Goal: Task Accomplishment & Management: Manage account settings

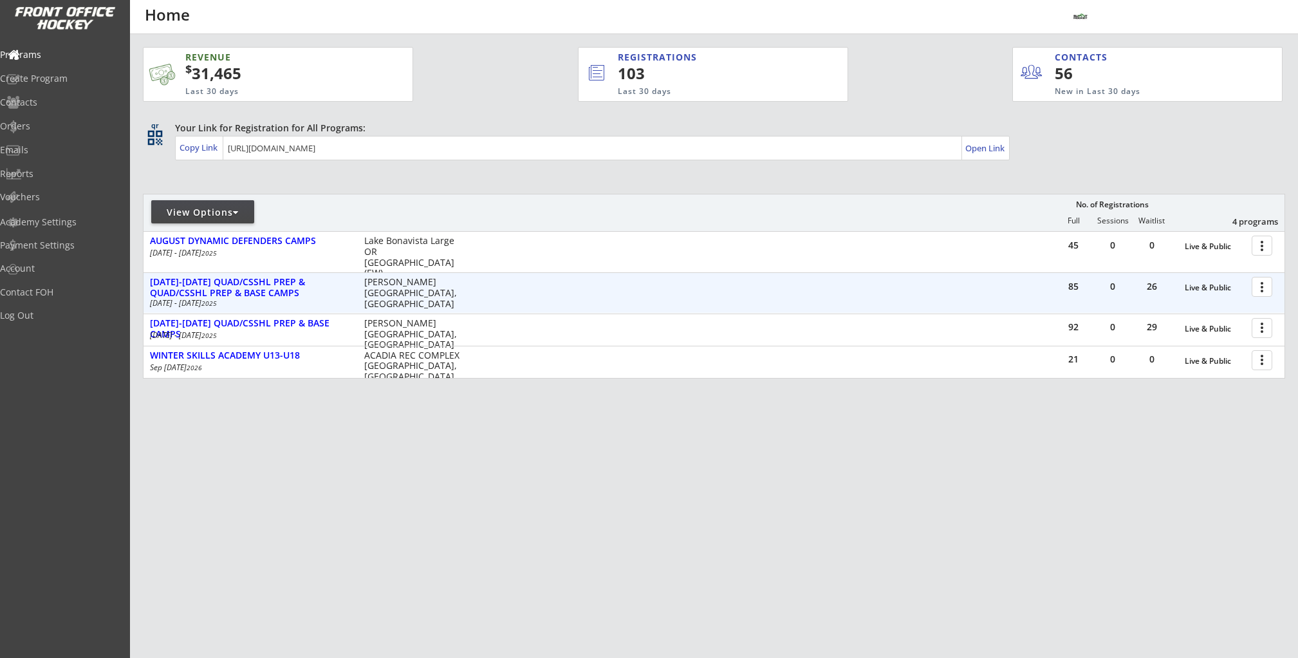
click at [1266, 292] on div at bounding box center [1264, 286] width 23 height 23
click at [340, 279] on div "AUG 11-14 QUAD/CSSHL PREP & QUAD/CSSHL PREP & BASE CAMPS" at bounding box center [250, 288] width 201 height 22
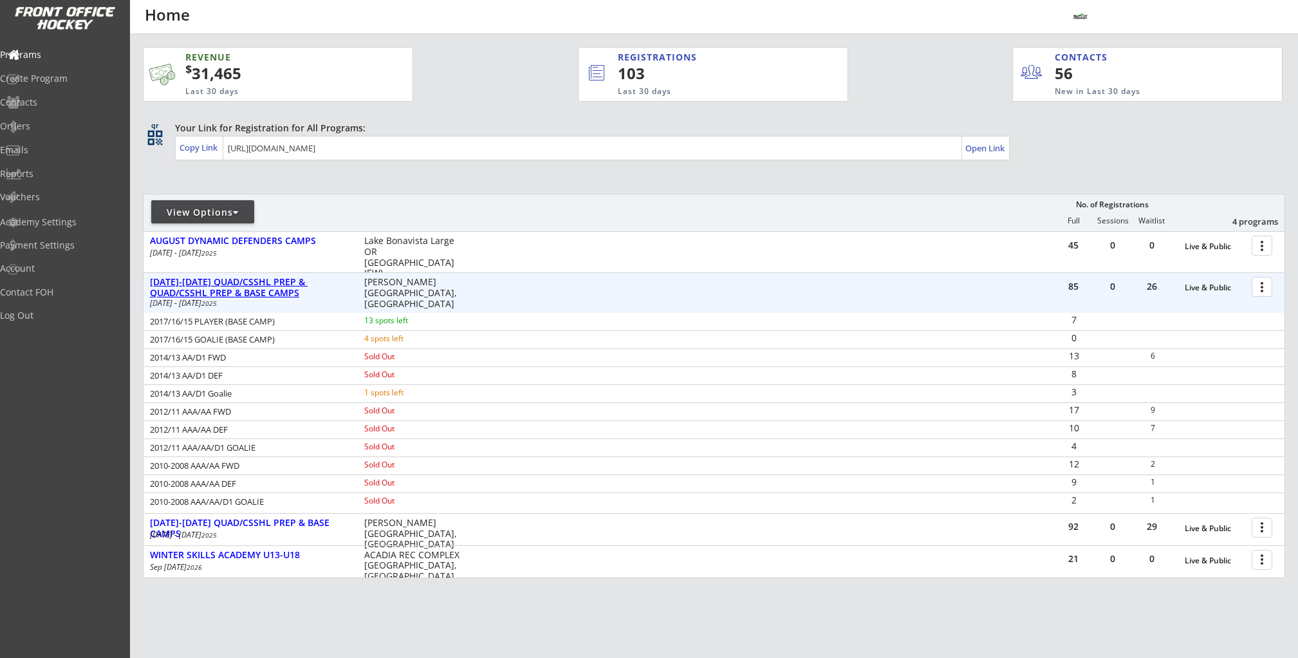
click at [328, 281] on div "AUG 11-14 QUAD/CSSHL PREP & QUAD/CSSHL PREP & BASE CAMPS" at bounding box center [250, 288] width 201 height 22
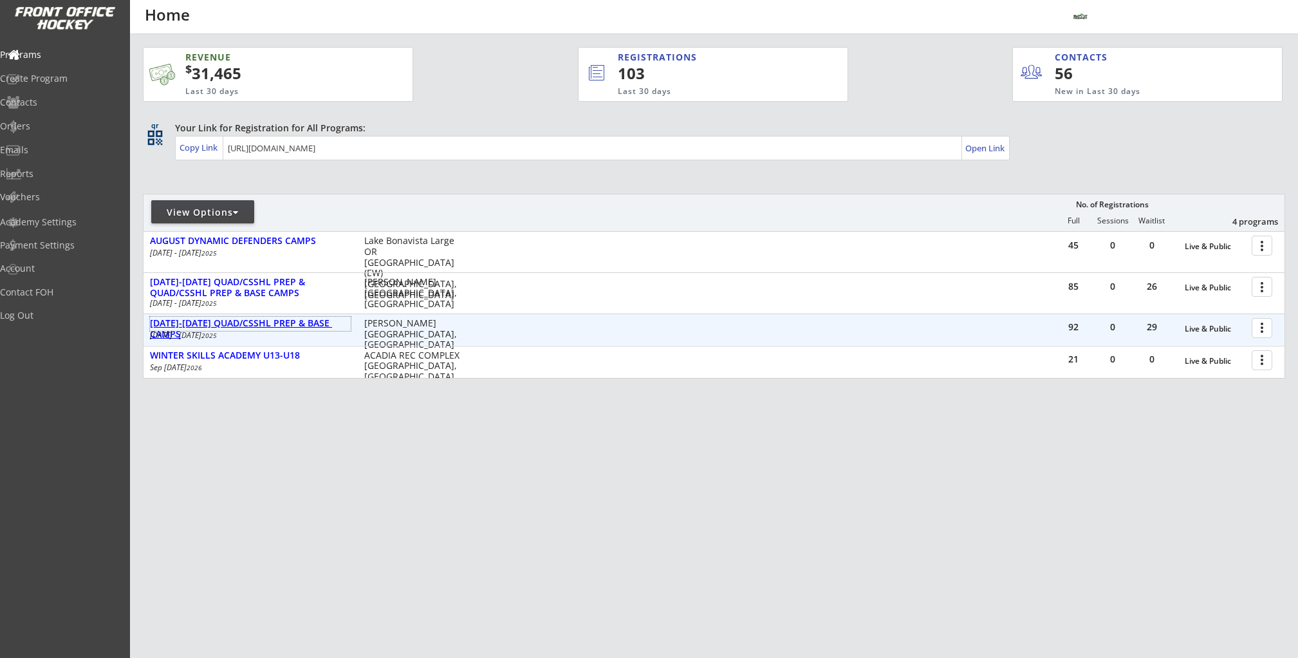
click at [302, 322] on div "[DATE]-[DATE] QUAD/CSSHL PREP & BASE CAMPS" at bounding box center [250, 329] width 201 height 22
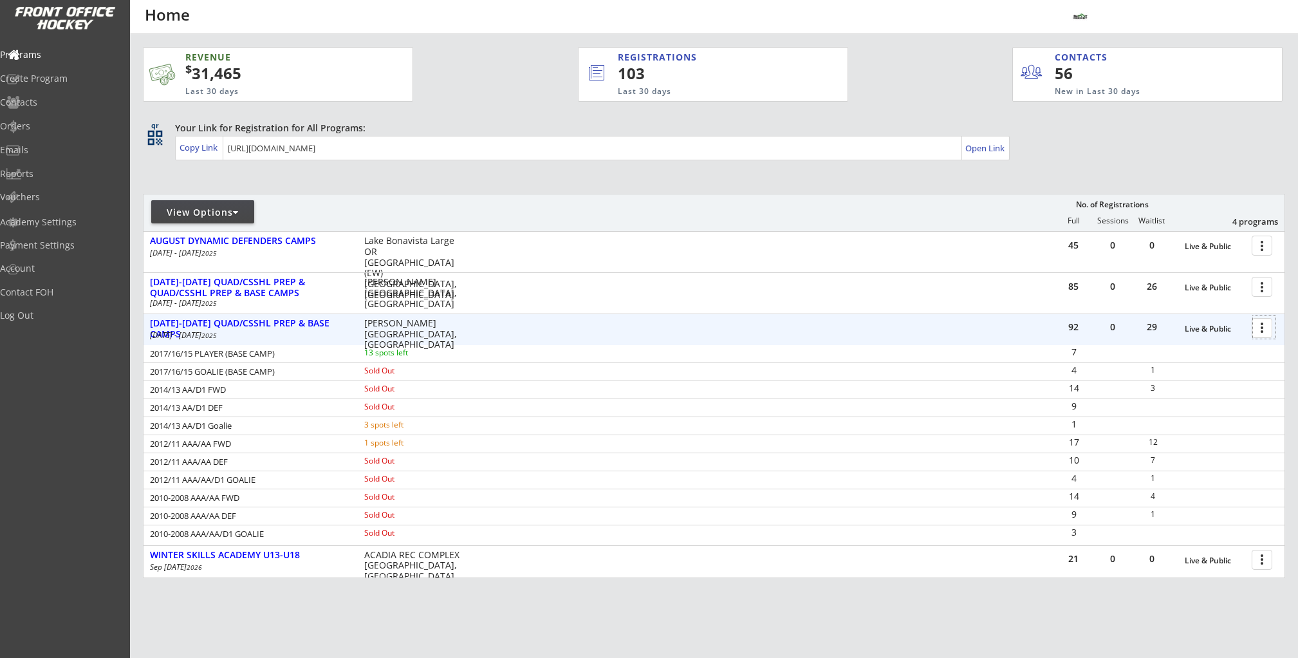
click at [1259, 328] on div at bounding box center [1264, 327] width 23 height 23
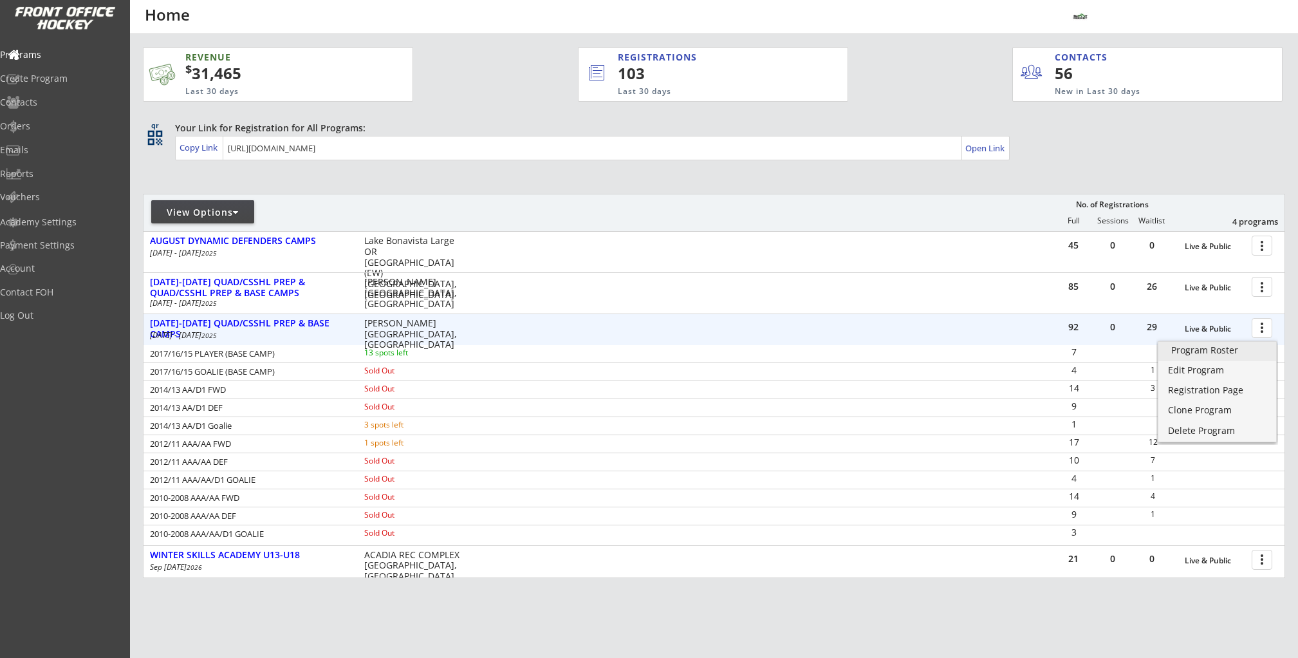
click at [1225, 348] on div "Program Roster" at bounding box center [1217, 350] width 92 height 9
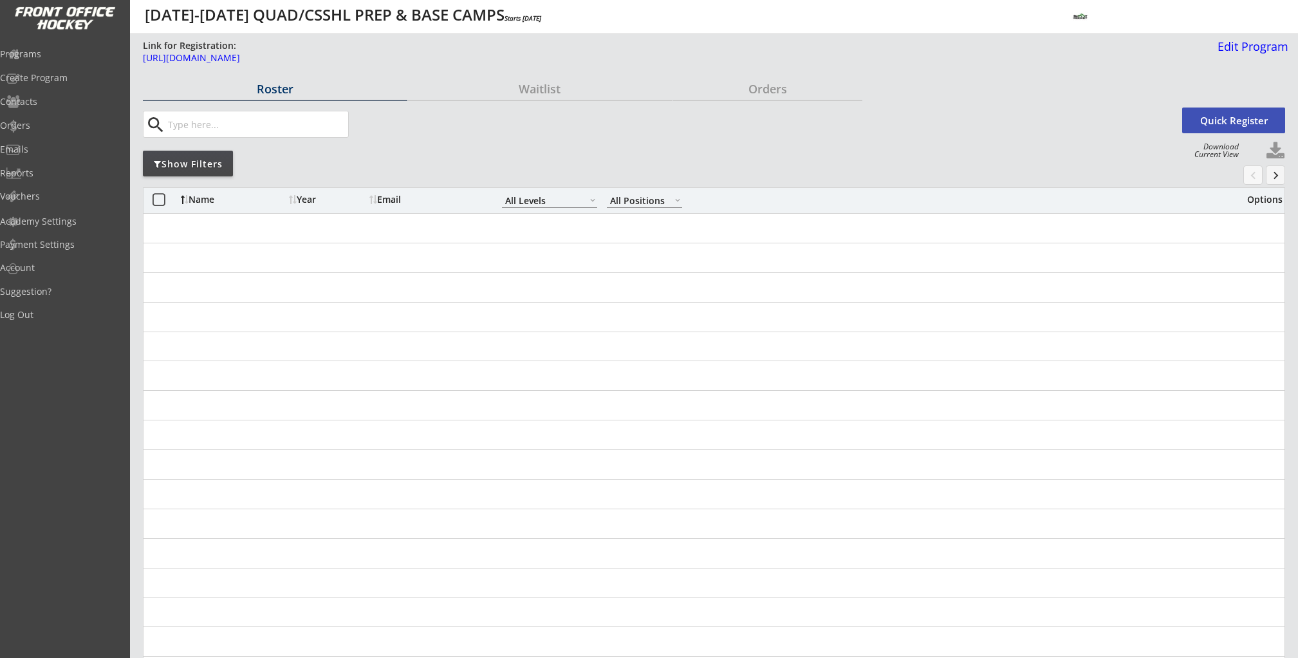
select select ""All Levels""
select select ""All Positions""
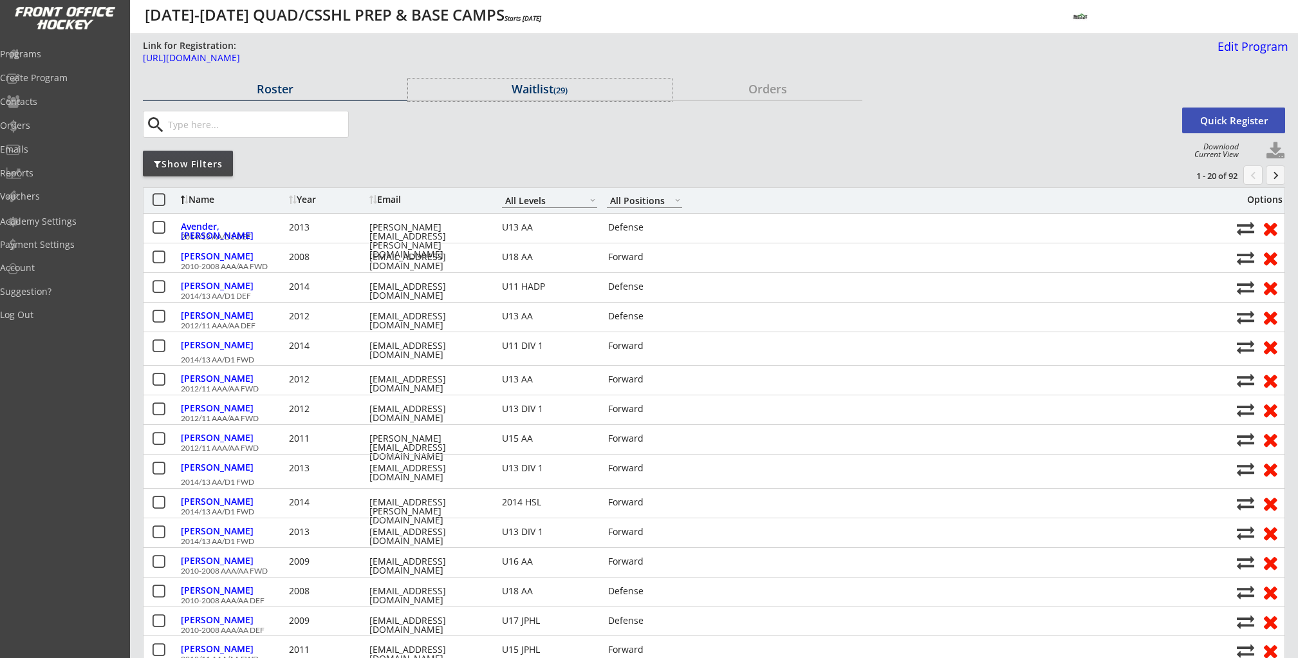
click at [542, 86] on div "Waitlist (29)" at bounding box center [540, 89] width 264 height 12
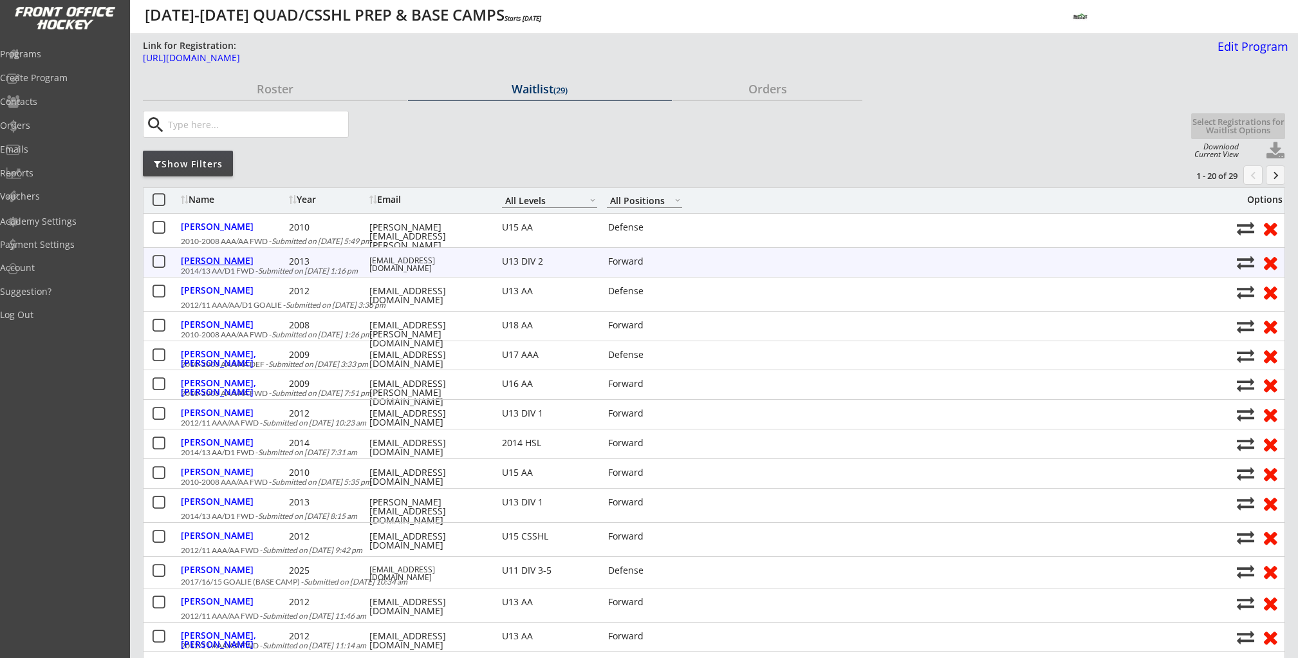
click at [197, 261] on div "Smith, Riley" at bounding box center [233, 260] width 105 height 9
select select ""Forward""
select select ""U13 DIV 2""
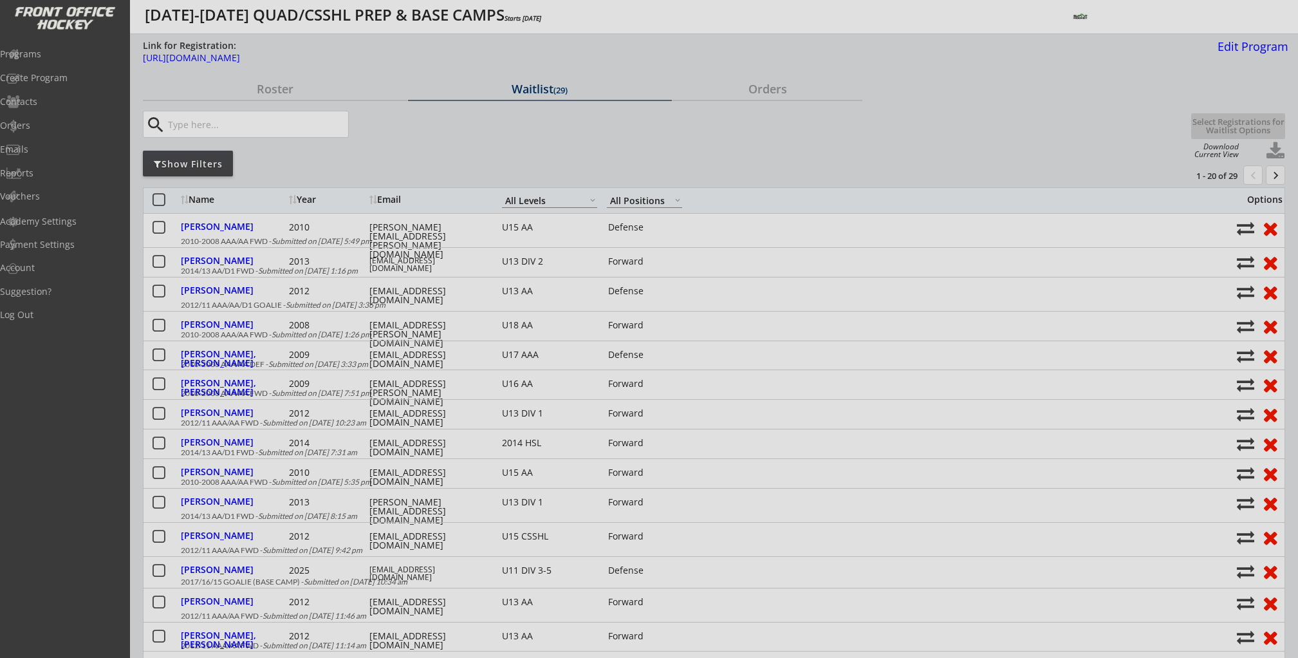
type input "Male"
type input "U13 2"
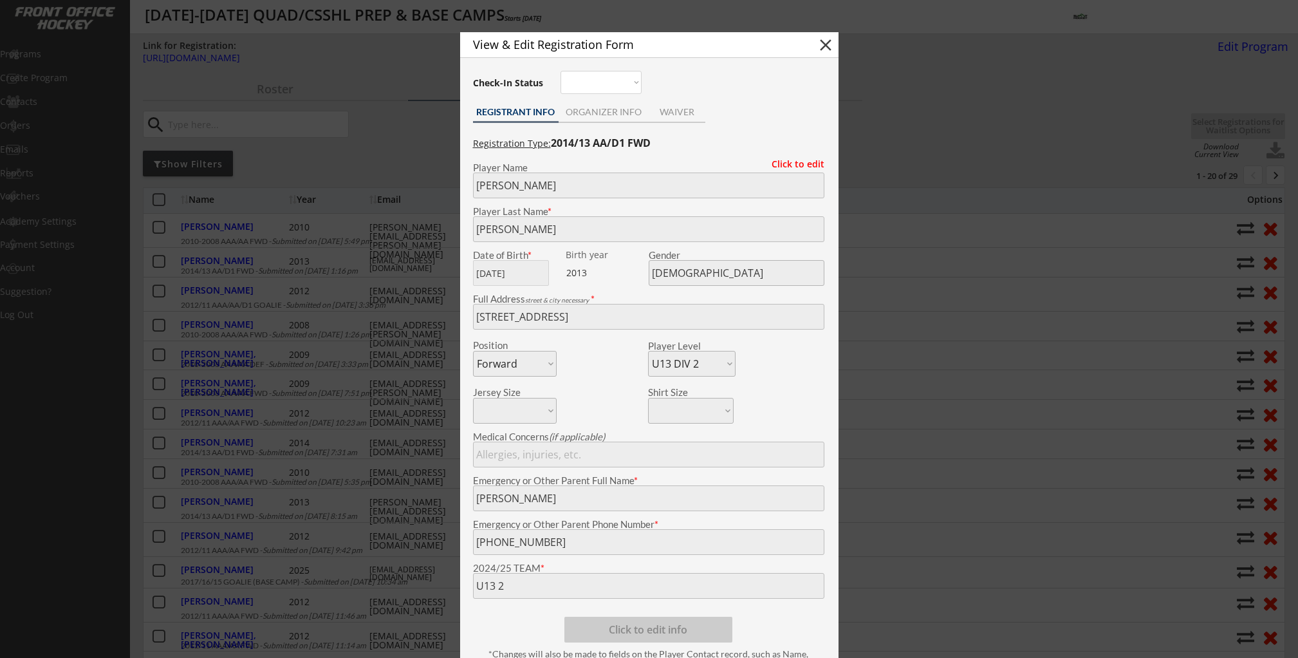
click at [197, 261] on div at bounding box center [649, 329] width 1298 height 658
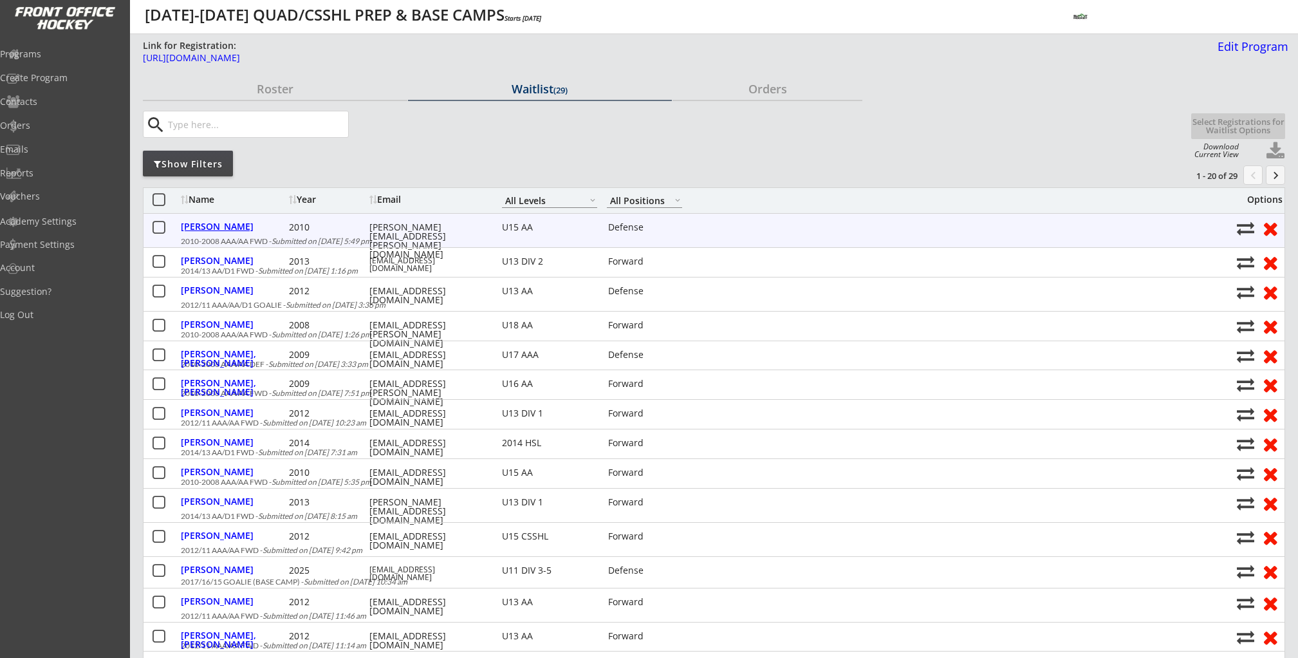
click at [203, 228] on div "Mofford, Tristan" at bounding box center [233, 226] width 105 height 9
type input "Tristan"
type input "Mofford"
type input "01/14/2010"
type input "3836 13 St SW, Calgary, AB T2T 3R3, Canada"
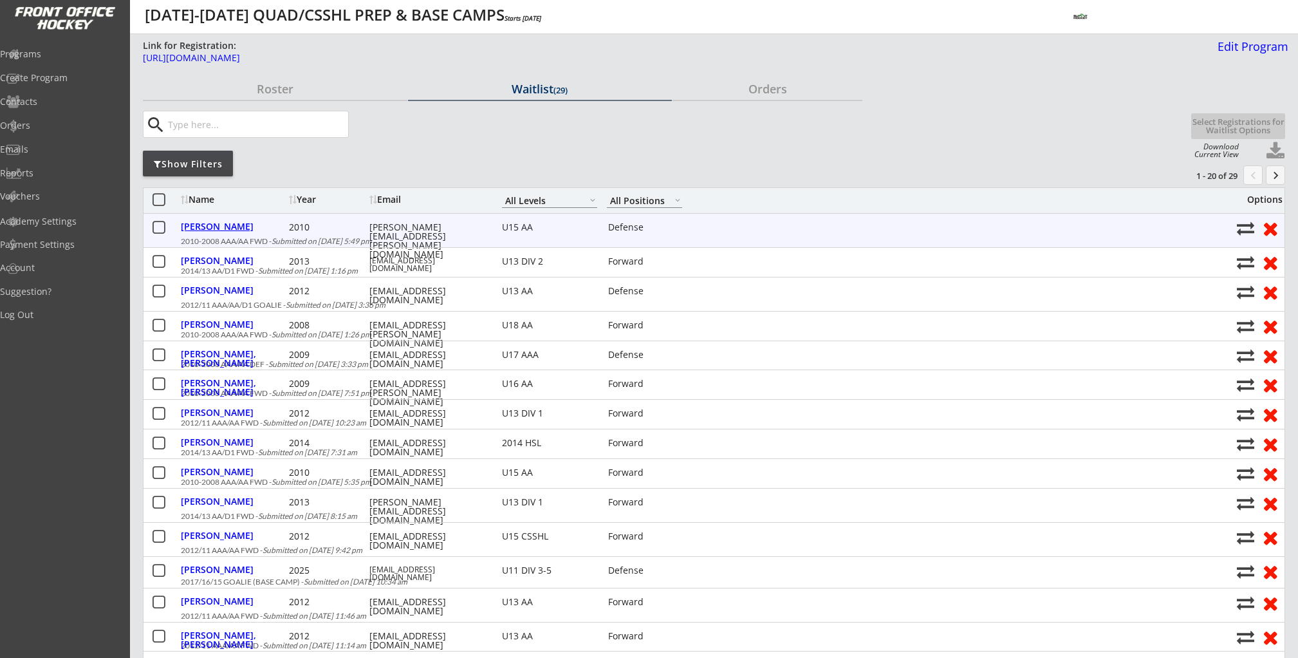
select select ""Defense""
select select ""U15 AA""
type input "Brandy Mofford"
type input "(403) 318-2285"
type input "CRAA U15AA"
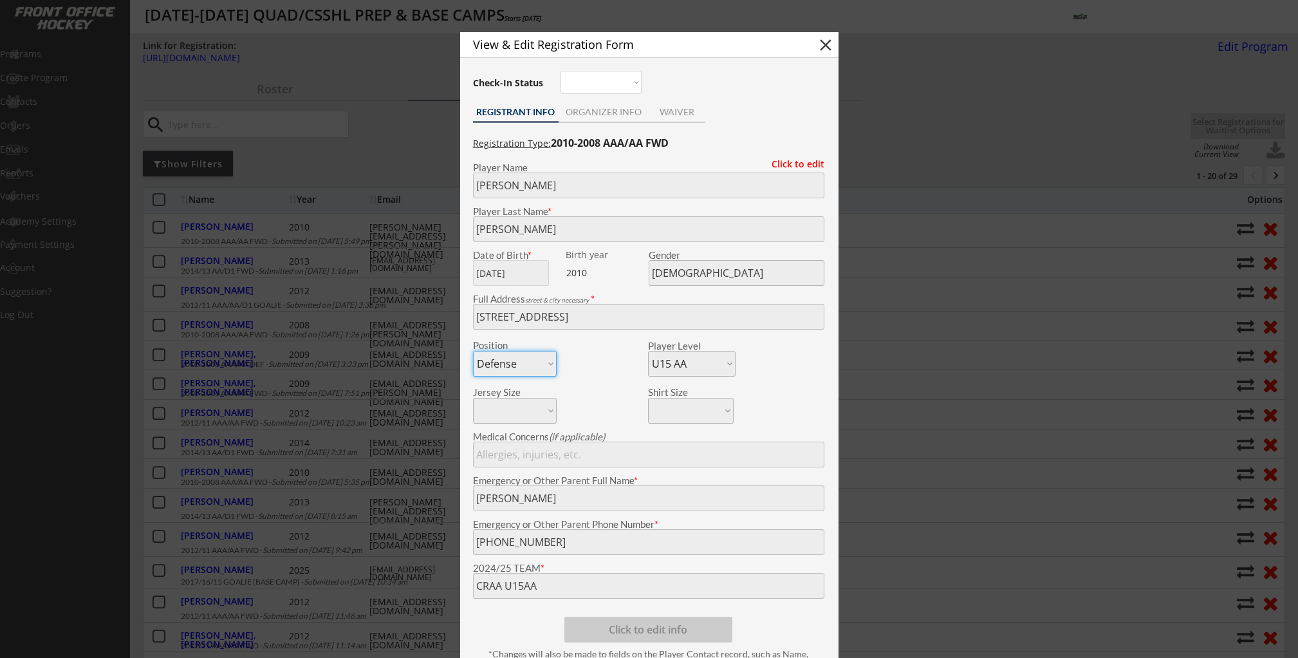
click at [203, 228] on div at bounding box center [649, 329] width 1298 height 658
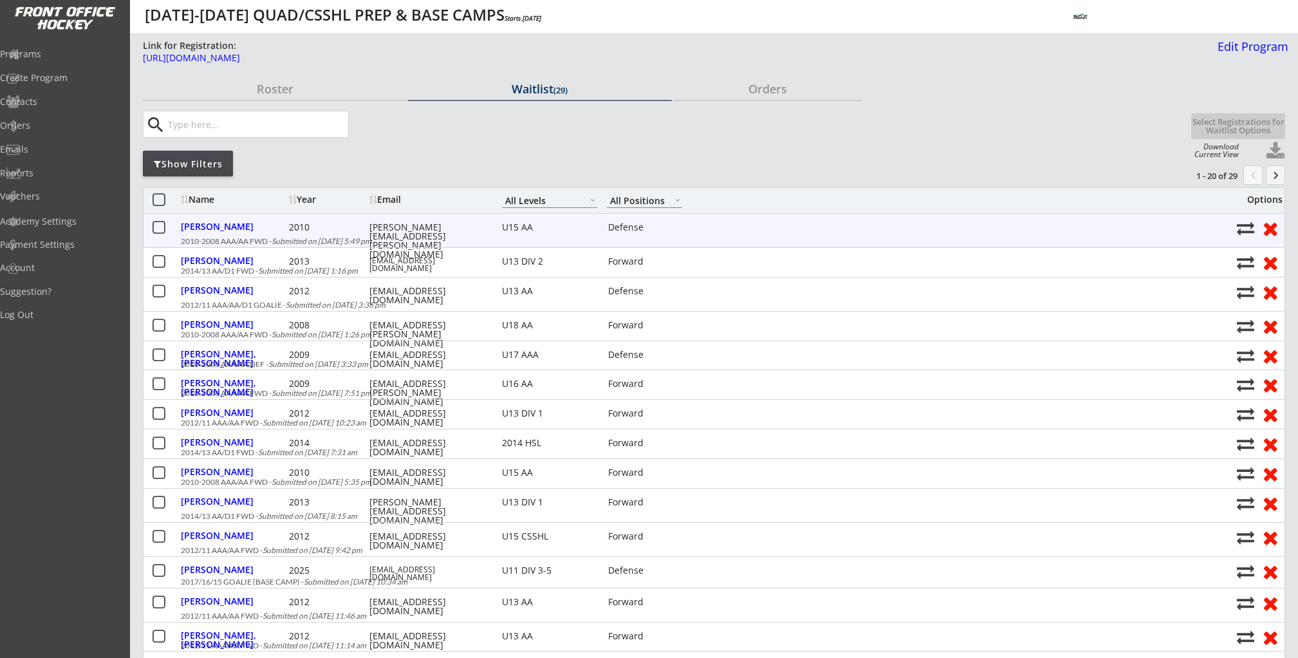
click at [158, 226] on button at bounding box center [159, 228] width 16 height 16
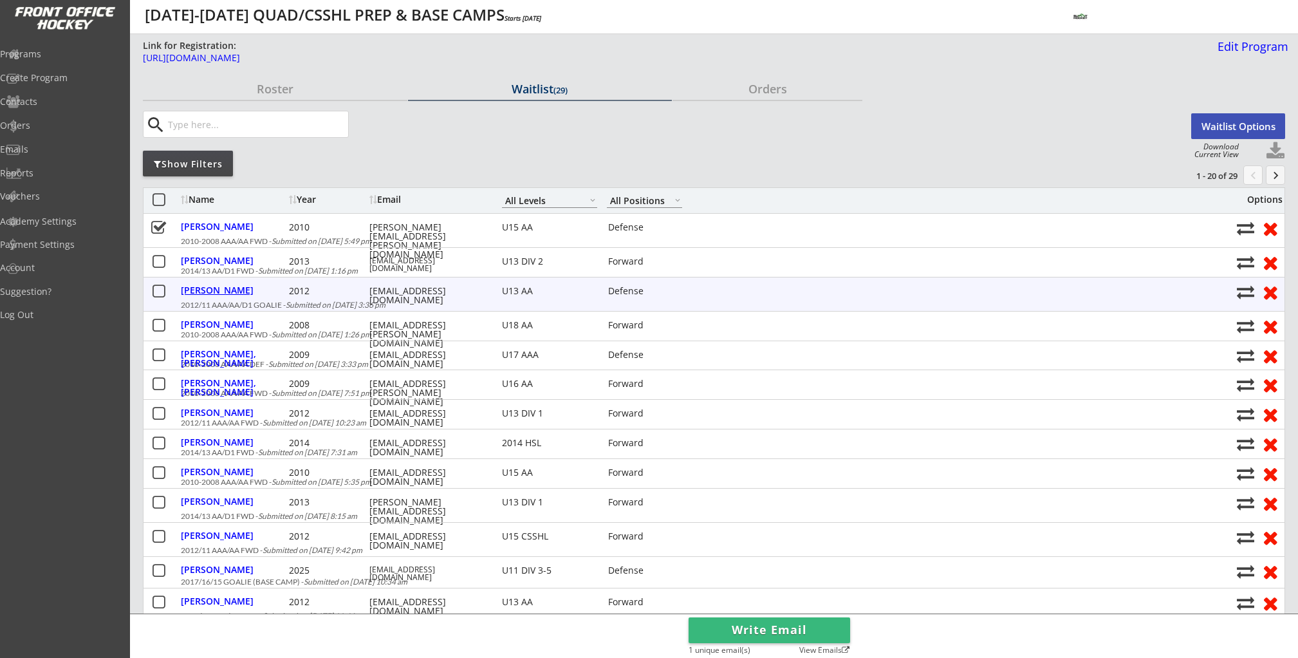
click at [217, 292] on div "Sampson, Josh" at bounding box center [233, 290] width 105 height 9
type input "Josh"
type input "Sampson"
type input "11/07/2012"
type input "107 Vander-Velde Bay, Langdon, AB T0J 1X2, Canada"
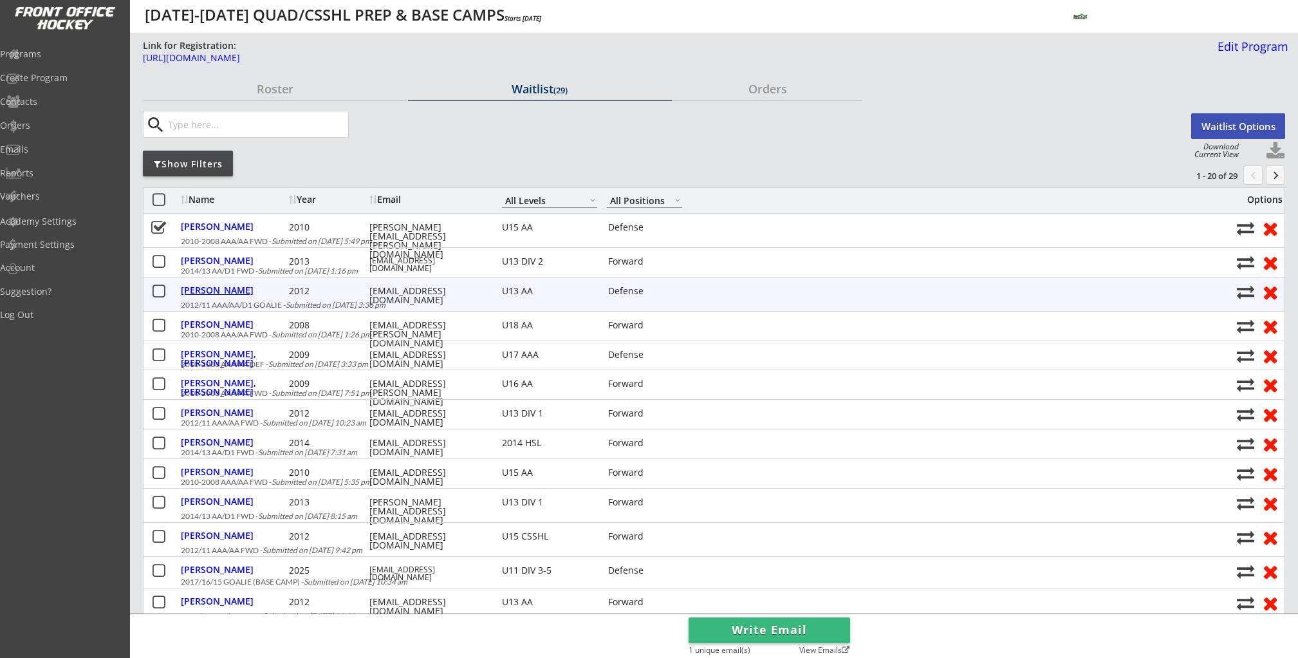
select select ""U13 AA""
select select ""AS""
type input "Autumn Reid"
type input "(403) 397-9959"
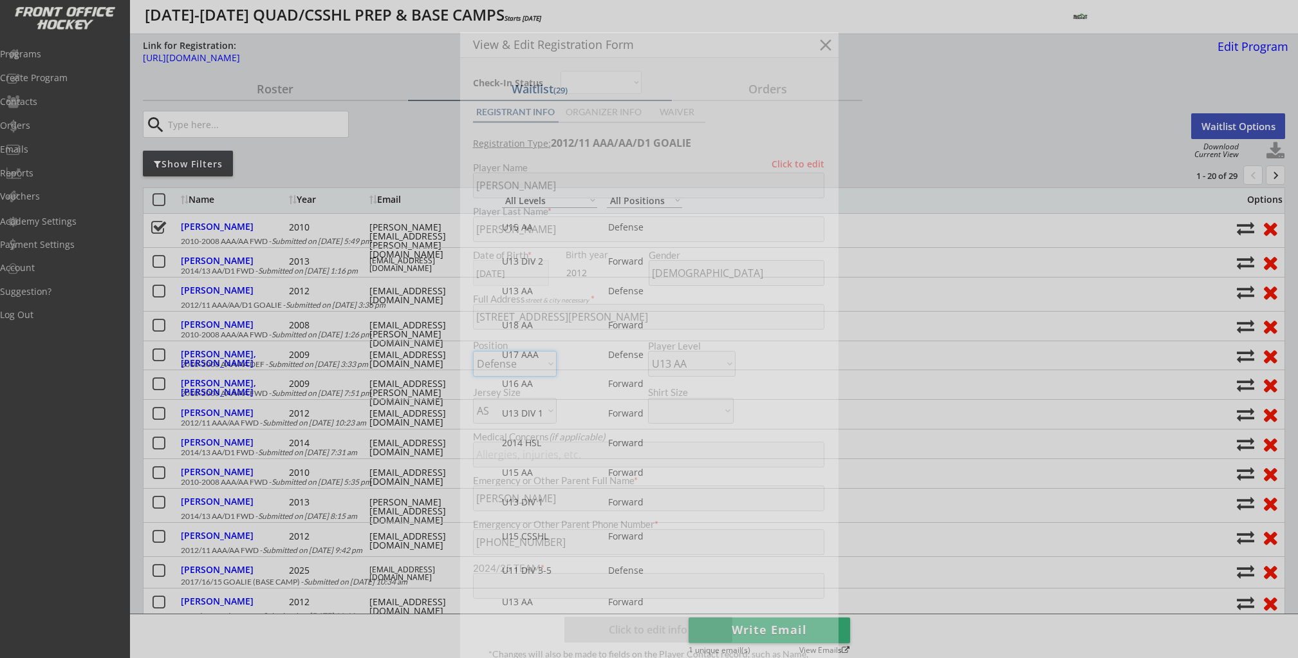
type input "Wheatland u13aa"
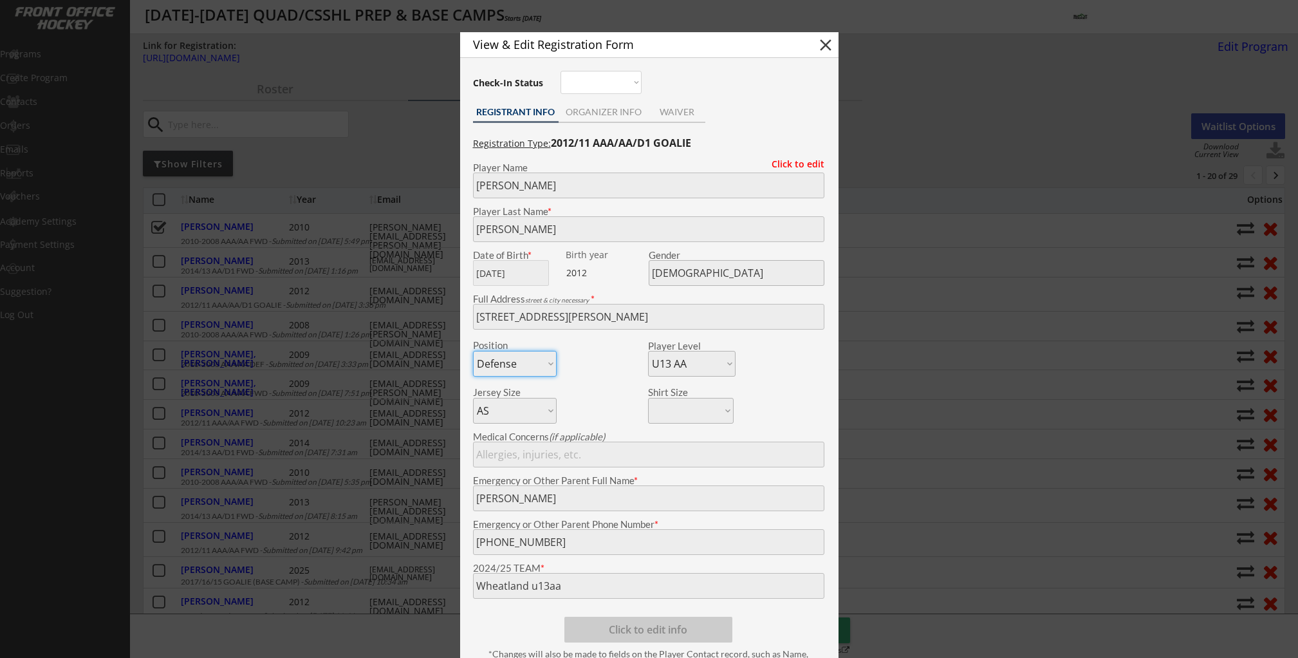
click at [217, 292] on div at bounding box center [649, 329] width 1298 height 658
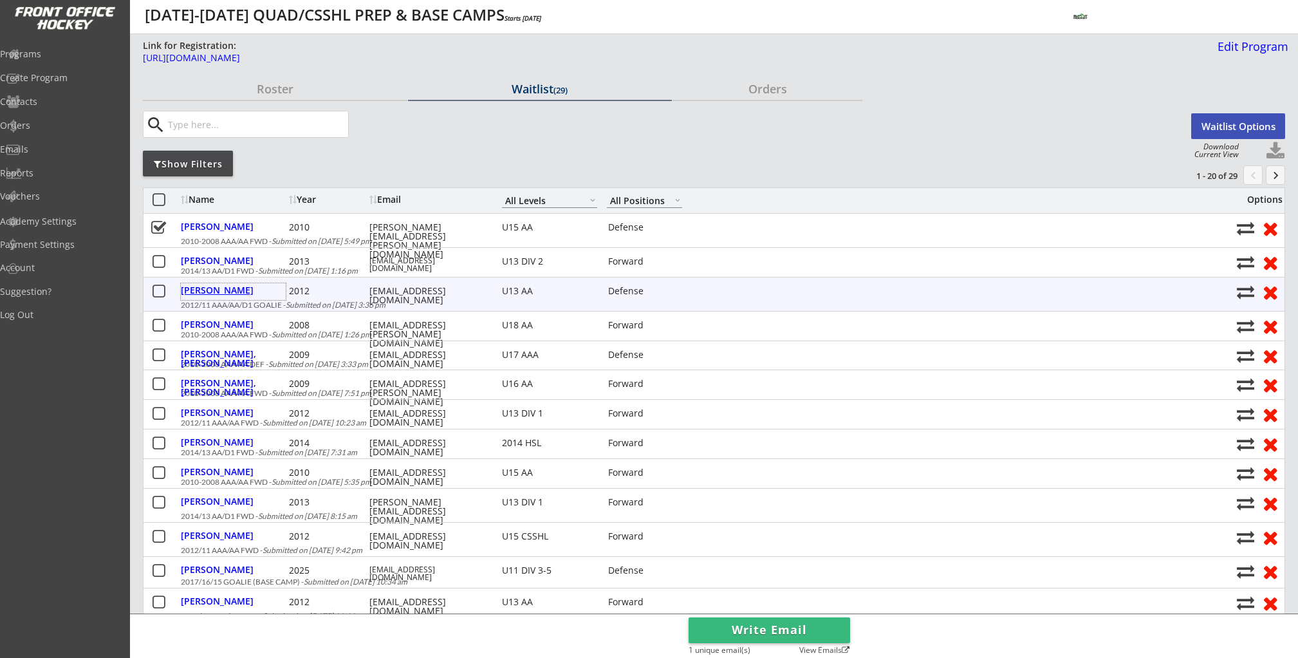
click at [232, 291] on div "Sampson, Josh" at bounding box center [233, 290] width 105 height 9
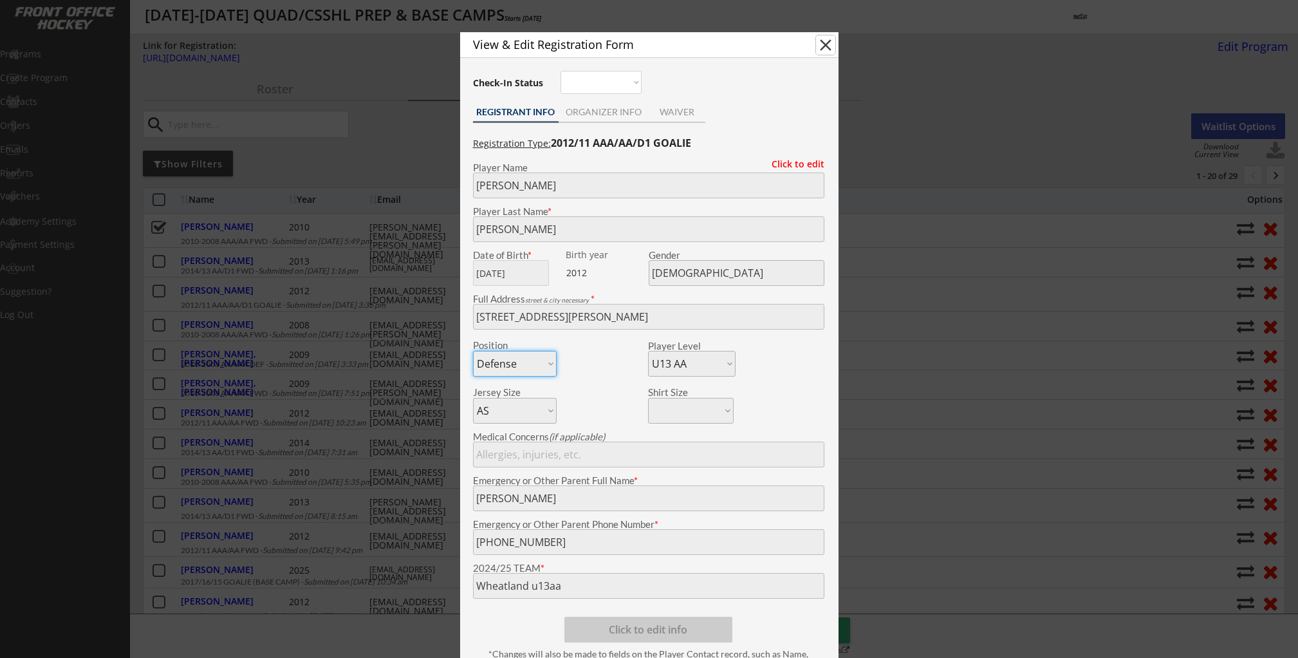
click at [831, 46] on button "close" at bounding box center [825, 44] width 19 height 19
select select ""PLACEHOLDER_1427118222253""
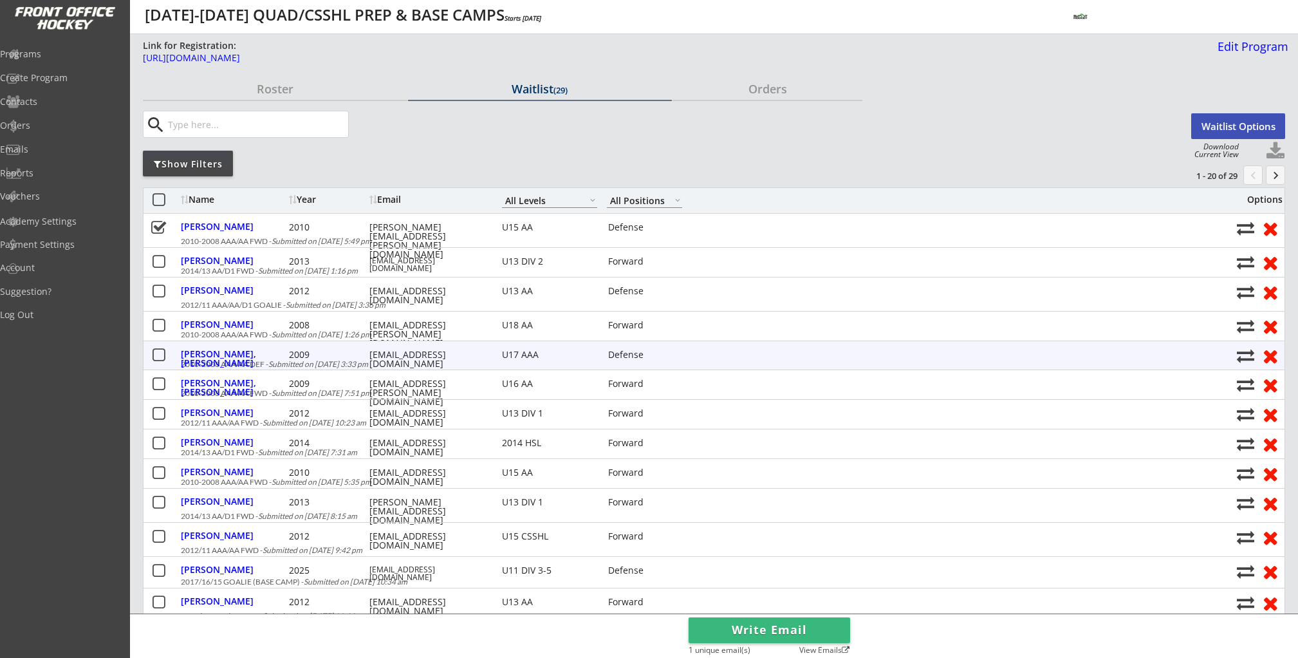
click at [152, 355] on button at bounding box center [159, 355] width 16 height 16
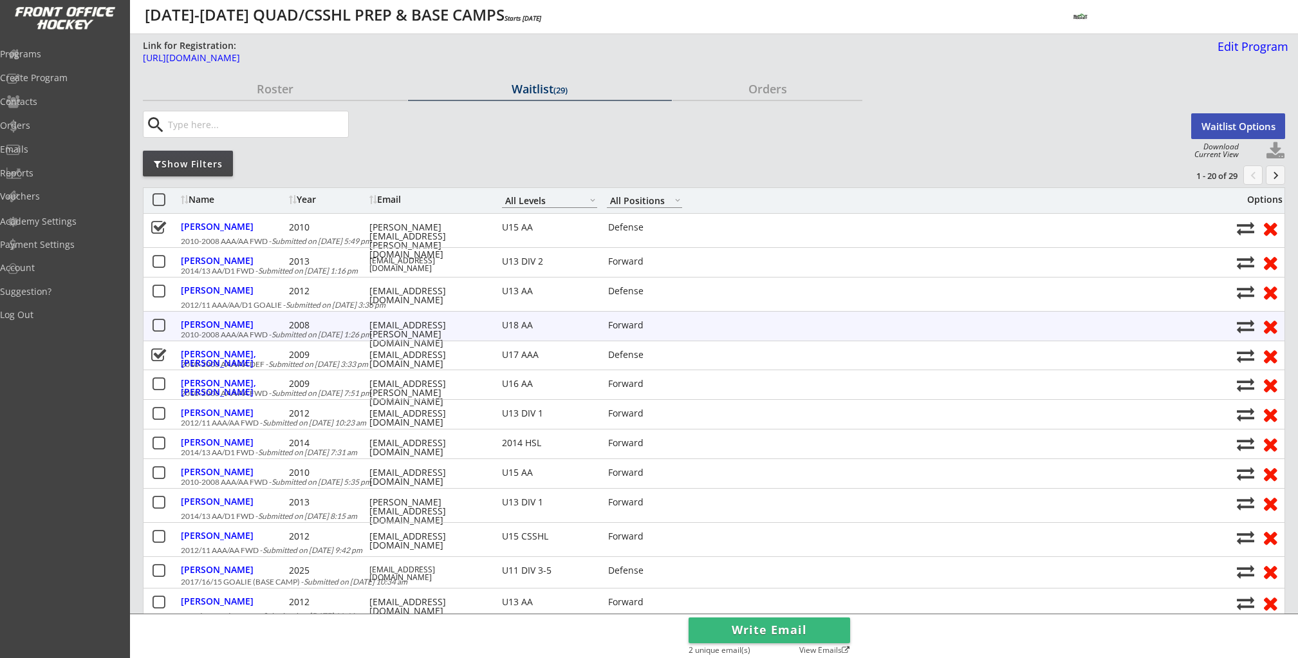
click at [163, 326] on button at bounding box center [159, 326] width 16 height 16
click at [1210, 123] on button "Waitlist Options" at bounding box center [1238, 126] width 94 height 26
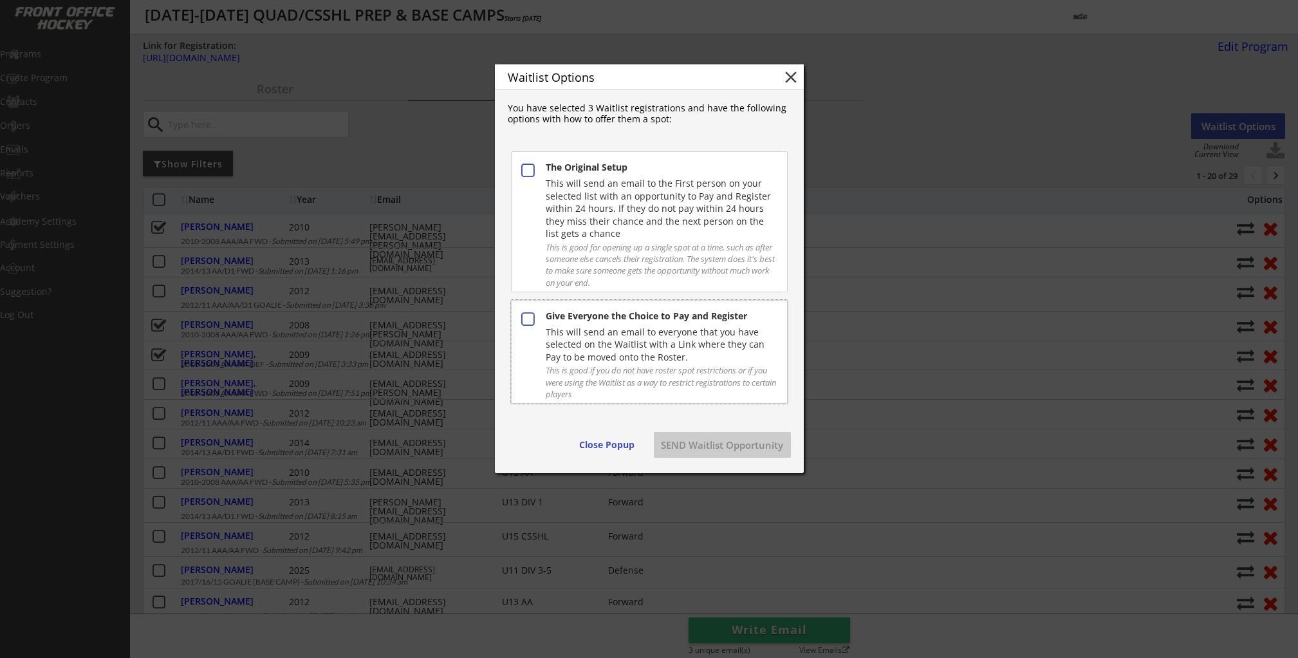
drag, startPoint x: 683, startPoint y: 333, endPoint x: 689, endPoint y: 393, distance: 59.5
click at [683, 335] on div "This will send an email to everyone that you have selected on the Waitlist with…" at bounding box center [661, 345] width 230 height 38
click at [725, 441] on button "SEND Waitlist Opportunity" at bounding box center [722, 445] width 137 height 26
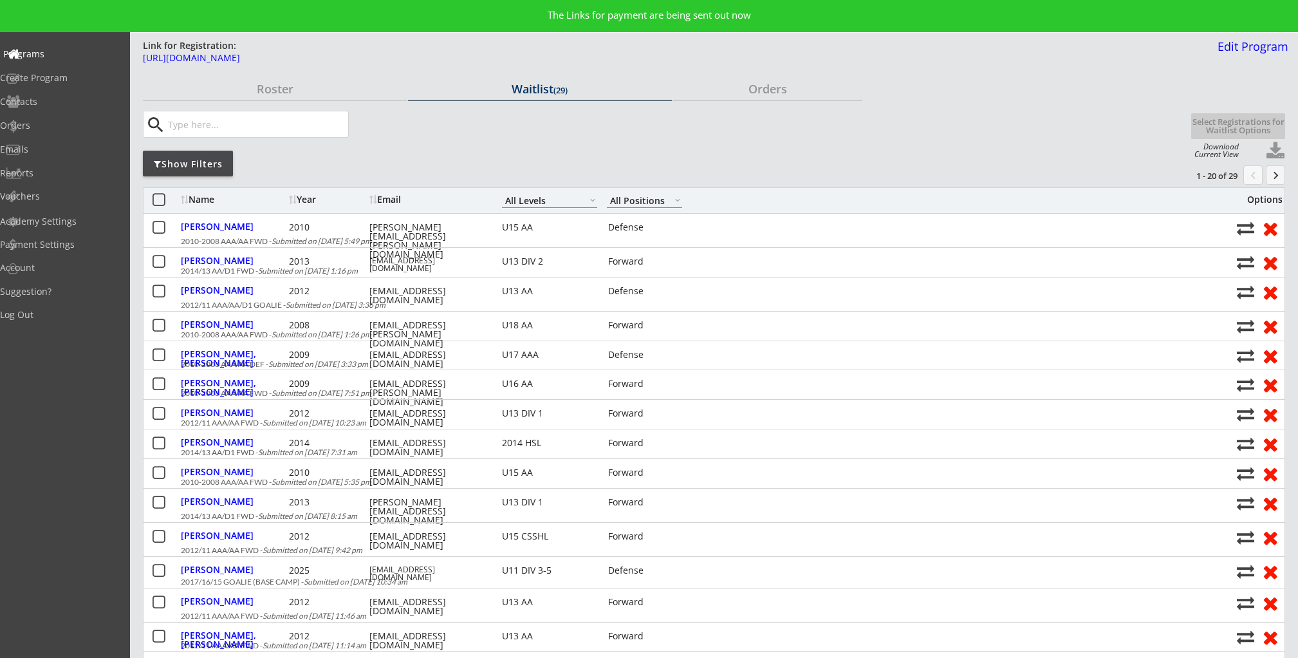
click at [53, 55] on div "Programs" at bounding box center [61, 54] width 116 height 9
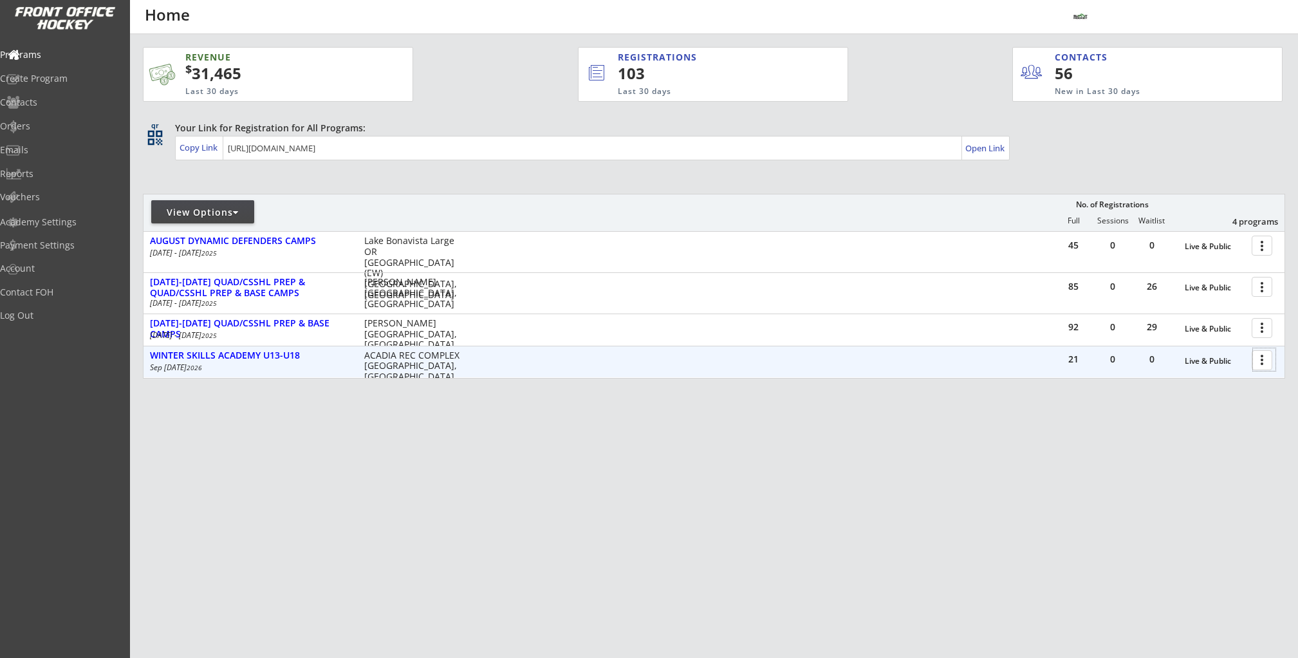
click at [1263, 359] on div at bounding box center [1264, 359] width 23 height 23
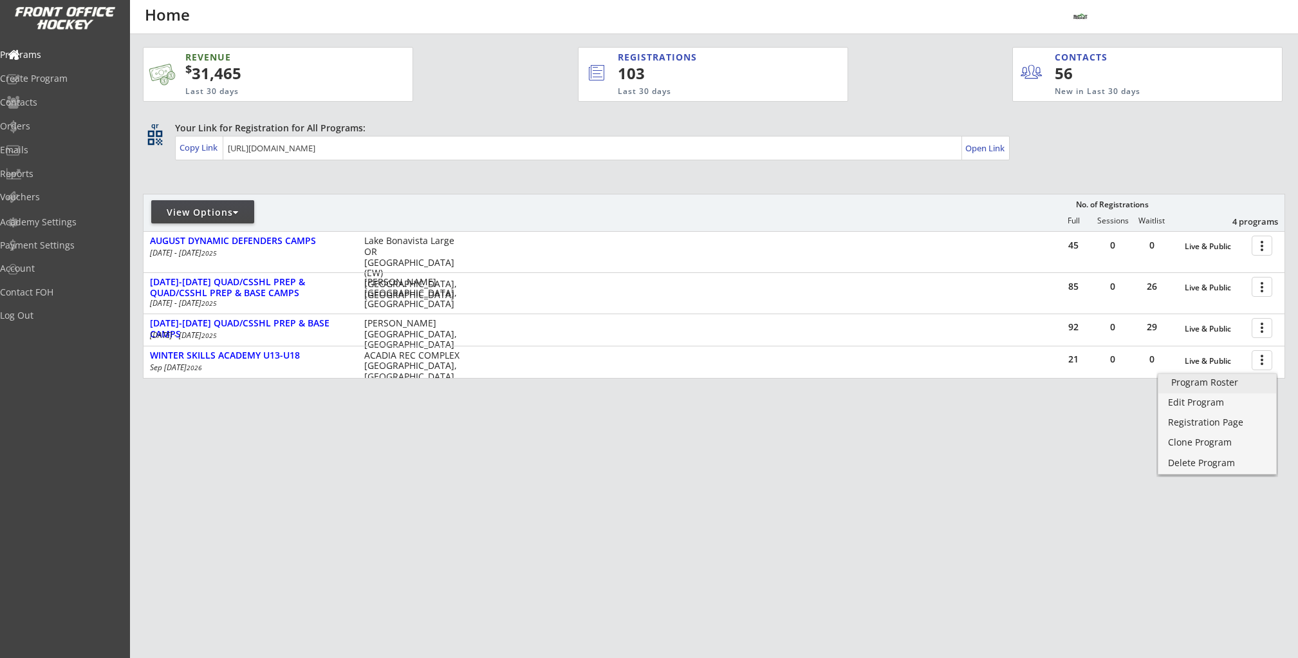
click at [1235, 382] on div "Program Roster" at bounding box center [1217, 382] width 92 height 9
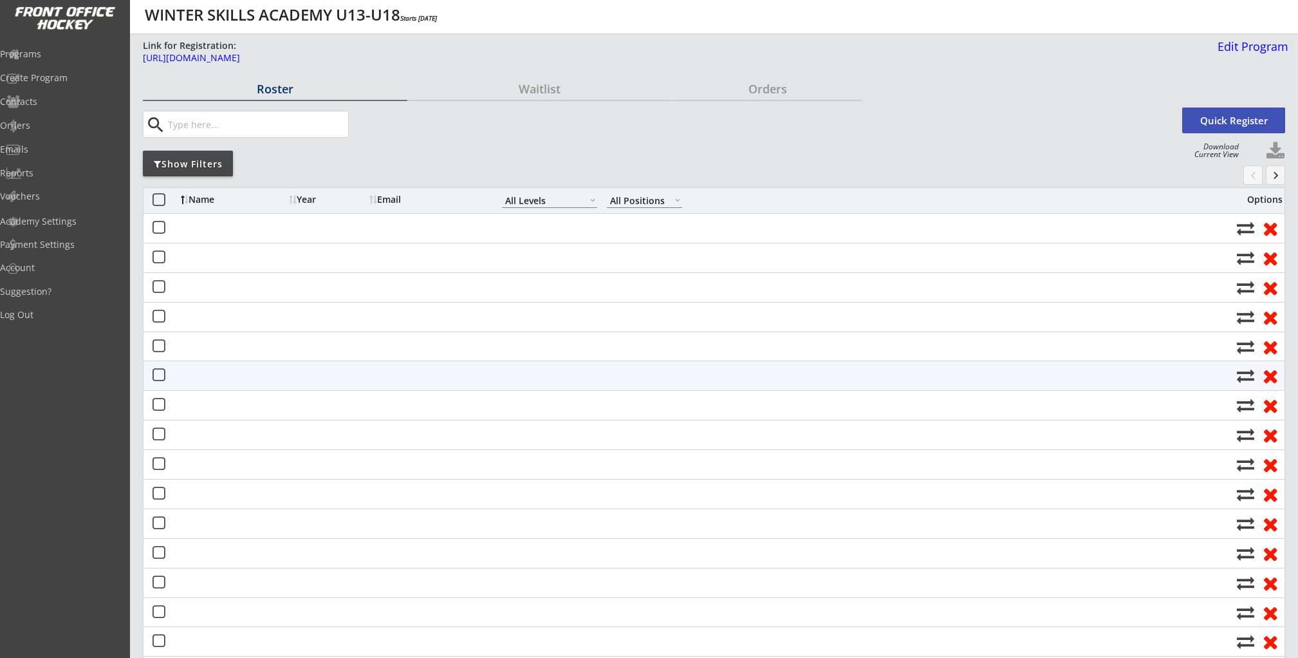
select select ""All Levels""
select select ""All Positions""
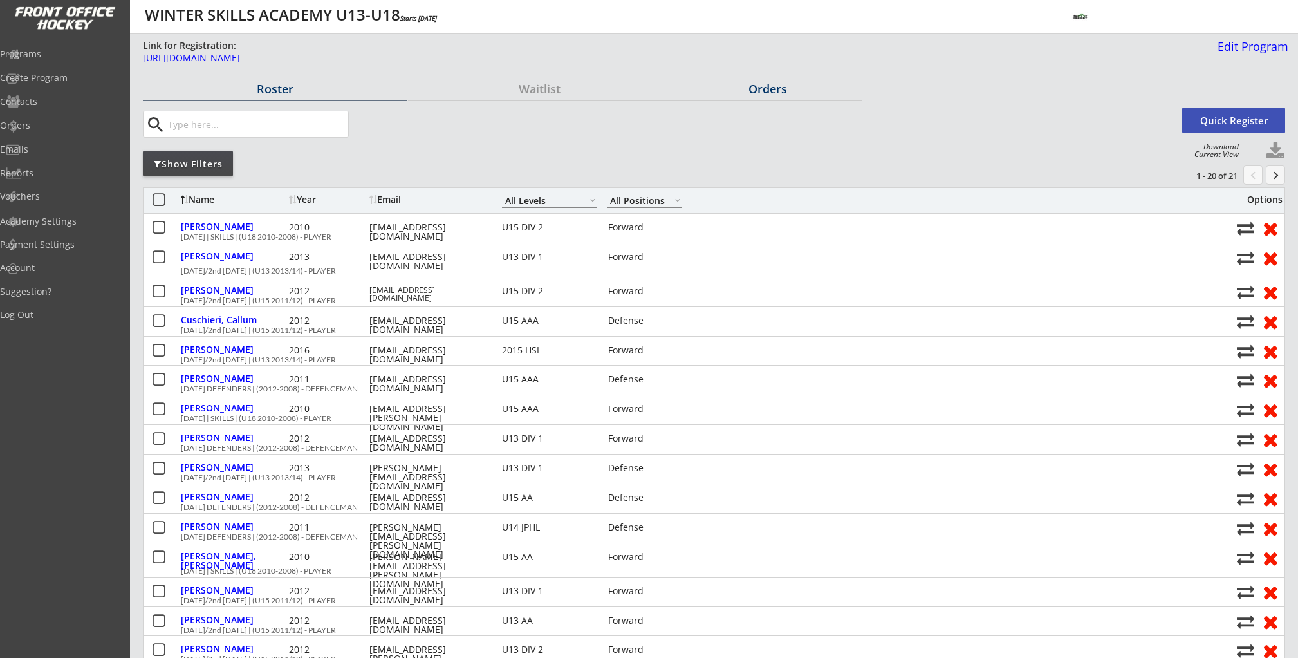
click at [757, 89] on div "Orders" at bounding box center [767, 89] width 190 height 12
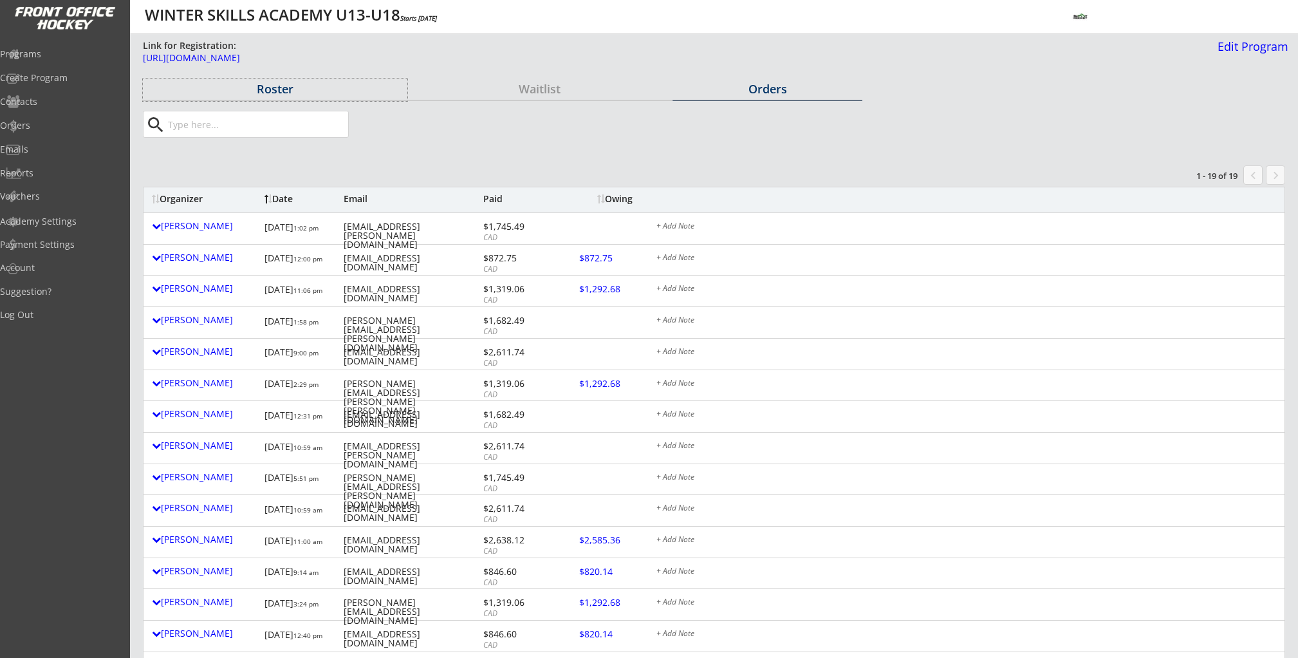
click at [281, 85] on div "Roster" at bounding box center [275, 89] width 264 height 12
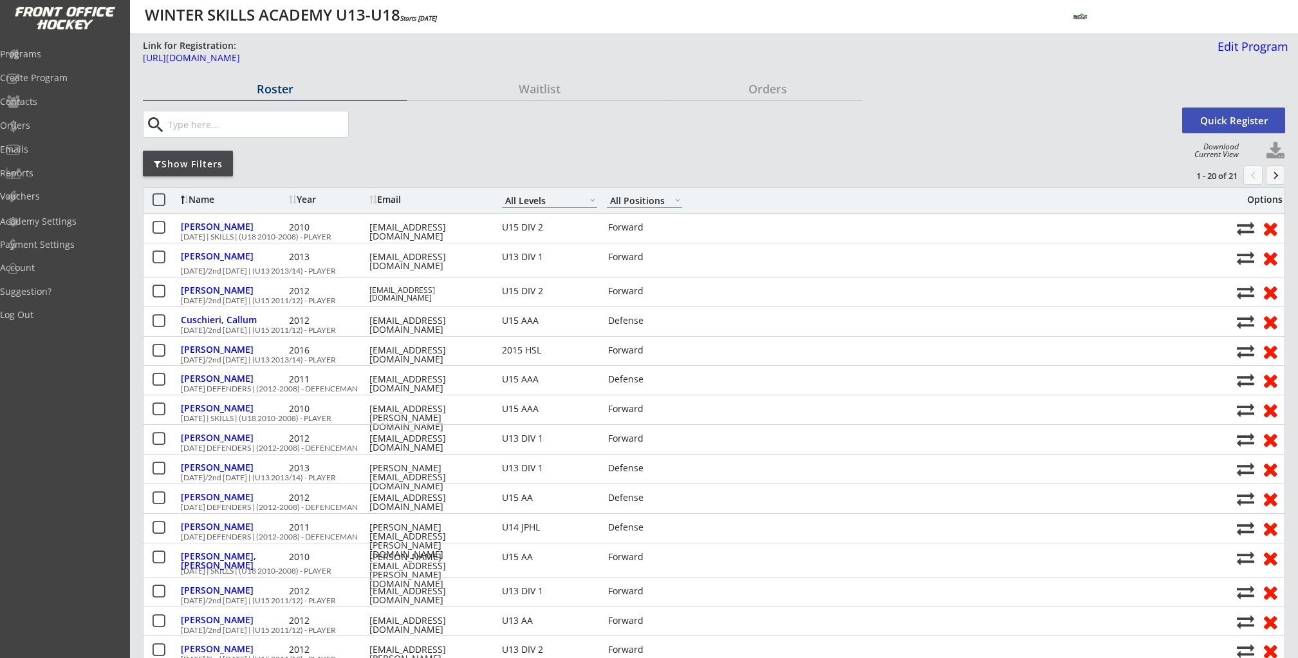
click at [1279, 151] on button at bounding box center [1275, 151] width 19 height 19
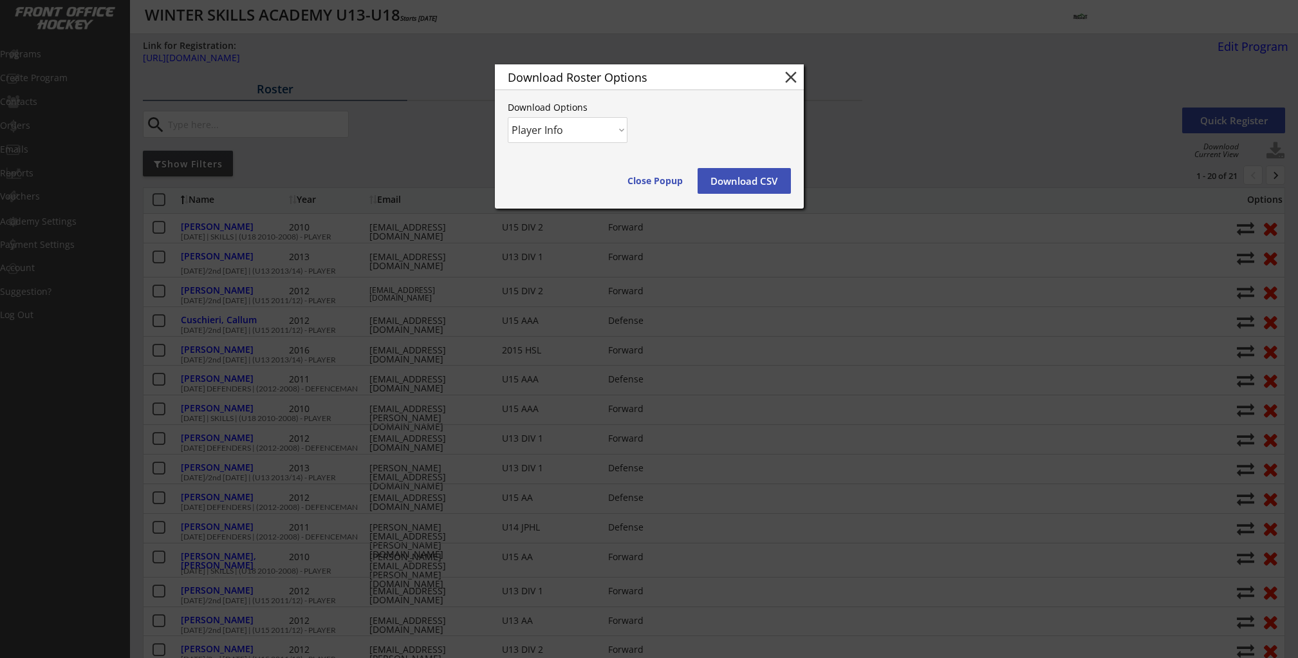
click at [607, 133] on select "Player Info Player and Order Info" at bounding box center [568, 130] width 120 height 26
select select ""Player and Order Info""
click at [508, 117] on select "Player Info Player and Order Info" at bounding box center [568, 130] width 120 height 26
click at [758, 184] on button "Download CSV" at bounding box center [743, 181] width 93 height 26
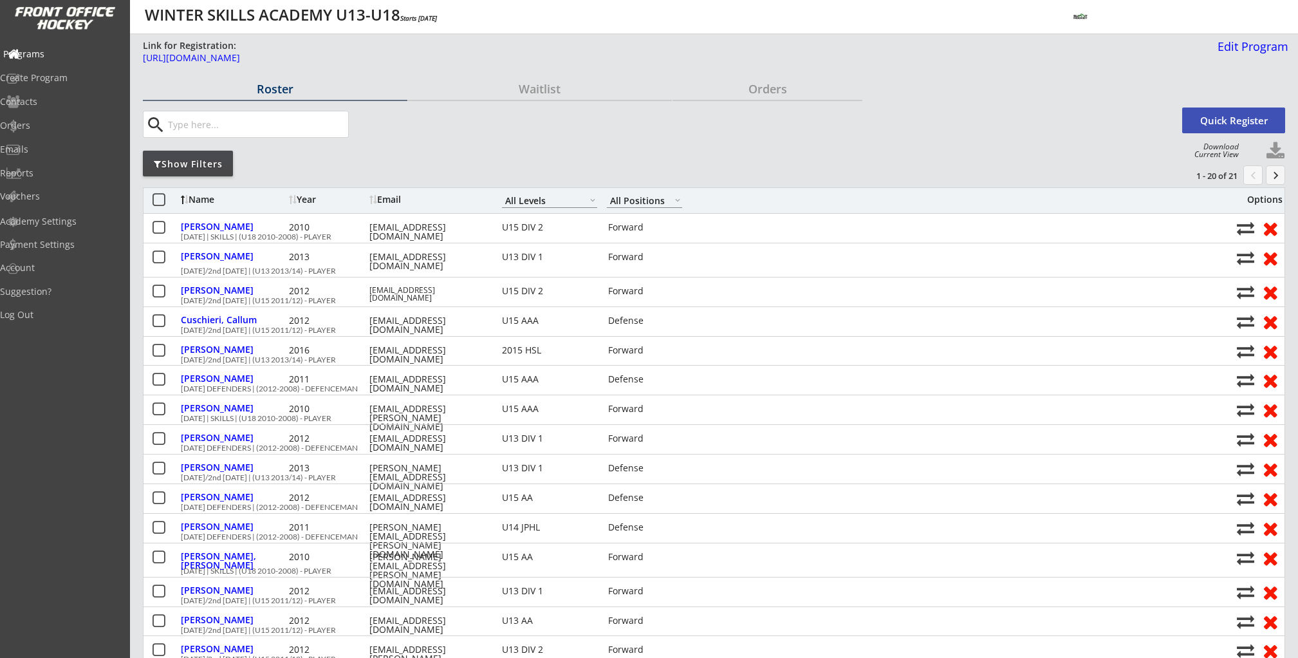
drag, startPoint x: 50, startPoint y: 47, endPoint x: 107, endPoint y: 5, distance: 70.9
click at [50, 50] on div "Programs" at bounding box center [61, 54] width 116 height 9
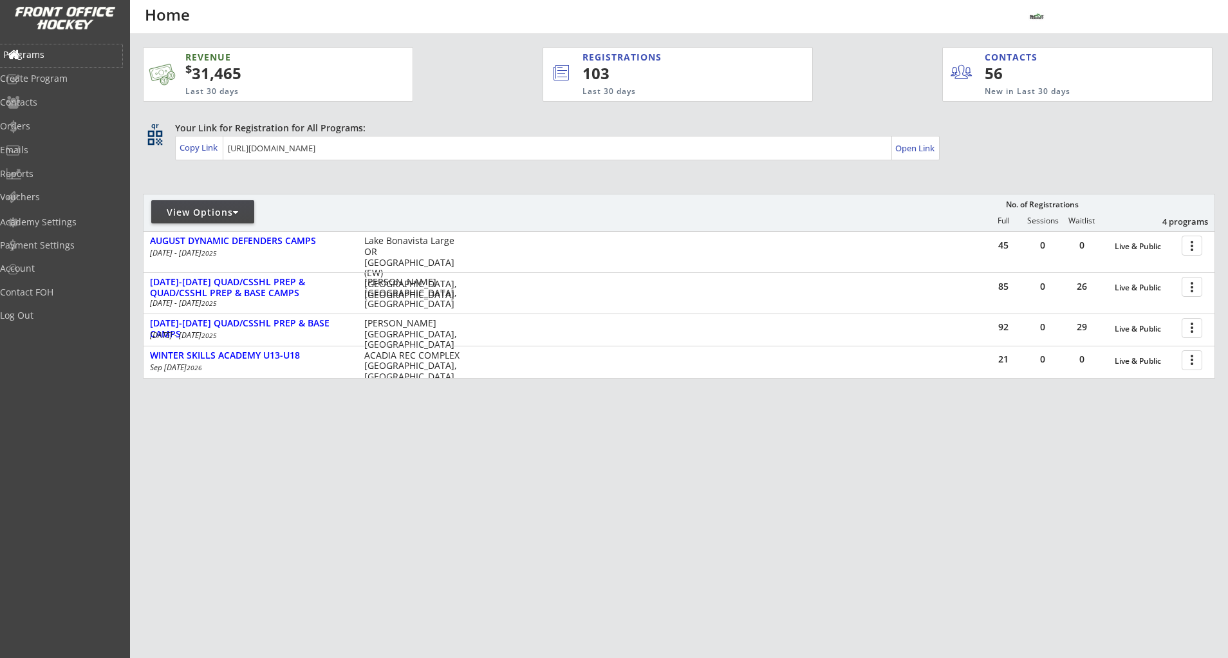
click at [68, 55] on div "Programs" at bounding box center [61, 54] width 116 height 9
click at [51, 322] on div "Log Out" at bounding box center [61, 316] width 122 height 23
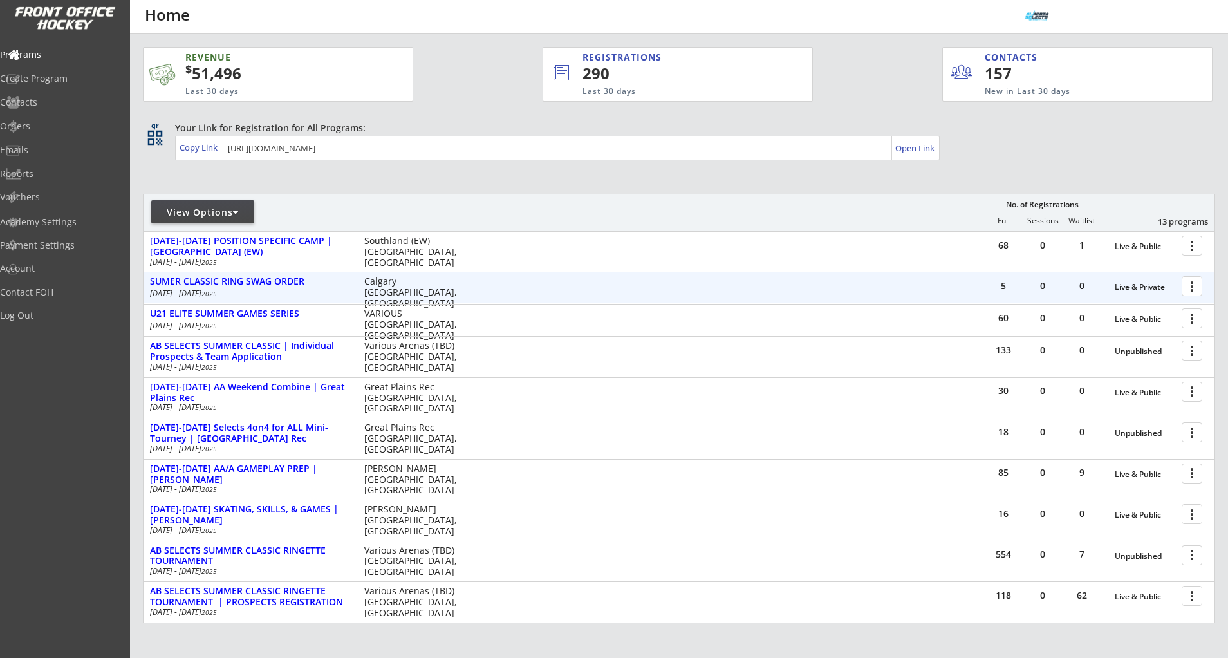
click at [226, 273] on div "5 0 0 Live & Private more_vert SUMER CLASSIC RING SWAG ORDER Aug 11 - Aug 24 20…" at bounding box center [678, 287] width 1071 height 31
click at [231, 278] on div "SUMER CLASSIC RING SWAG ORDER" at bounding box center [250, 281] width 201 height 11
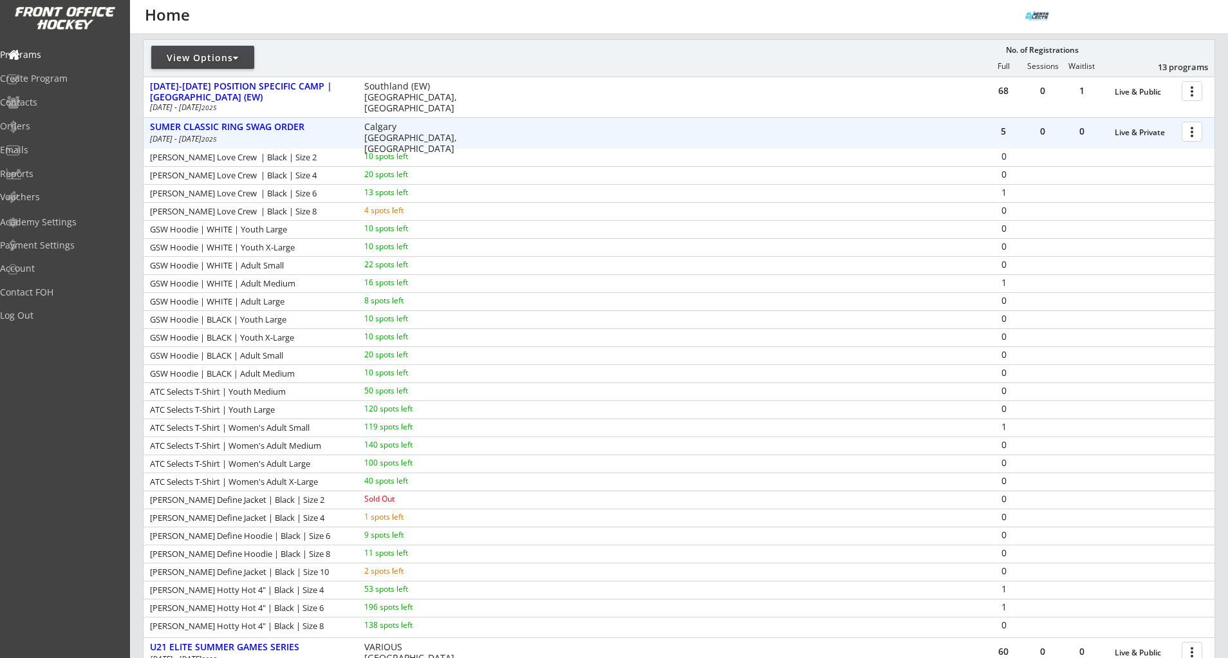
scroll to position [158, 0]
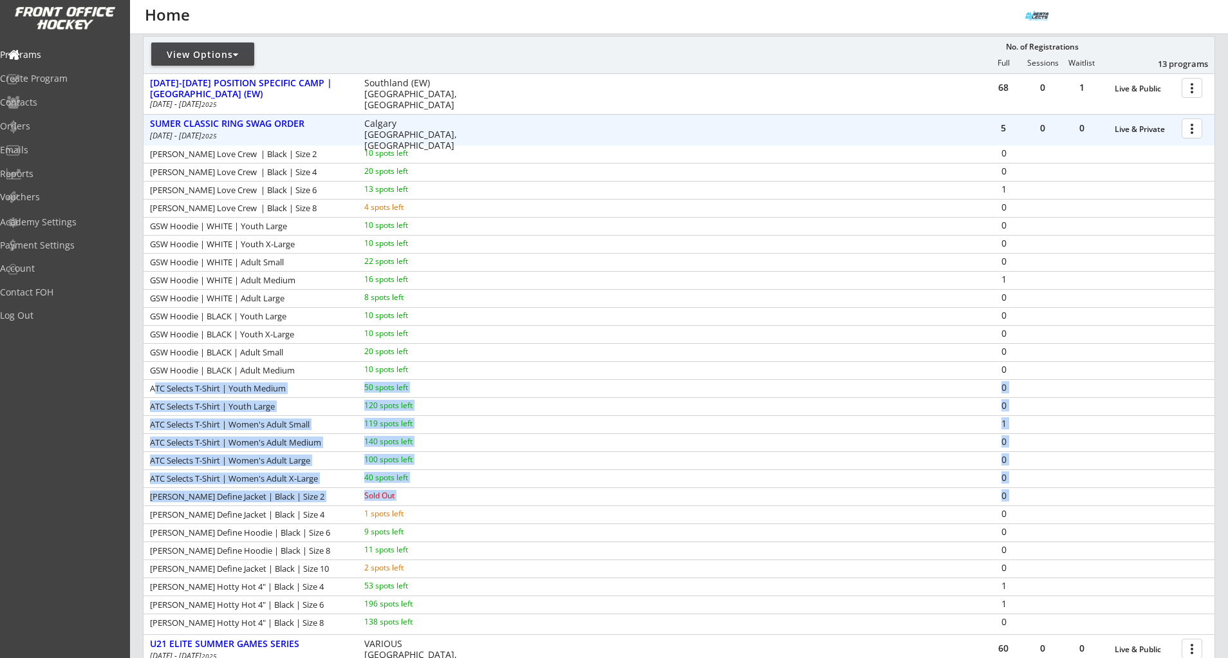
drag, startPoint x: 154, startPoint y: 387, endPoint x: 927, endPoint y: 485, distance: 779.6
click at [927, 488] on div "LULU LEMON Love Crew | Black | Size 2 10 spots left 0 LULU LEMON Love Crew | Bl…" at bounding box center [678, 388] width 1071 height 486
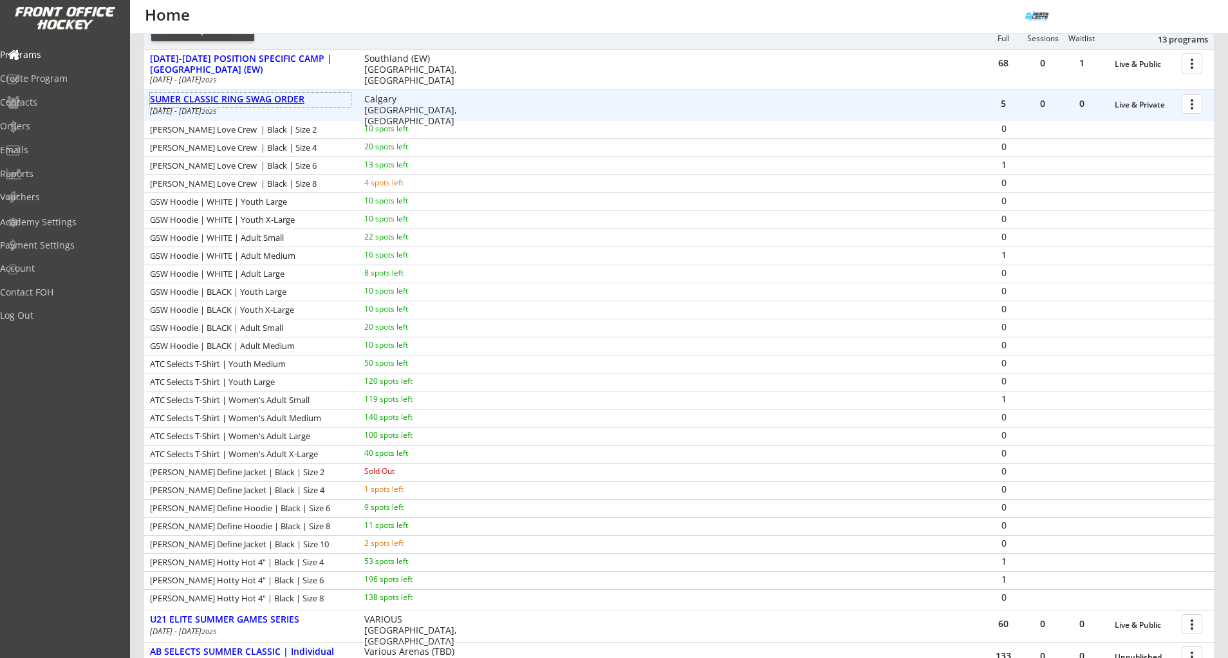
click at [274, 103] on div "SUMER CLASSIC RING SWAG ORDER" at bounding box center [250, 99] width 201 height 11
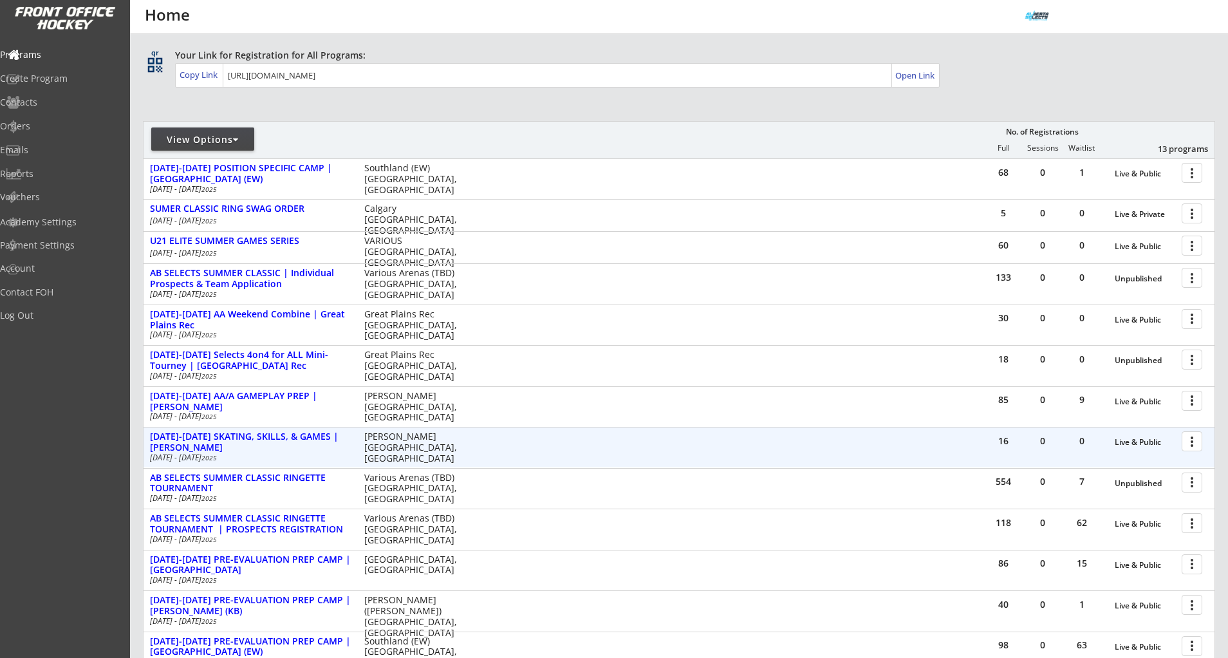
scroll to position [71, 0]
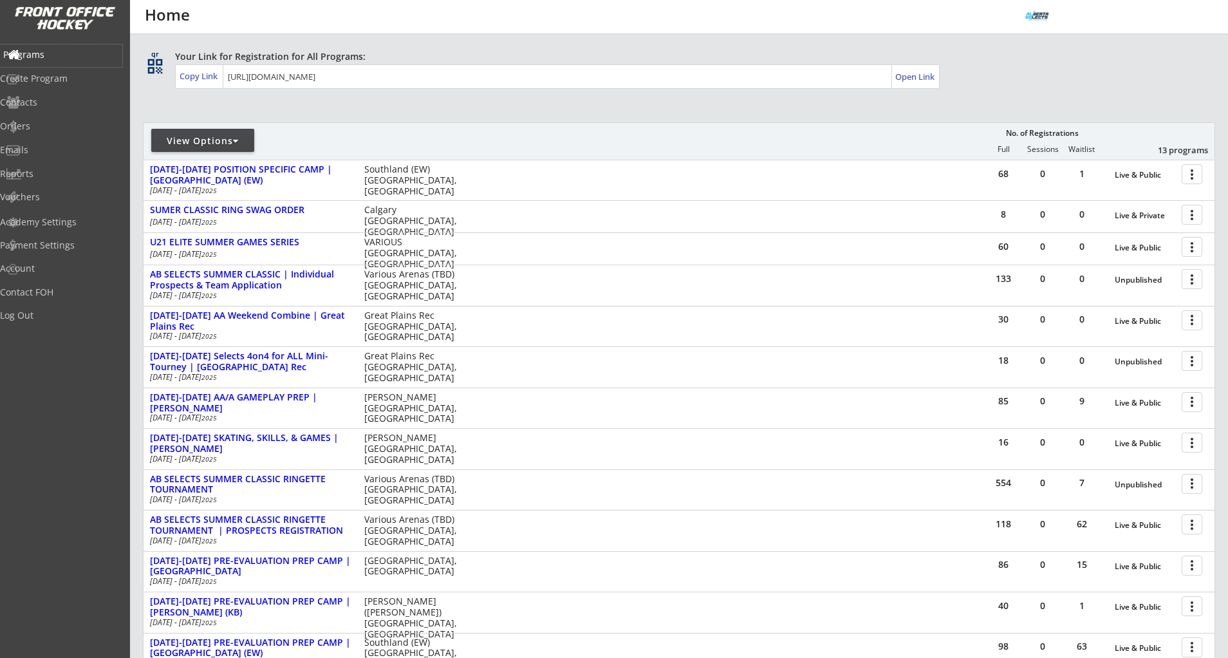
click at [49, 55] on div "Programs" at bounding box center [61, 54] width 116 height 9
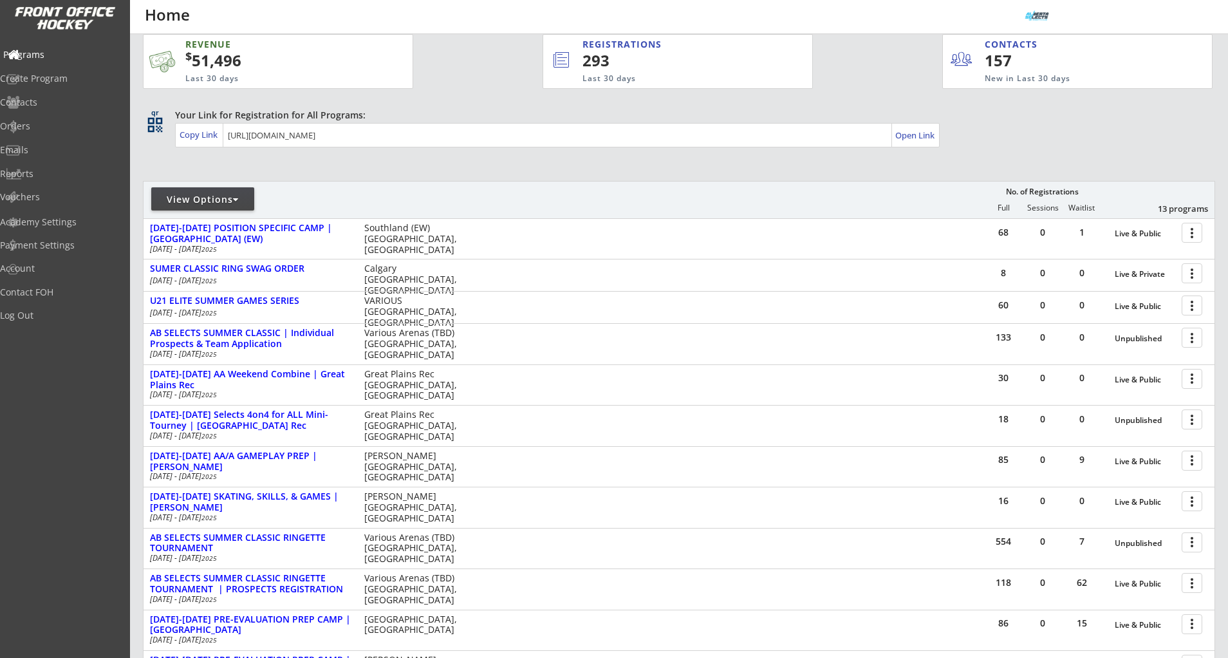
scroll to position [0, 0]
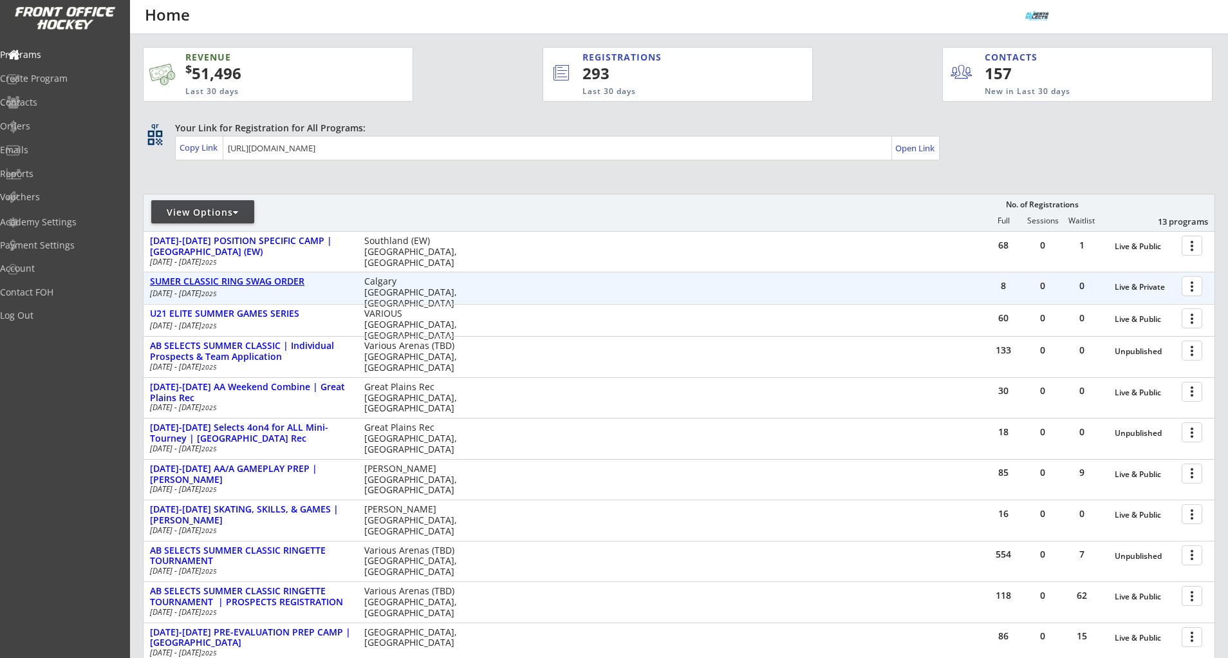
click at [281, 284] on div "SUMER CLASSIC RING SWAG ORDER" at bounding box center [250, 281] width 201 height 11
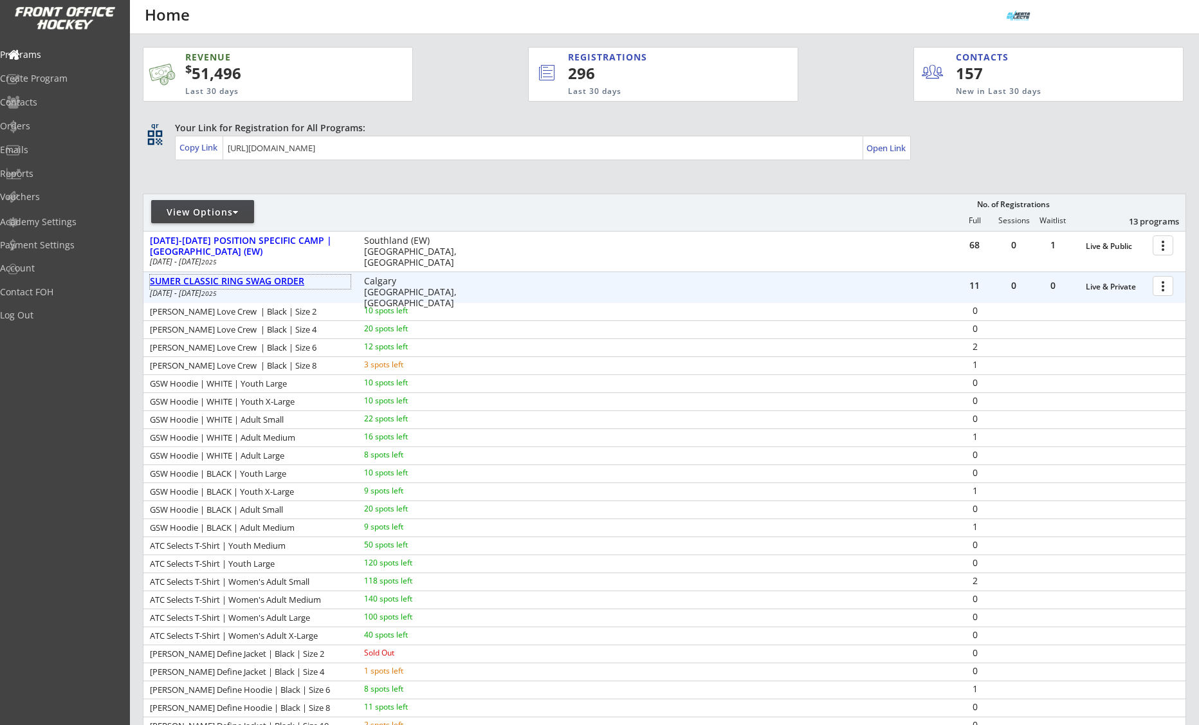
drag, startPoint x: 286, startPoint y: 284, endPoint x: 279, endPoint y: 280, distance: 8.1
click at [281, 281] on div "SUMER CLASSIC RING SWAG ORDER" at bounding box center [250, 281] width 201 height 11
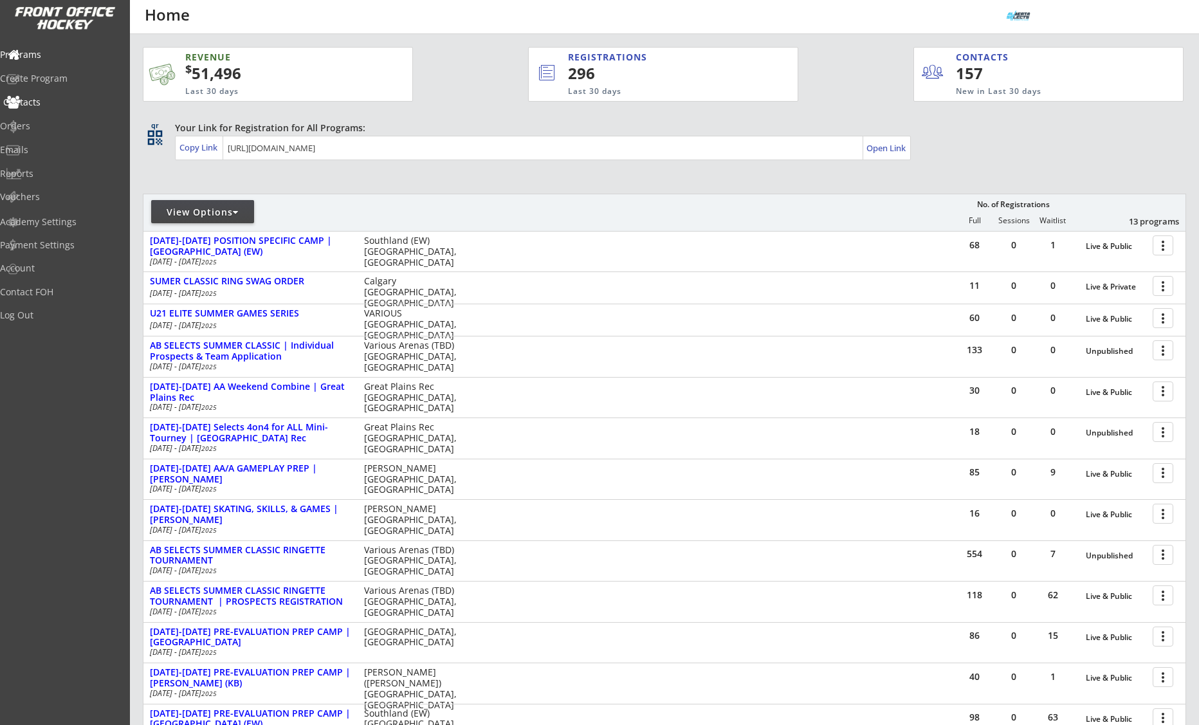
click at [57, 98] on div "Contacts" at bounding box center [61, 102] width 116 height 9
select select ""Players""
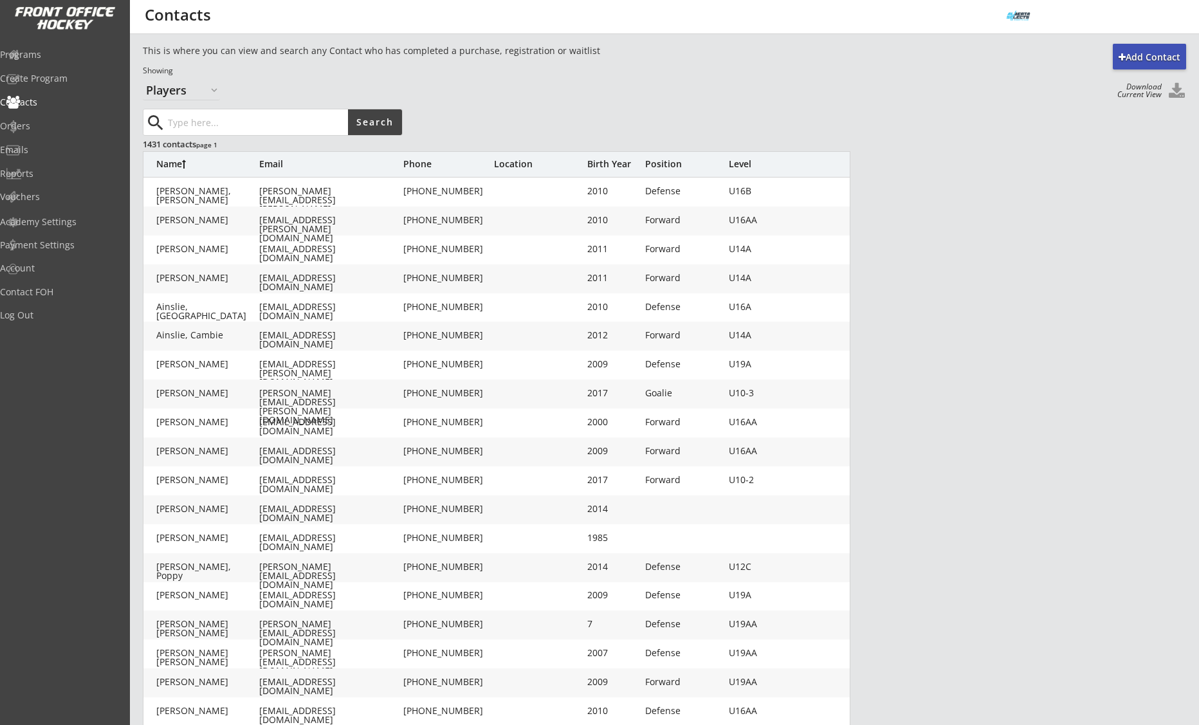
click at [1174, 91] on button at bounding box center [1176, 91] width 19 height 17
click at [61, 50] on div "Programs" at bounding box center [61, 54] width 116 height 9
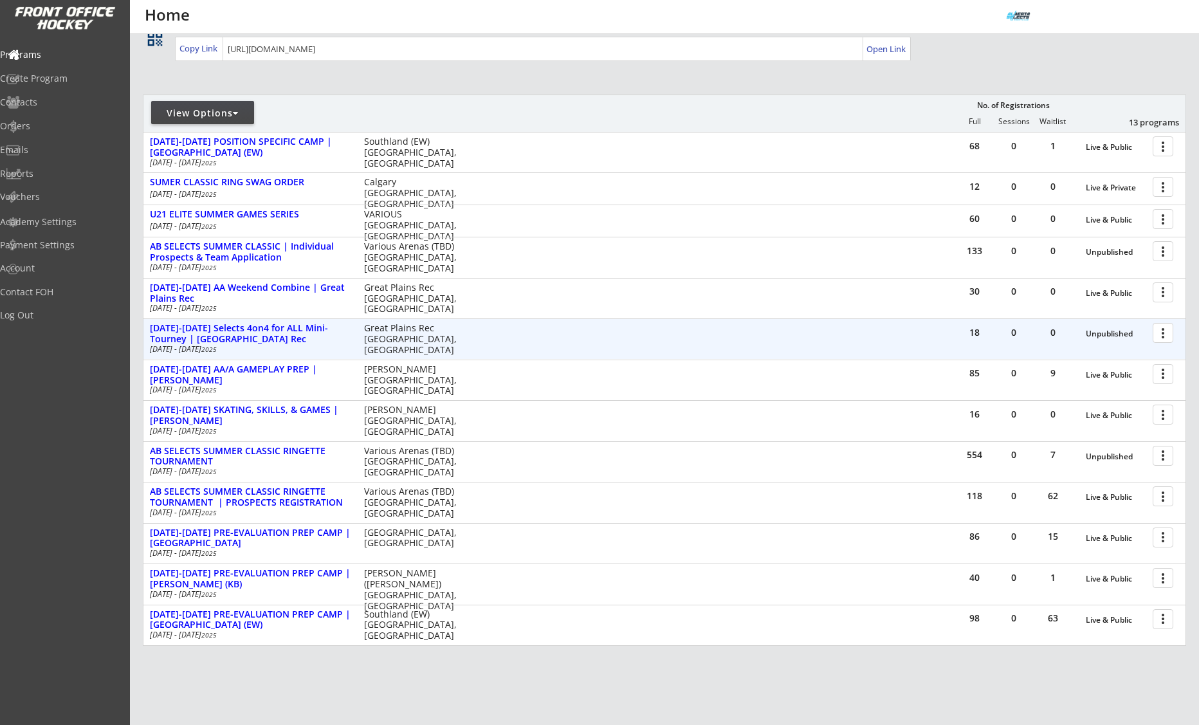
scroll to position [125, 0]
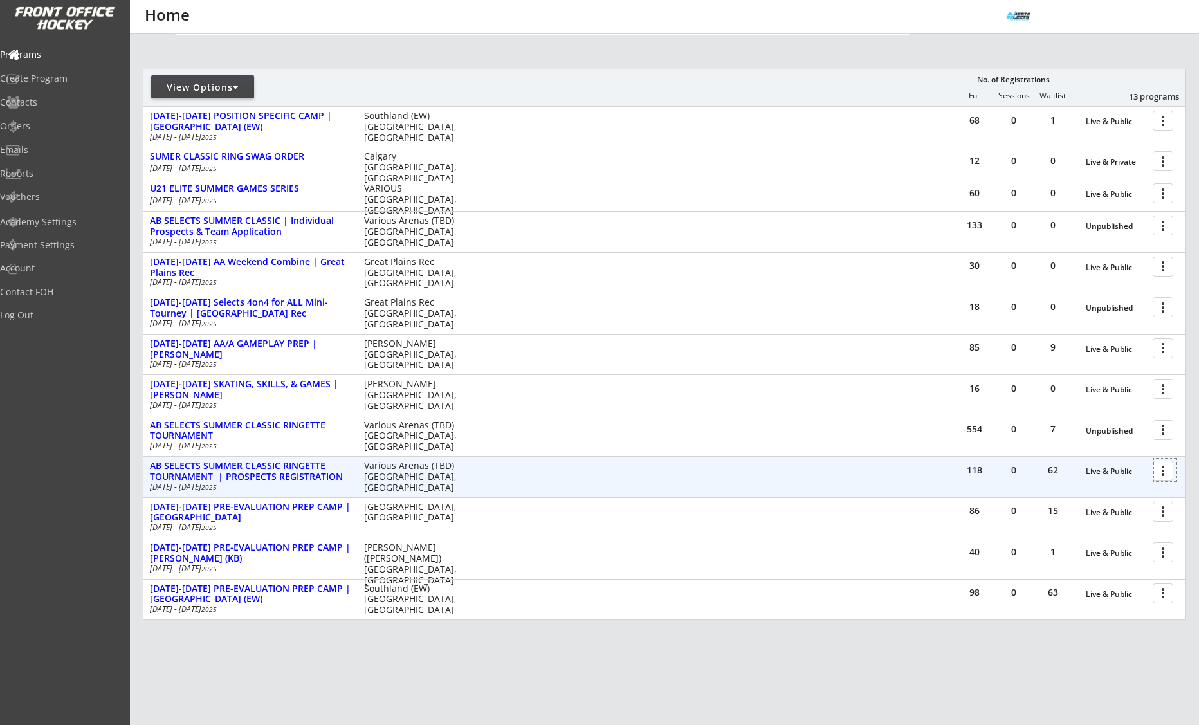
click at [1165, 474] on div at bounding box center [1165, 470] width 23 height 23
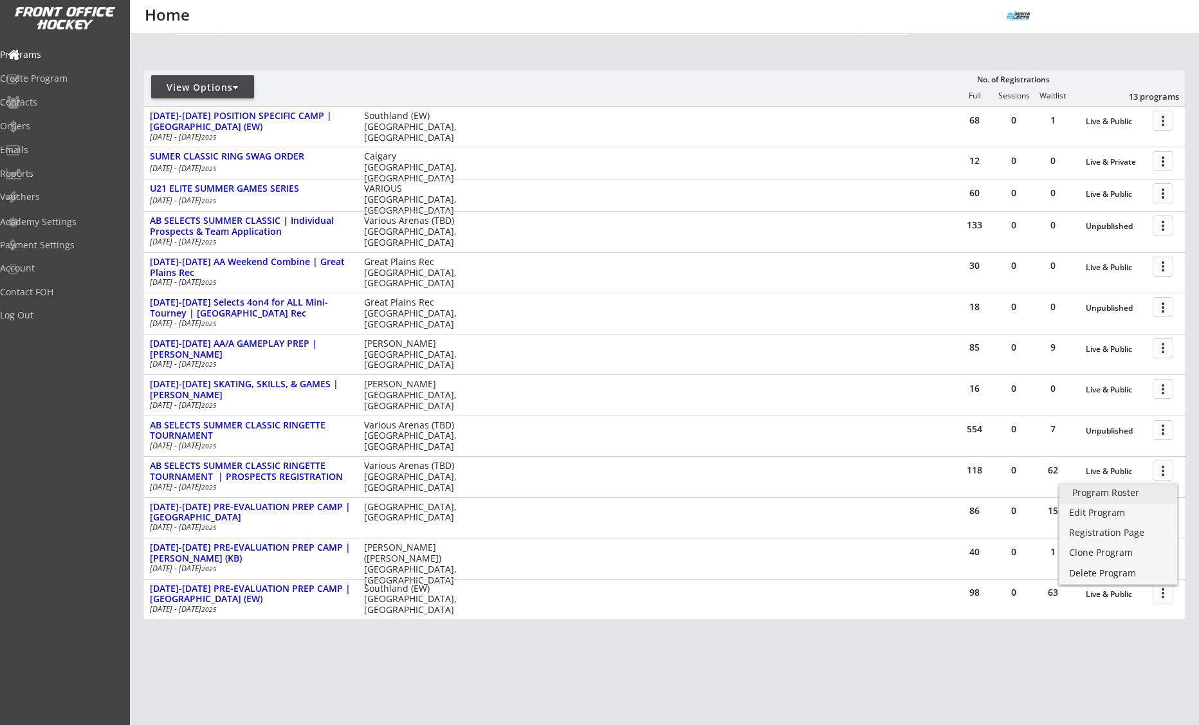
click at [1129, 497] on div "Program Roster" at bounding box center [1119, 492] width 92 height 9
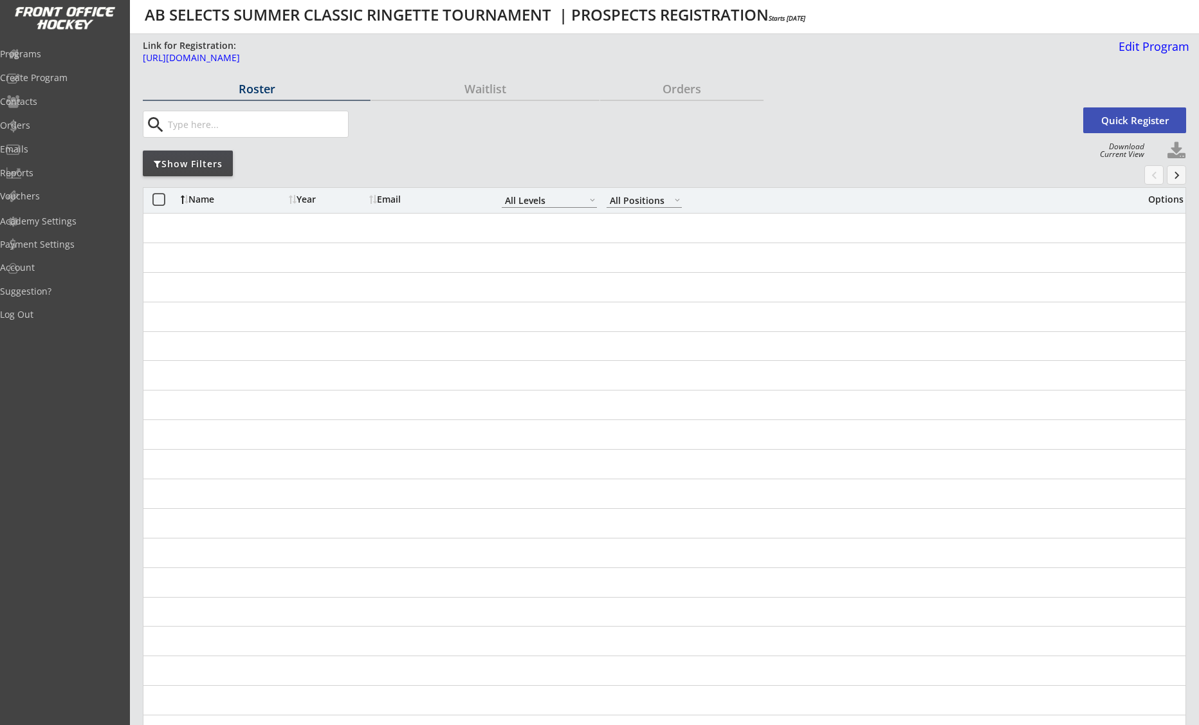
select select ""All Levels""
select select ""All Positions""
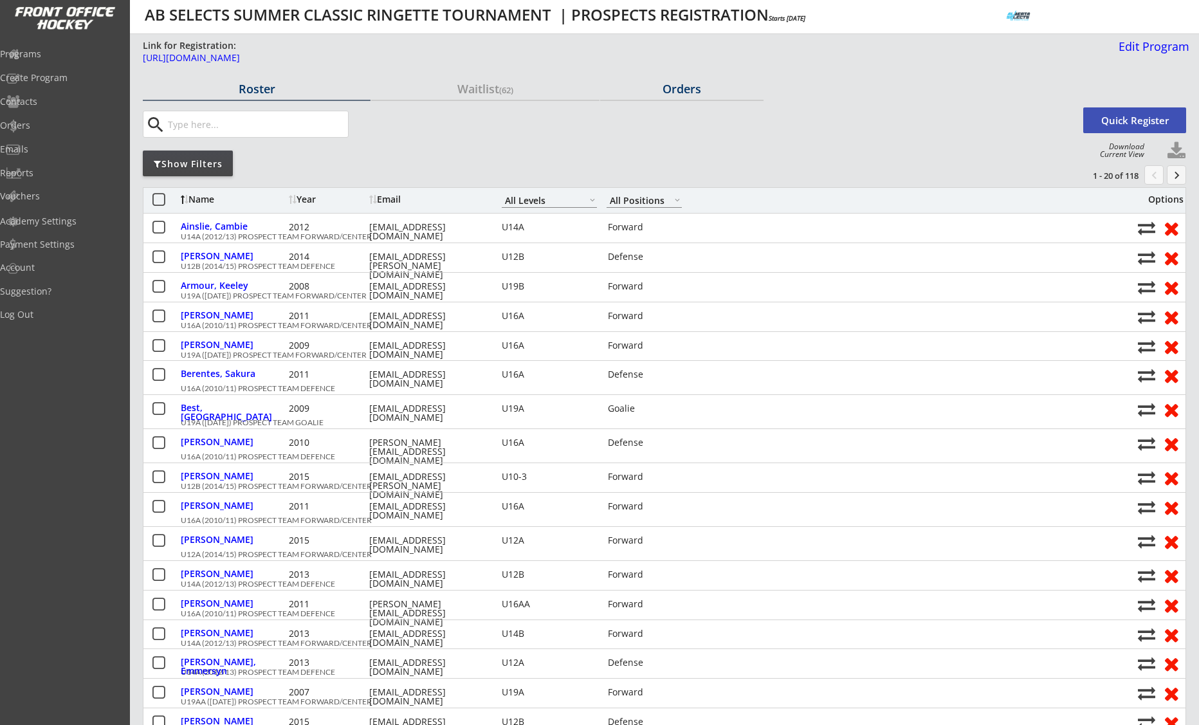
click at [692, 85] on div "Orders" at bounding box center [681, 89] width 163 height 12
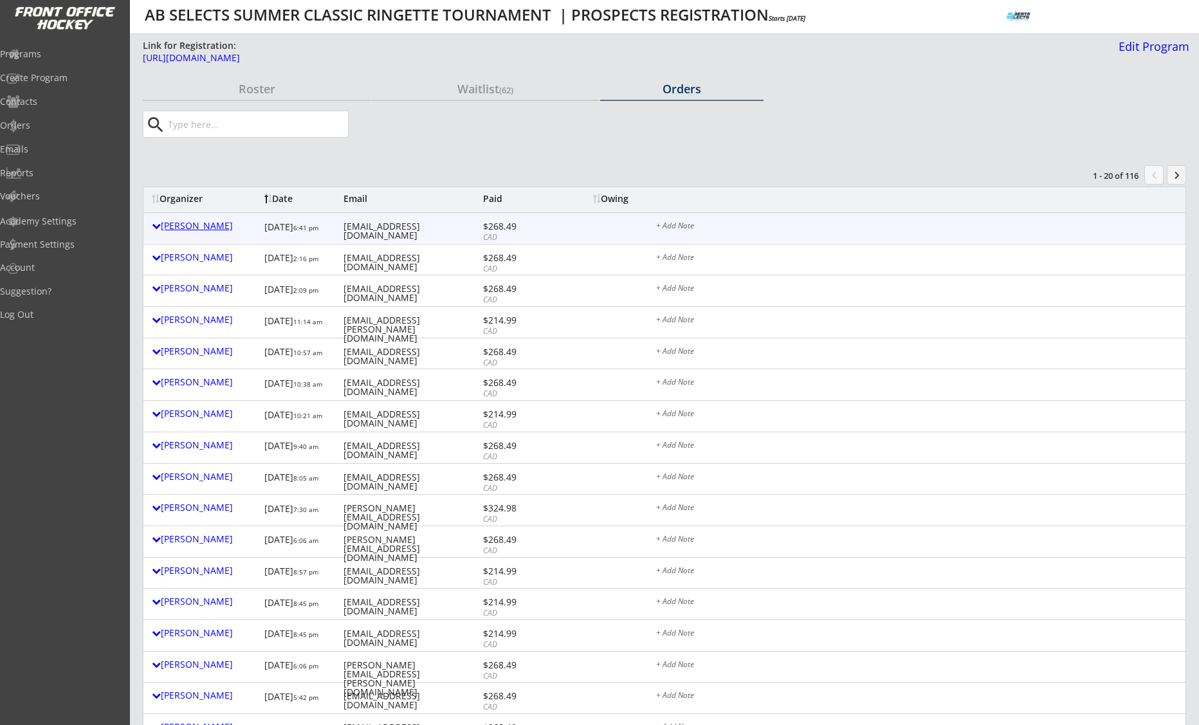
click at [158, 225] on div at bounding box center [156, 225] width 9 height 9
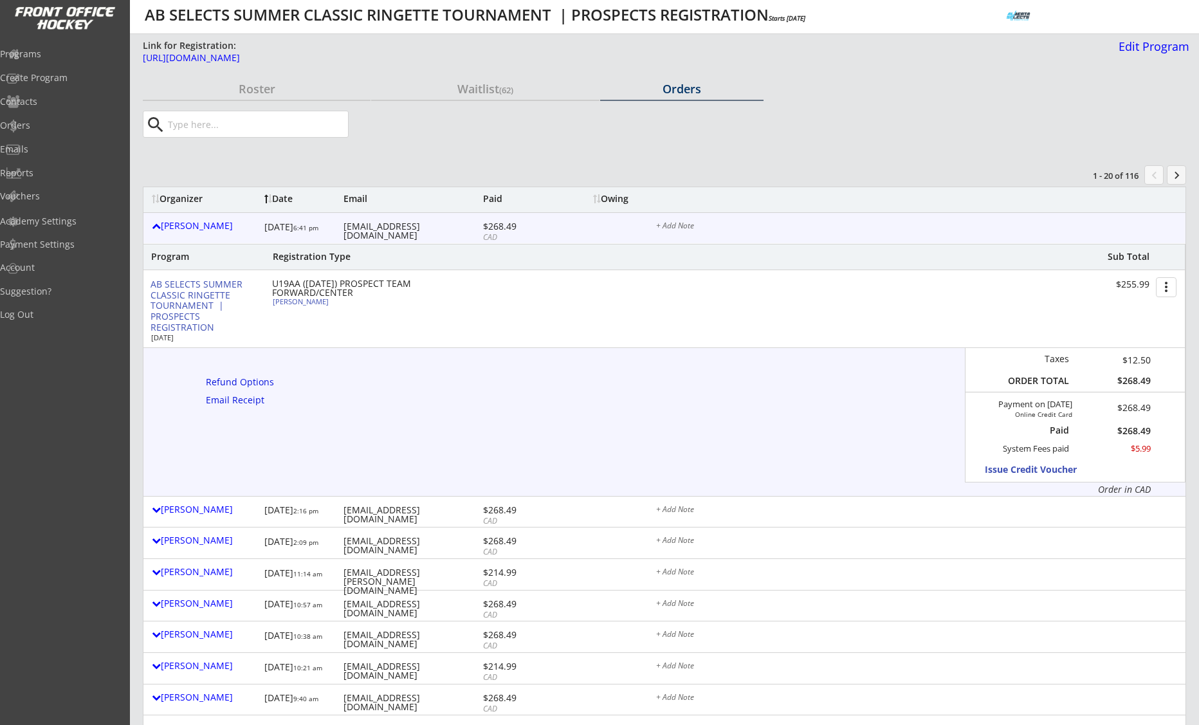
click at [305, 302] on div "Jenna Herriot" at bounding box center [344, 301] width 143 height 7
select select ""Forward""
select select ""U19AA""
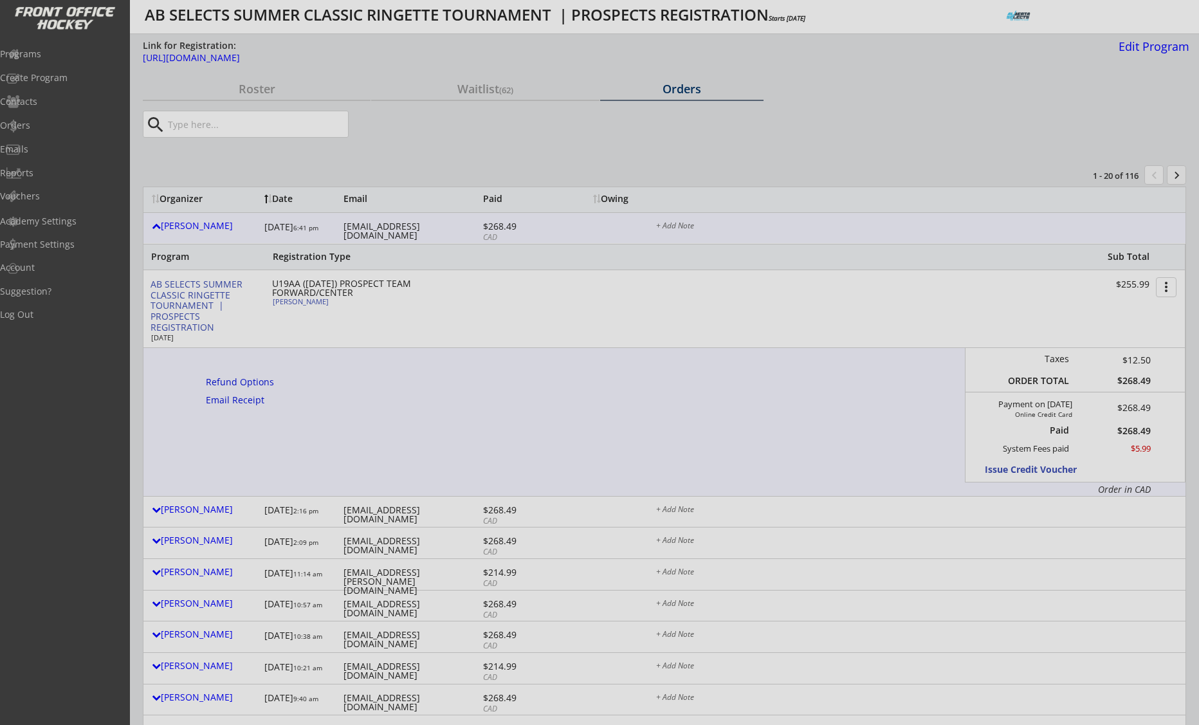
type input "FEMALE"
type input "Zone 2 U16AA"
type input "No"
type input "Becky Bradley-Cam Craig’s team"
select select ""No""
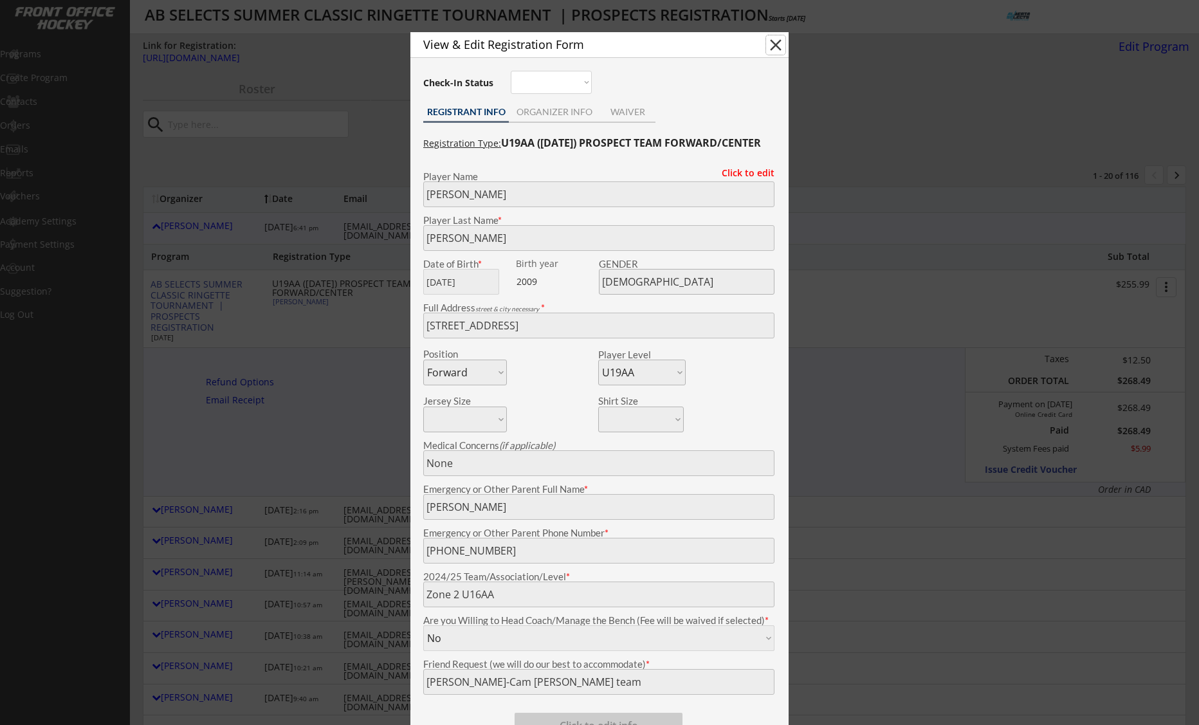
click at [775, 46] on button "close" at bounding box center [775, 44] width 19 height 19
select select ""PLACEHOLDER_1427118222253""
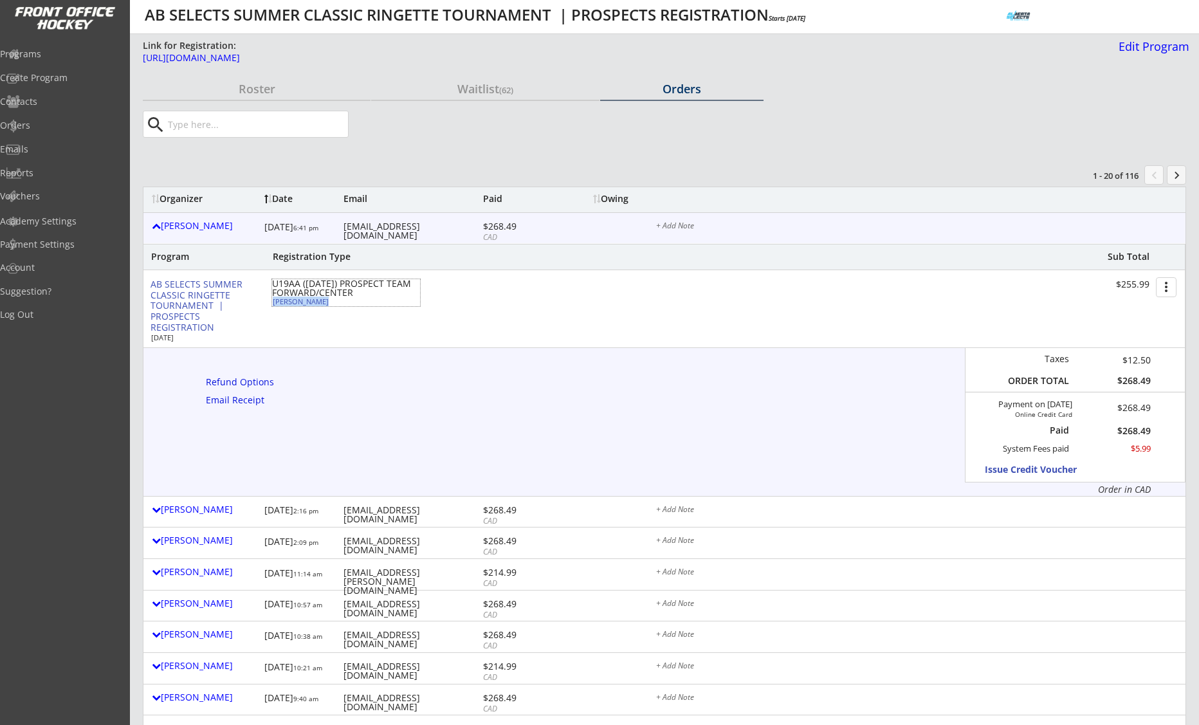
drag, startPoint x: 318, startPoint y: 304, endPoint x: 273, endPoint y: 305, distance: 44.4
click at [273, 305] on div "Jenna Herriot" at bounding box center [344, 301] width 143 height 7
type input "Jenna"
type input "Herriot"
type input "06/11/2009"
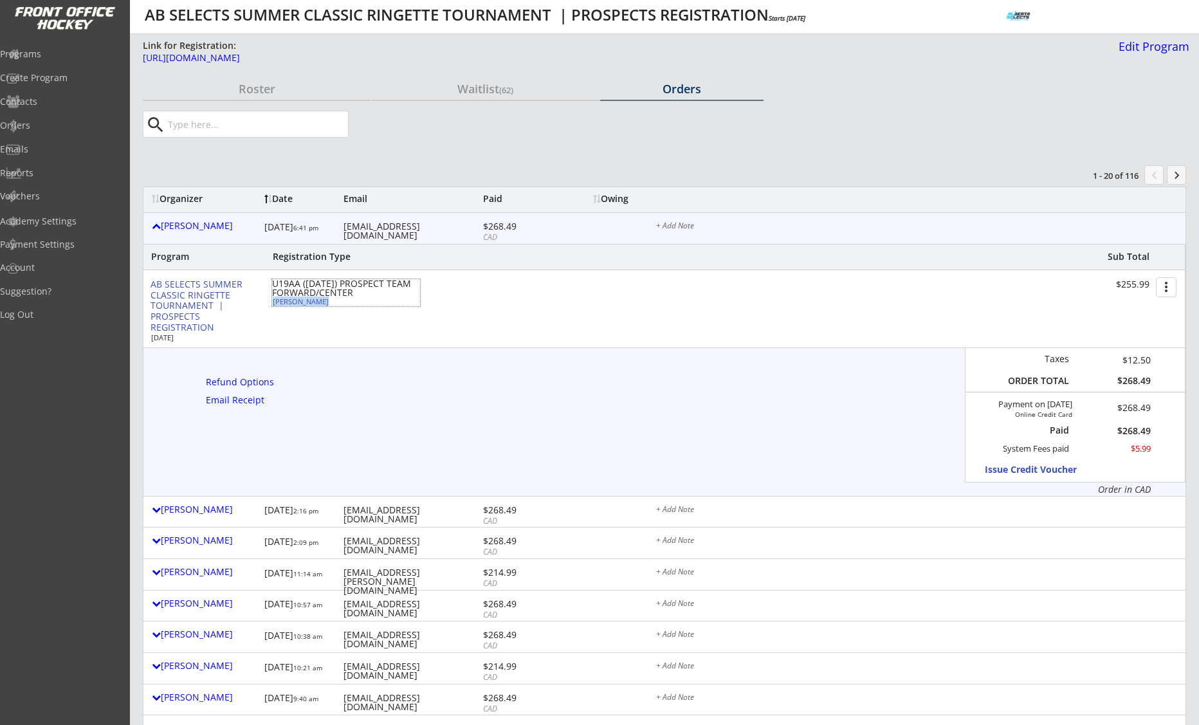
type input "[DEMOGRAPHIC_DATA]"
type input "329 Strathford Crescent, Strathmore, AB T1P 1P4, Canada"
select select ""Forward""
select select ""U19AA""
type input "None"
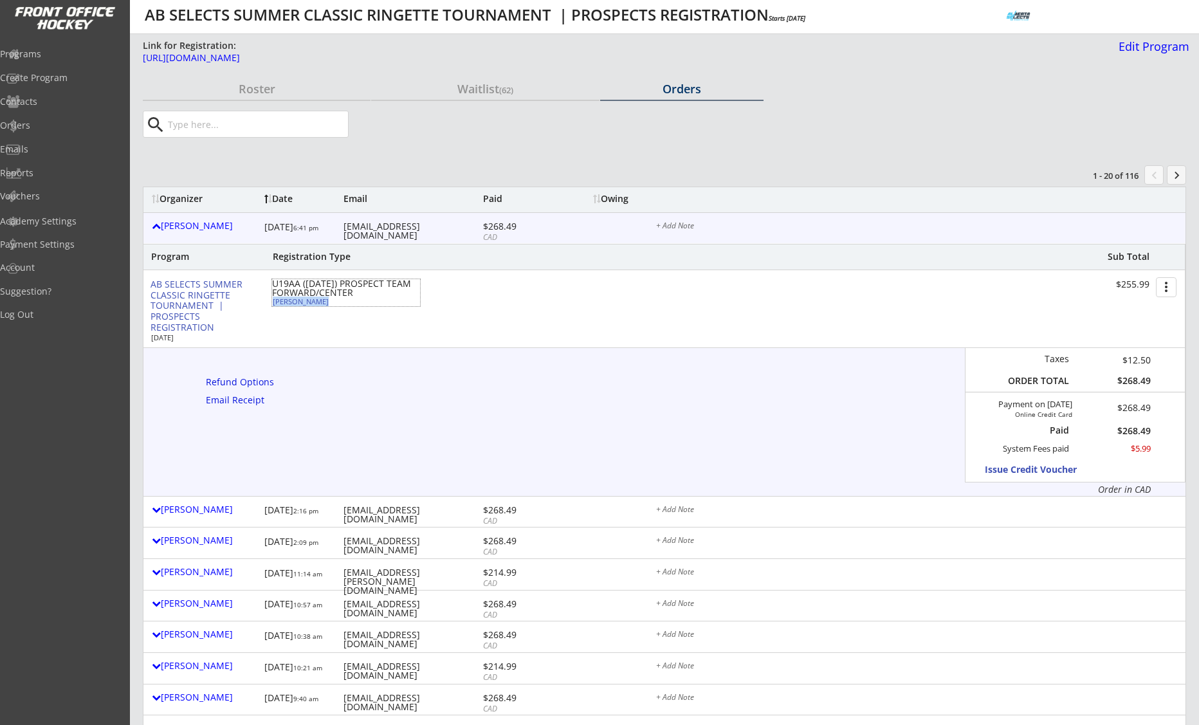
type input "[PERSON_NAME]"
type input "(403) 471-8081"
type input "Zone 2 U16AA"
type input "No"
select select ""No""
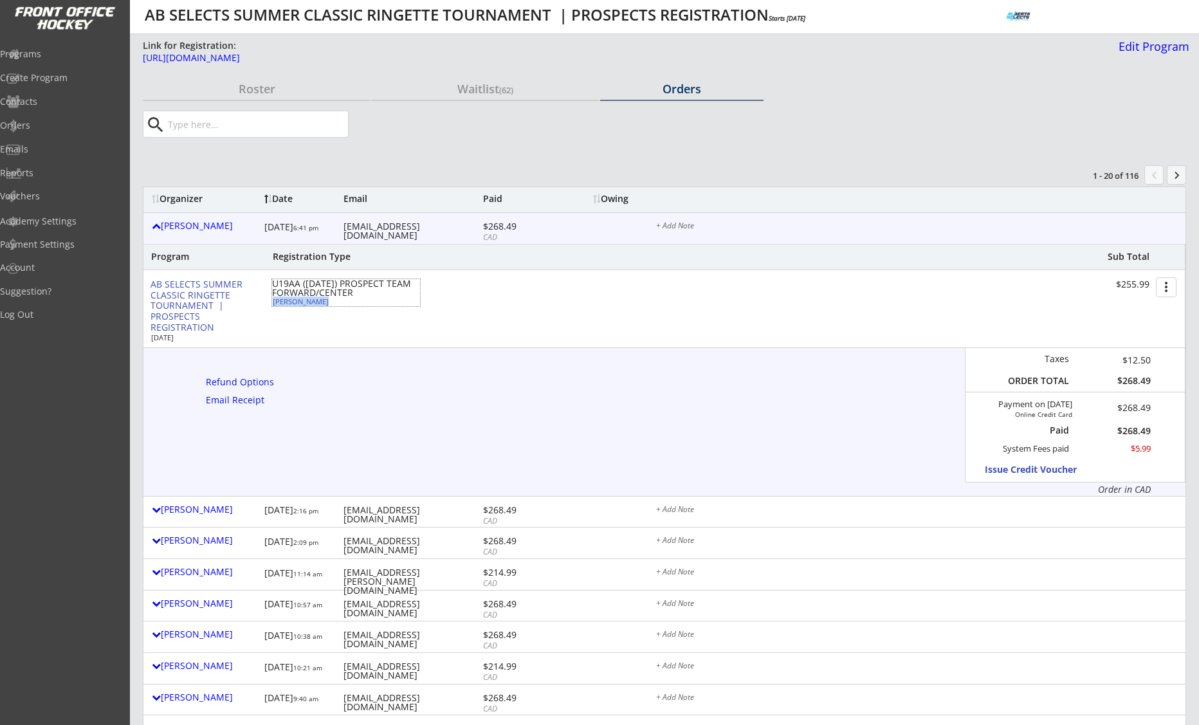
type input "Becky Bradley-Cam Craig’s team"
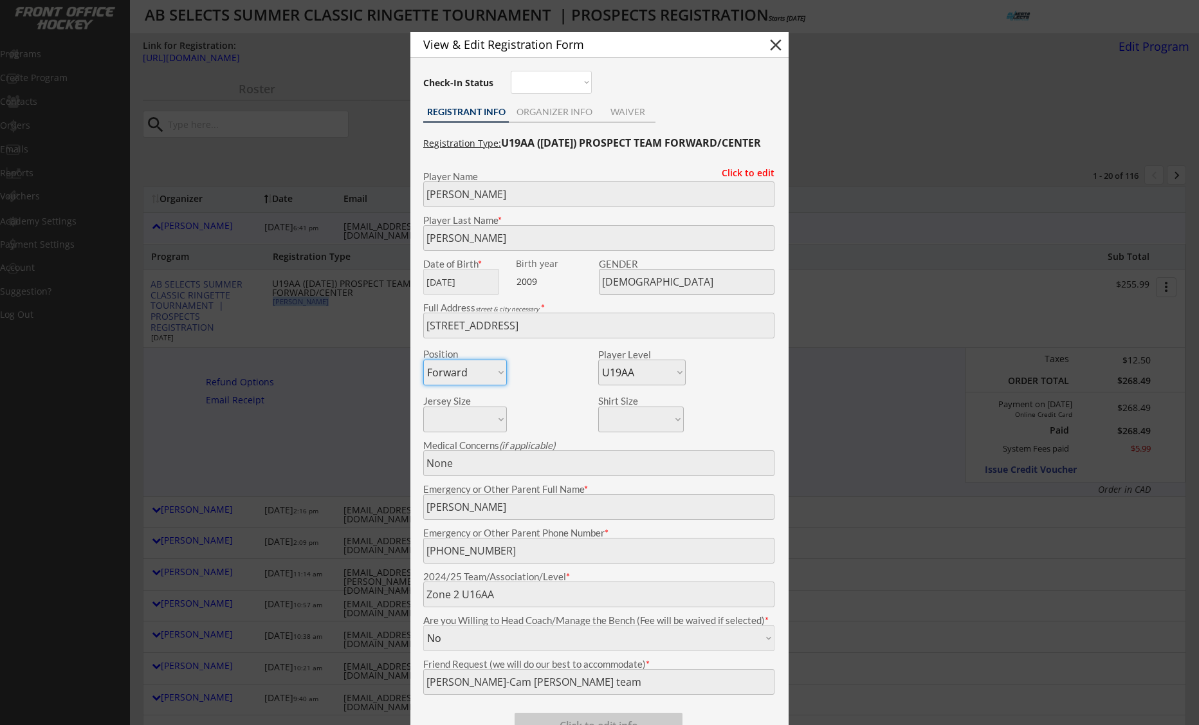
copy div "Jenna Herriot"
click at [780, 41] on button "close" at bounding box center [775, 44] width 19 height 19
select select ""PLACEHOLDER_1427118222253""
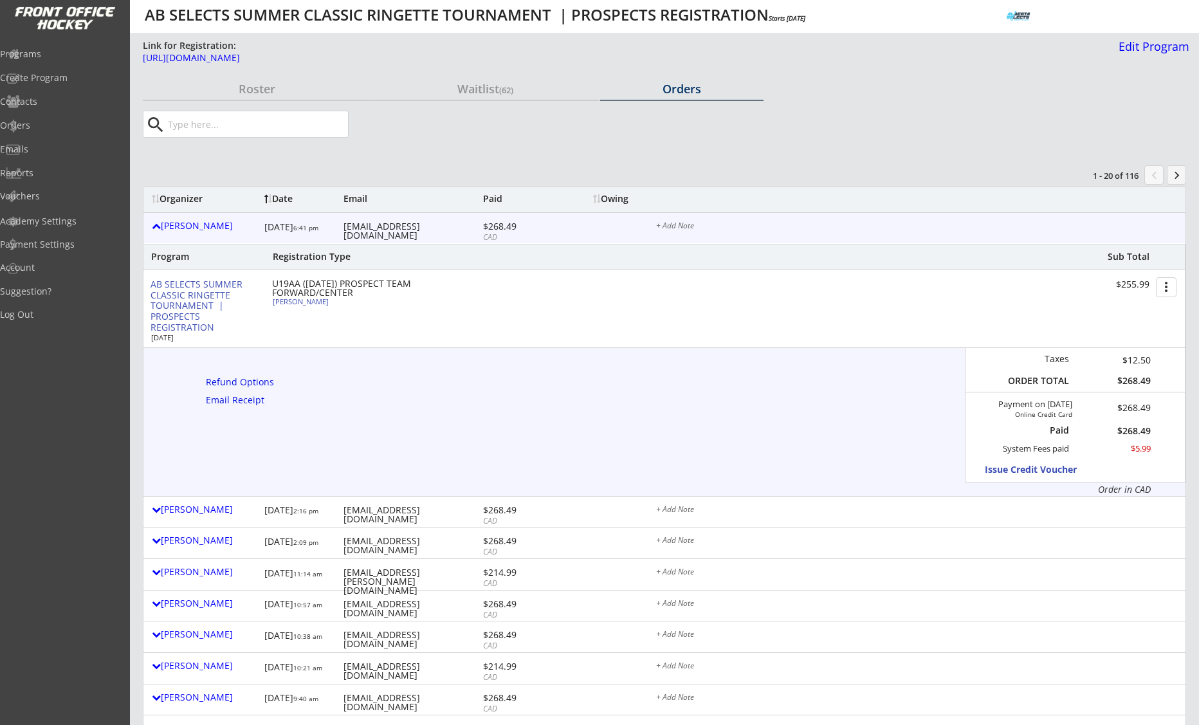
click at [806, 140] on div "search Quick Register" at bounding box center [665, 124] width 1044 height 41
click at [402, 225] on div "[EMAIL_ADDRESS][DOMAIN_NAME]" at bounding box center [412, 231] width 136 height 18
click at [403, 225] on div "[EMAIL_ADDRESS][DOMAIN_NAME]" at bounding box center [412, 231] width 136 height 18
click at [403, 224] on div "[EMAIL_ADDRESS][DOMAIN_NAME]" at bounding box center [412, 231] width 136 height 18
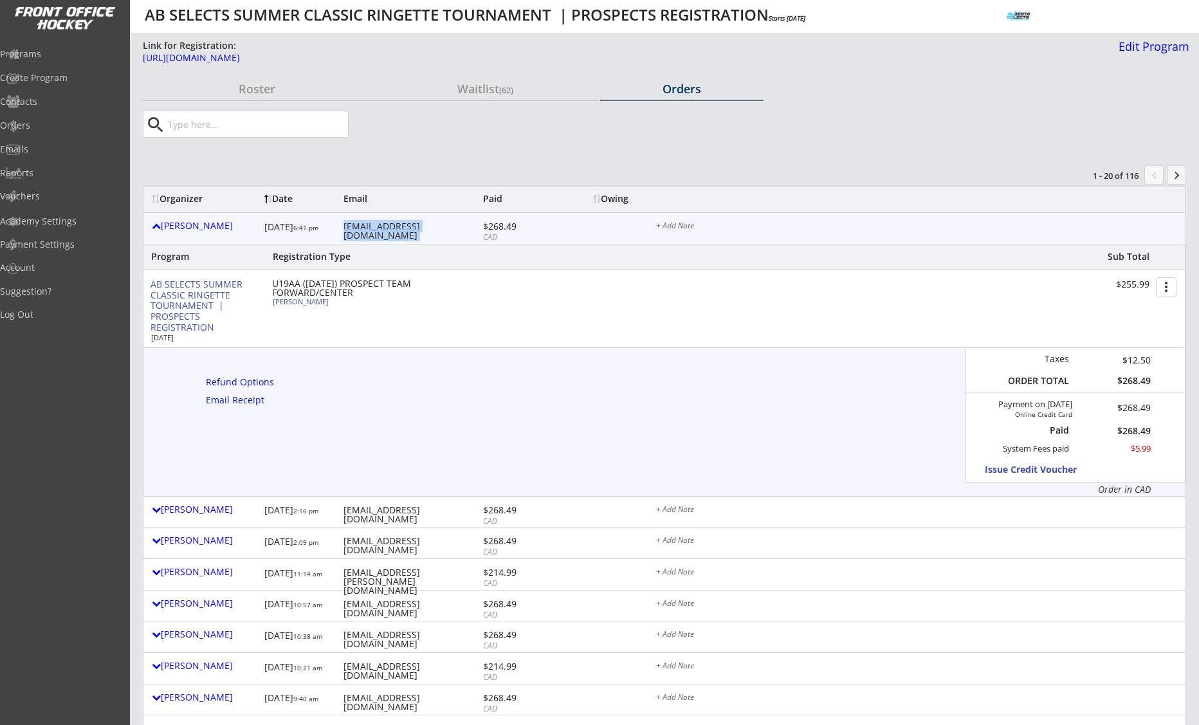
click at [403, 225] on div "[EMAIL_ADDRESS][DOMAIN_NAME]" at bounding box center [412, 231] width 136 height 18
copy div "[EMAIL_ADDRESS][DOMAIN_NAME]"
click at [59, 50] on div "Programs" at bounding box center [61, 54] width 116 height 9
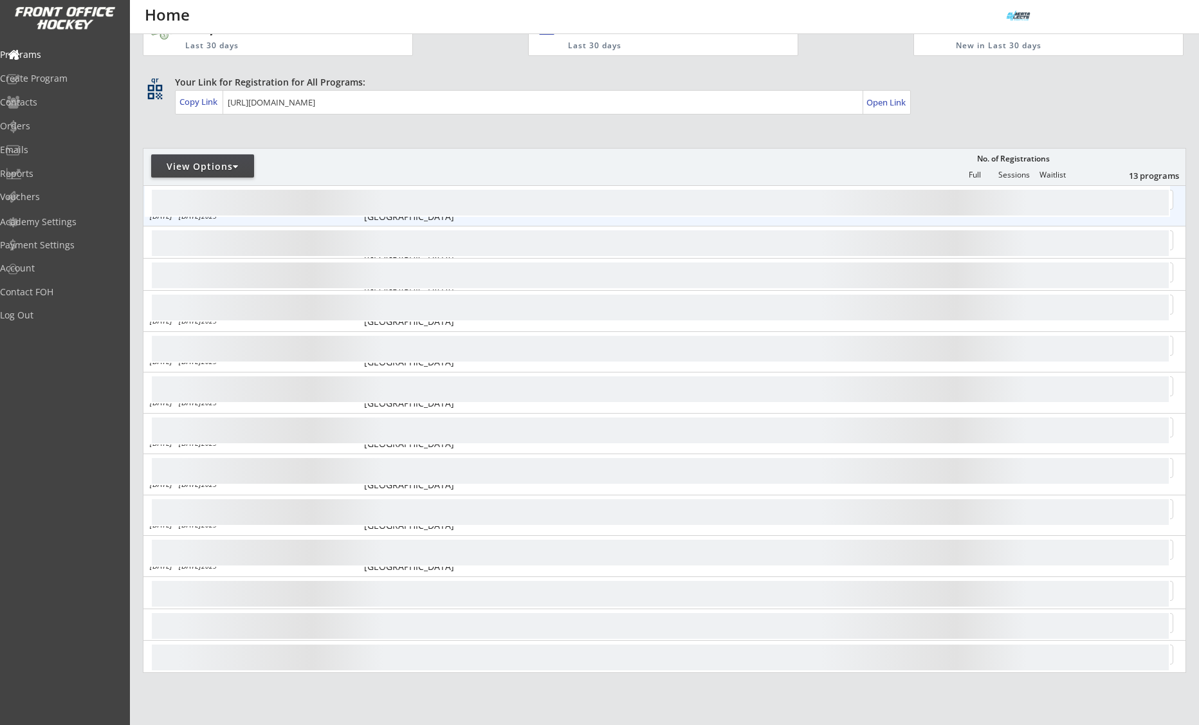
scroll to position [168, 0]
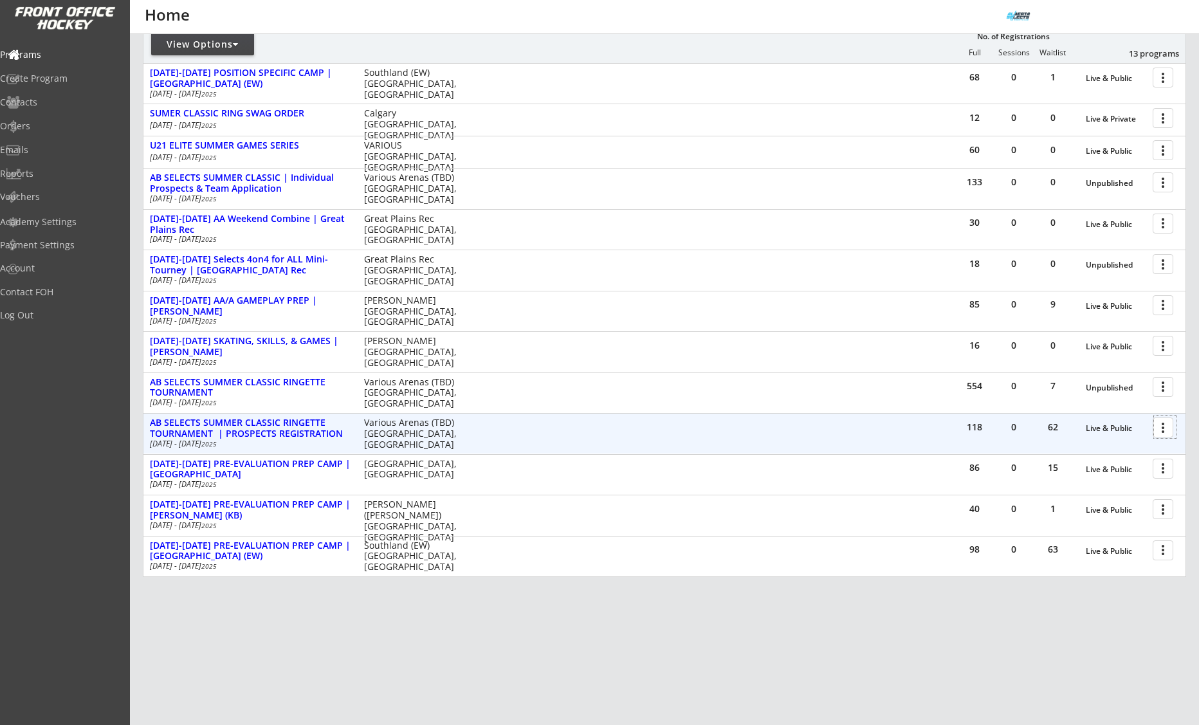
click at [1166, 426] on div at bounding box center [1165, 427] width 23 height 23
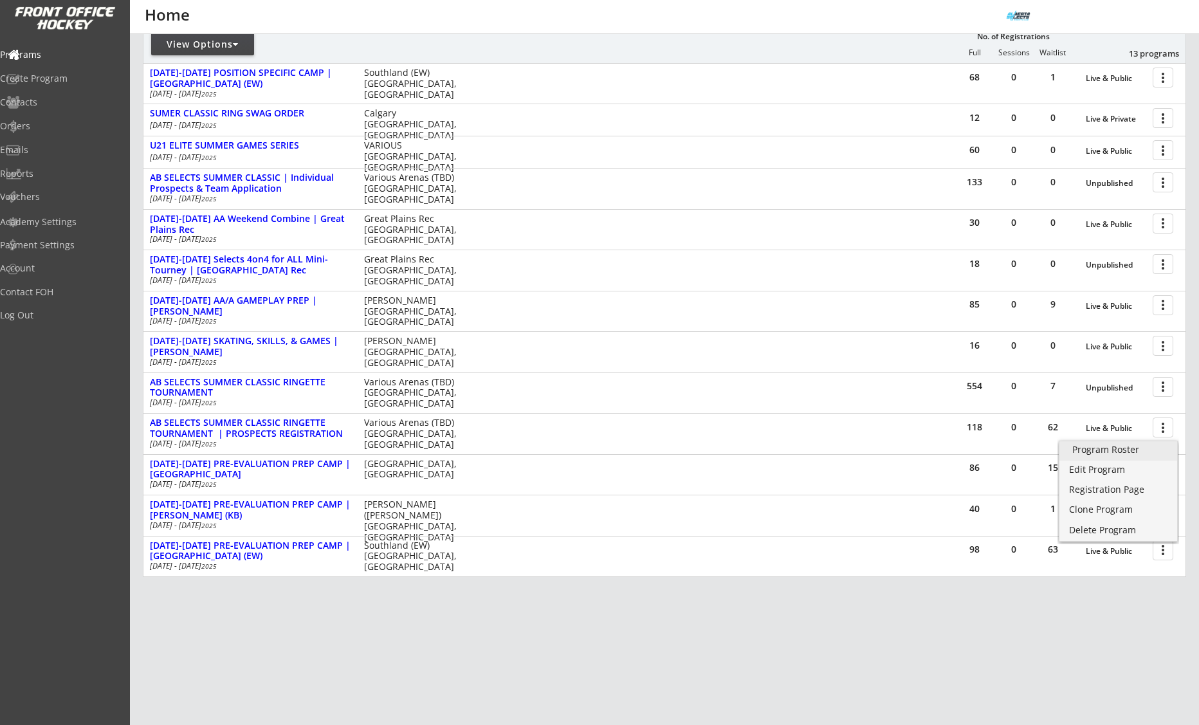
click at [1122, 447] on div "Program Roster" at bounding box center [1119, 449] width 92 height 9
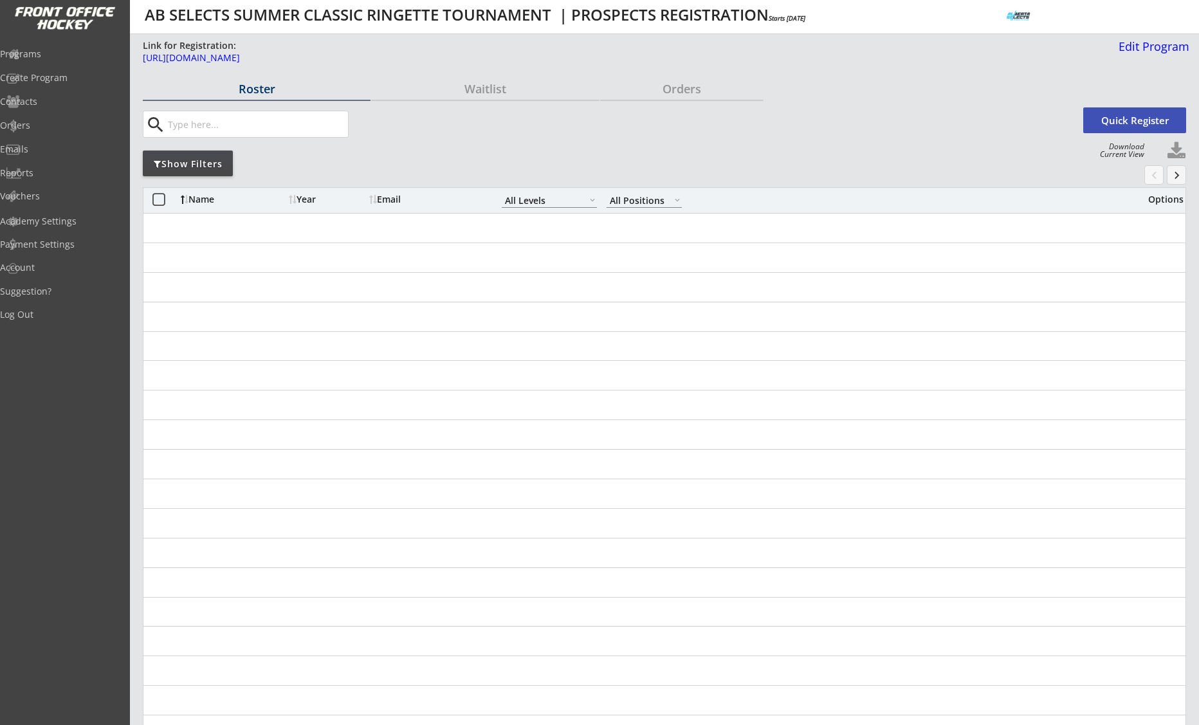
select select ""All Levels""
select select ""All Positions""
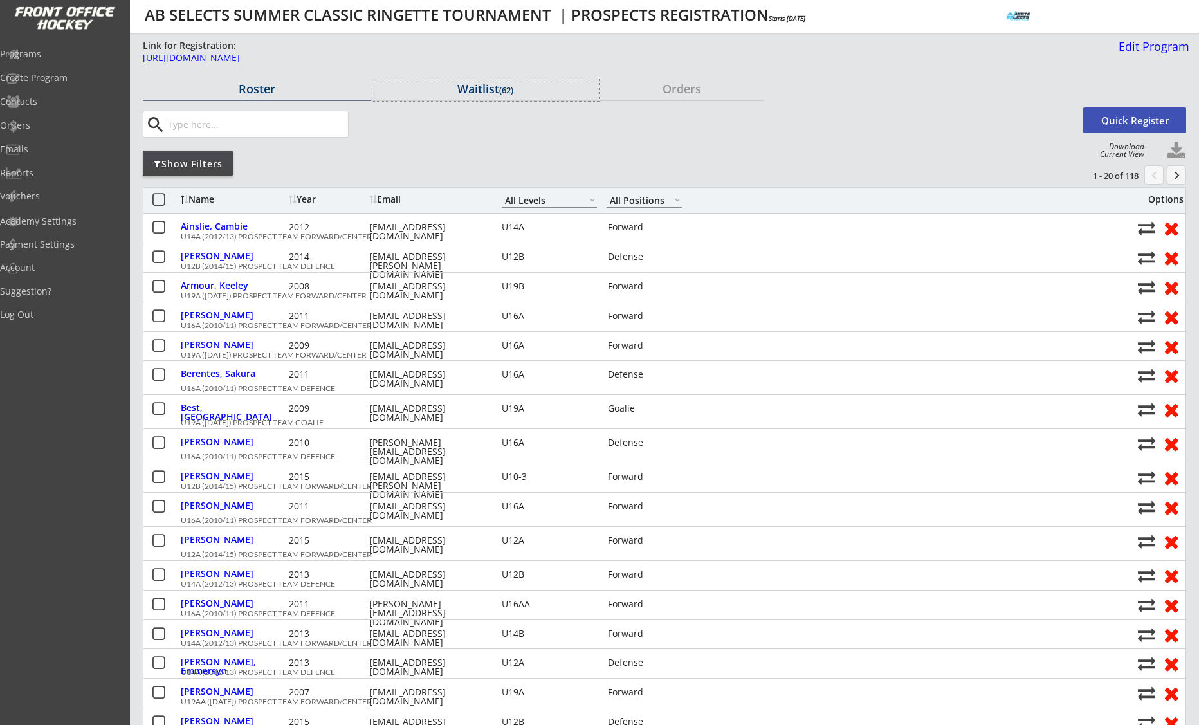
click at [470, 87] on div "Waitlist (62)" at bounding box center [485, 89] width 228 height 12
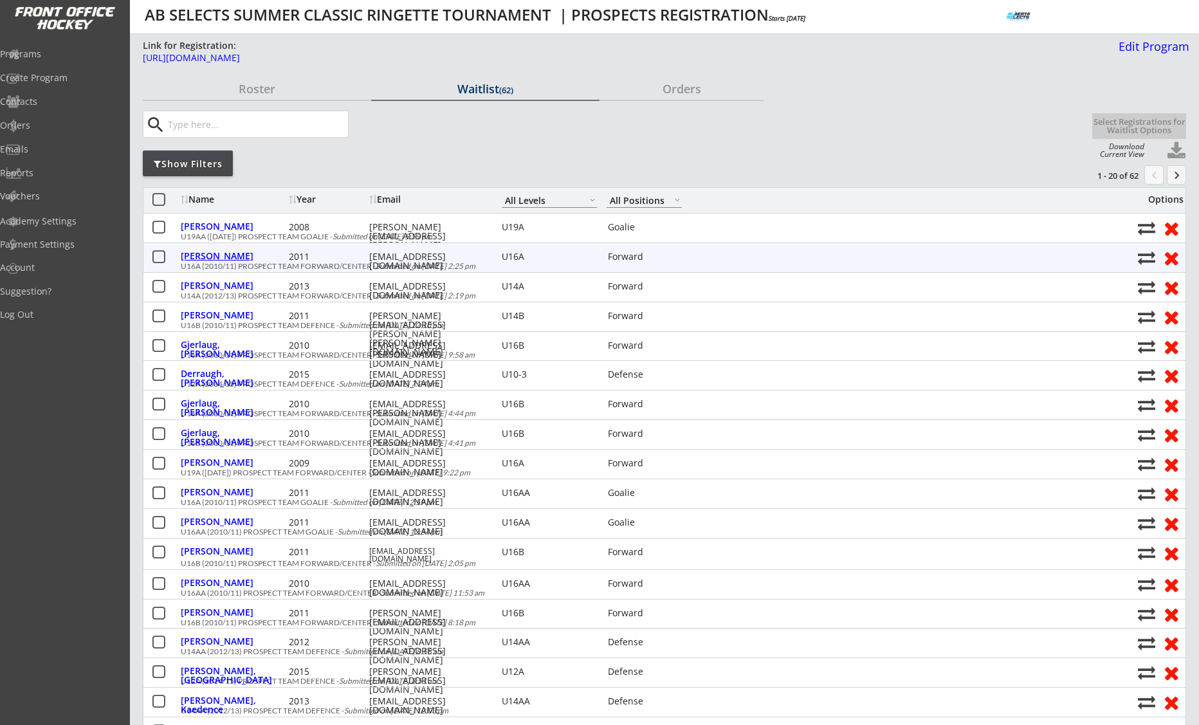
click at [228, 254] on div "[PERSON_NAME]" at bounding box center [233, 256] width 105 height 9
select select ""Forward""
select select ""U16A""
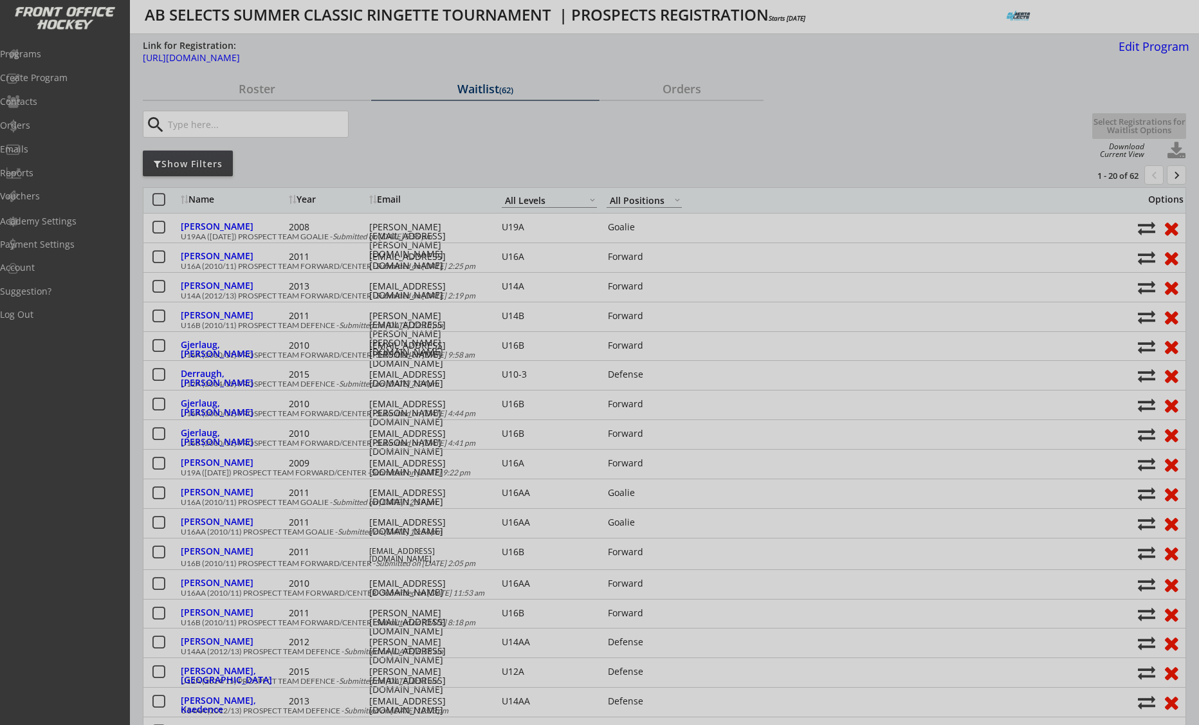
type input "[DEMOGRAPHIC_DATA]"
type input "[GEOGRAPHIC_DATA] u14a"
type input "No"
type input "[PERSON_NAME] if possible"
select select ""No""
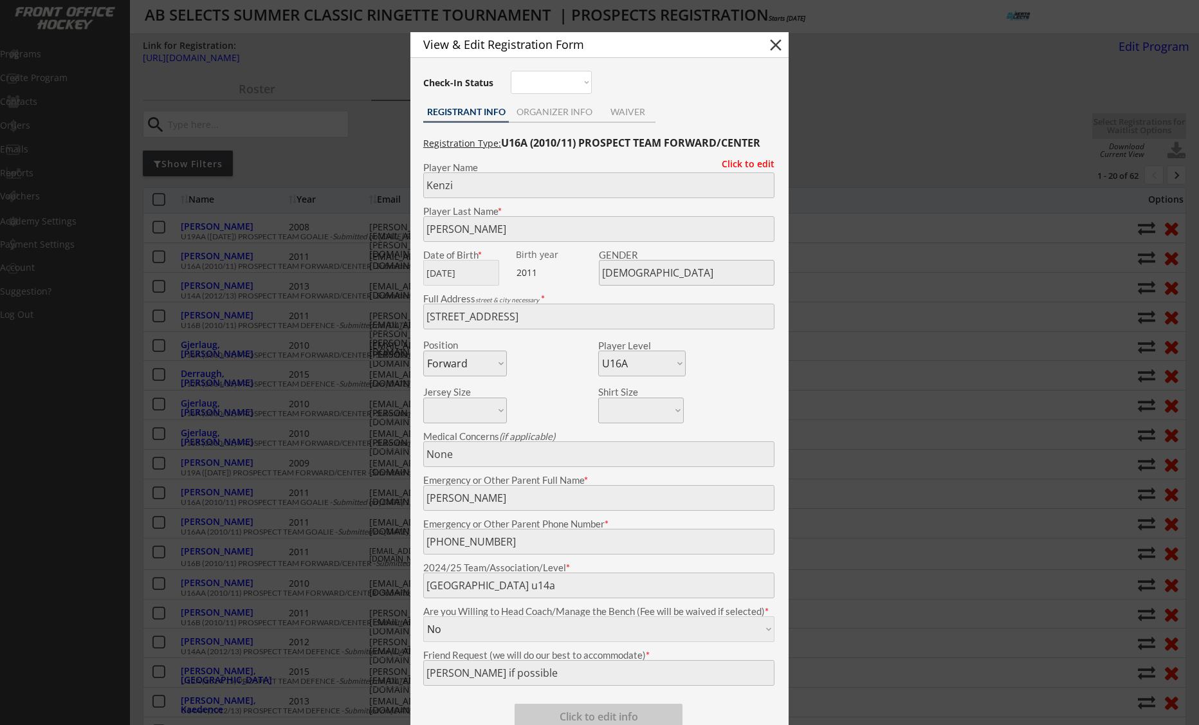
click at [777, 49] on button "close" at bounding box center [775, 44] width 19 height 19
select select ""PLACEHOLDER_1427118222253""
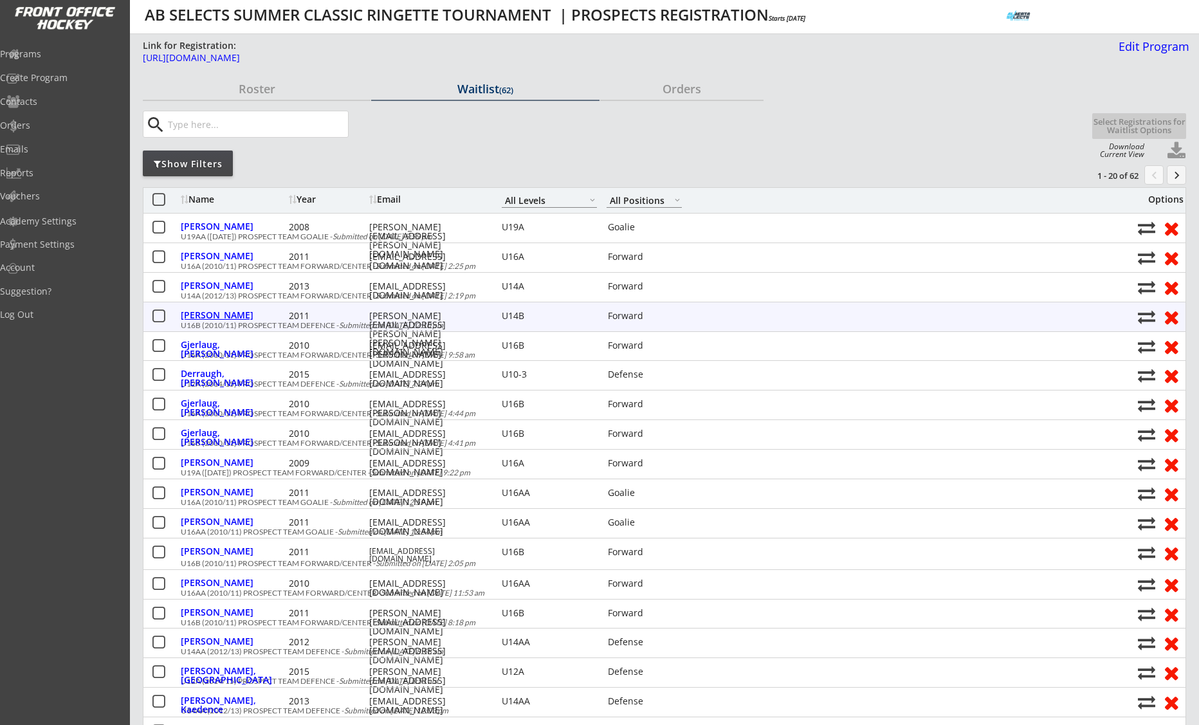
click at [230, 319] on div "[PERSON_NAME]" at bounding box center [233, 315] width 105 height 9
type input "[PERSON_NAME]"
type input "[DATE]"
type input "[DEMOGRAPHIC_DATA]"
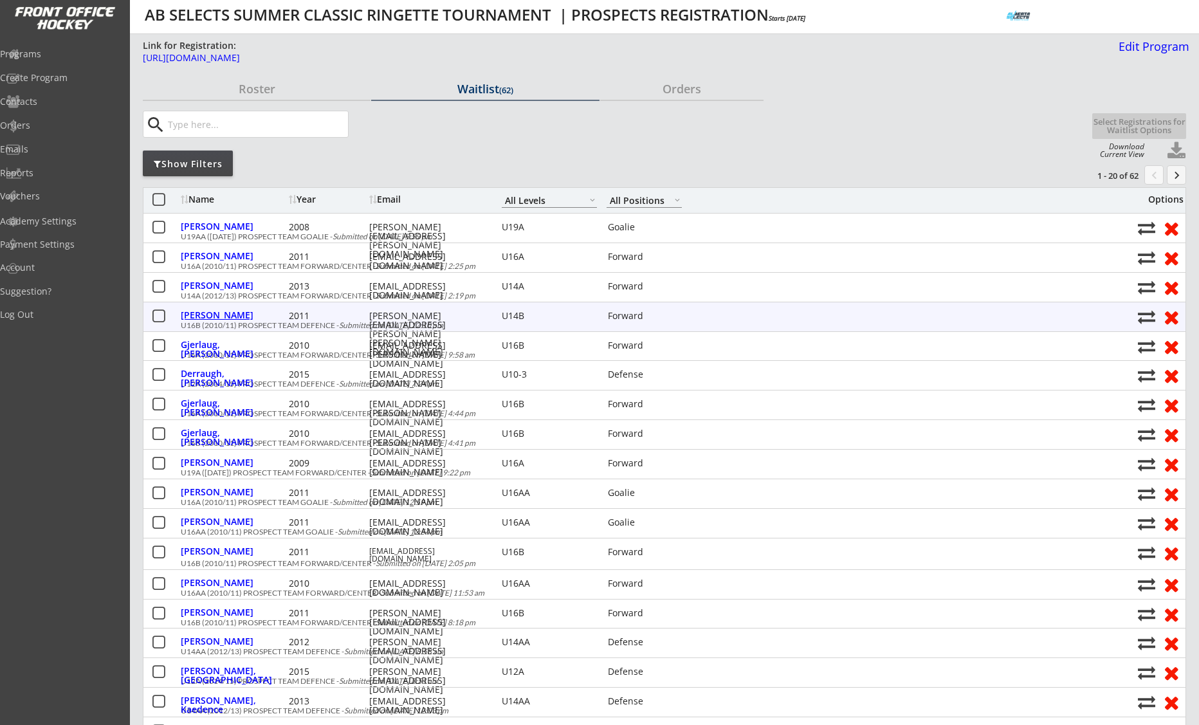
type input "[STREET_ADDRESS]"
select select ""Forward""
select select ""U14B""
type input "[PERSON_NAME]"
type input "[PHONE_NUMBER]"
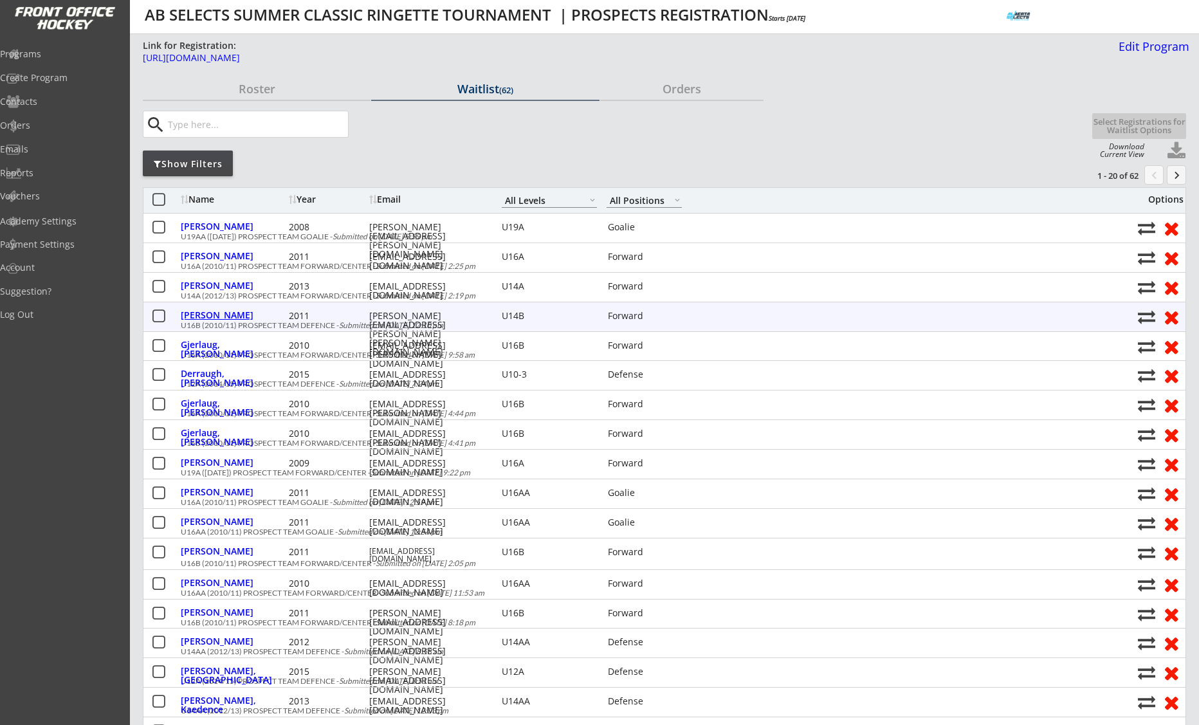
type input "No"
select select ""No""
type input "Bowview U14B"
type input "Team [PERSON_NAME]"
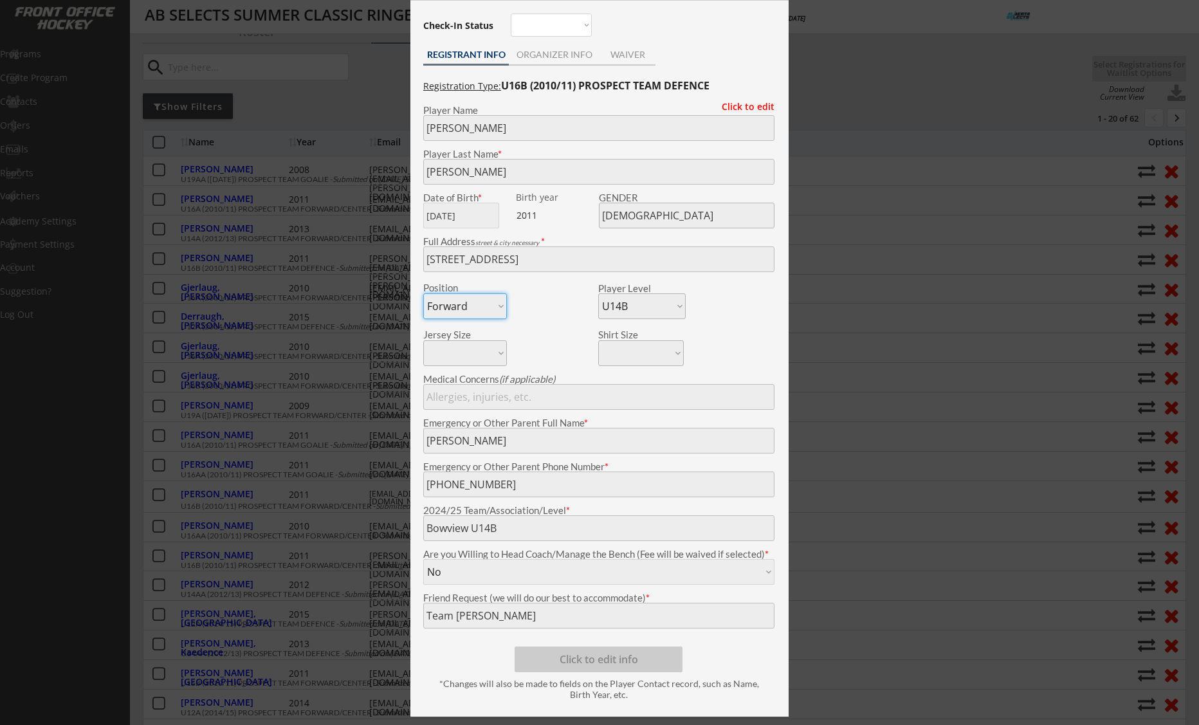
scroll to position [41, 0]
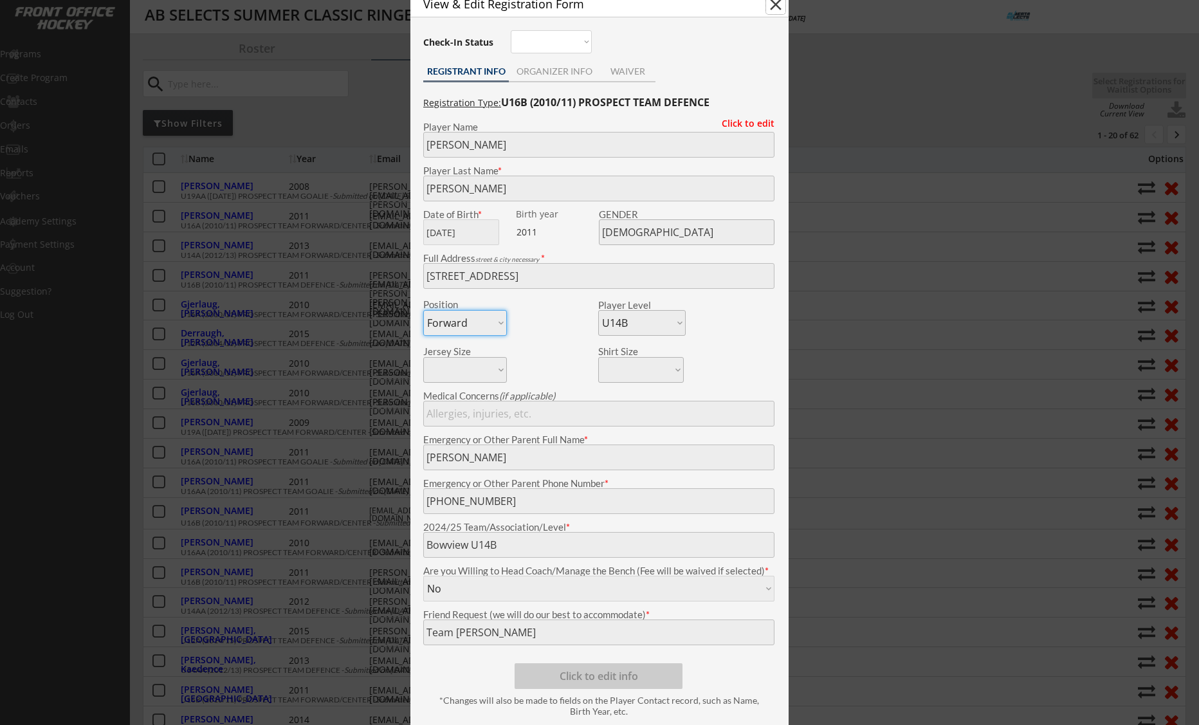
click at [777, 6] on button "close" at bounding box center [775, 4] width 19 height 19
select select ""PLACEHOLDER_1427118222253""
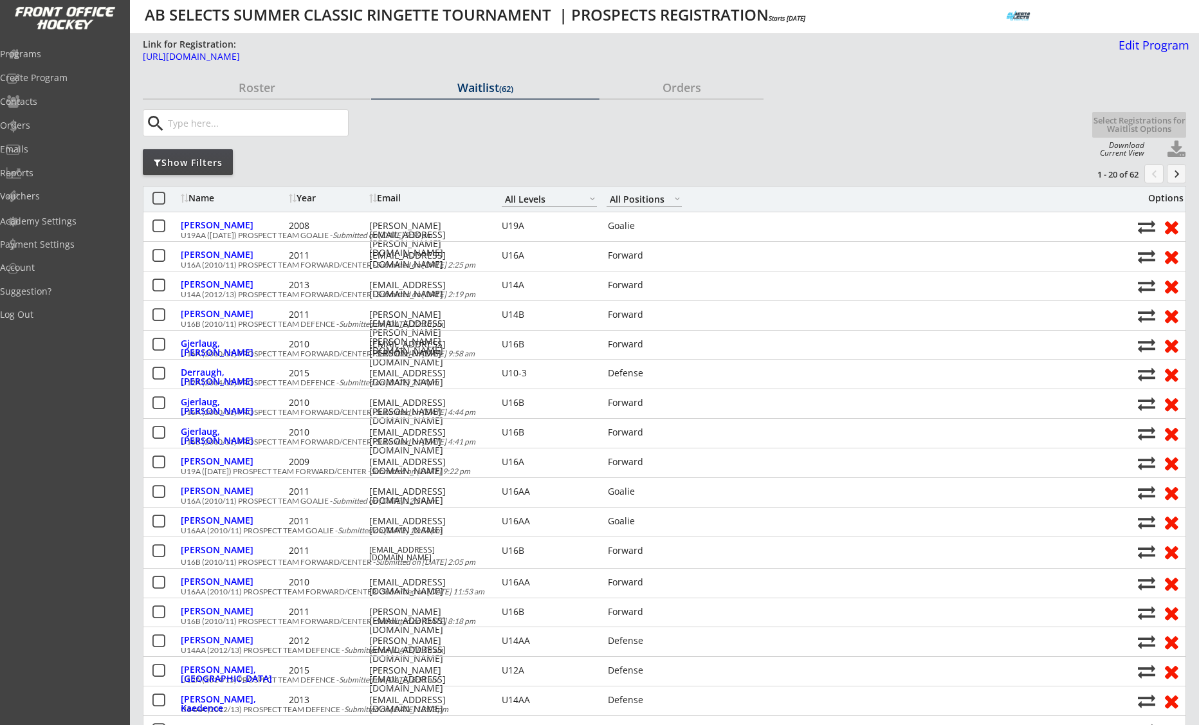
scroll to position [0, 0]
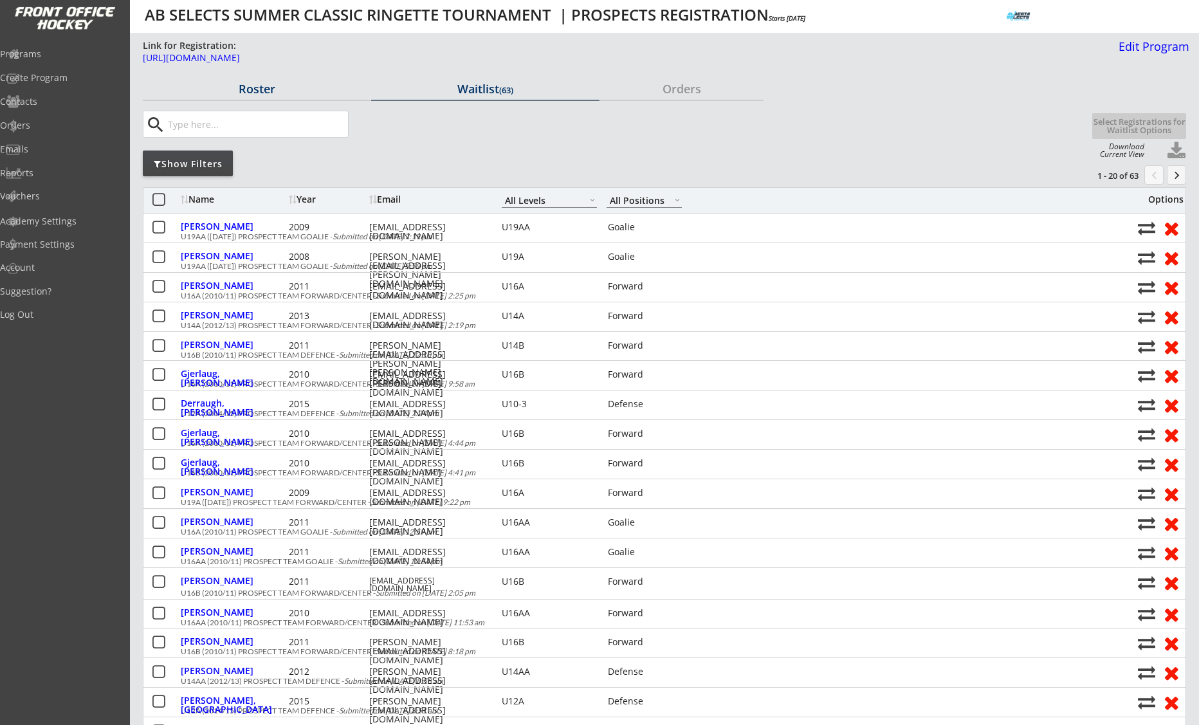
click at [261, 86] on div "Roster" at bounding box center [257, 89] width 228 height 12
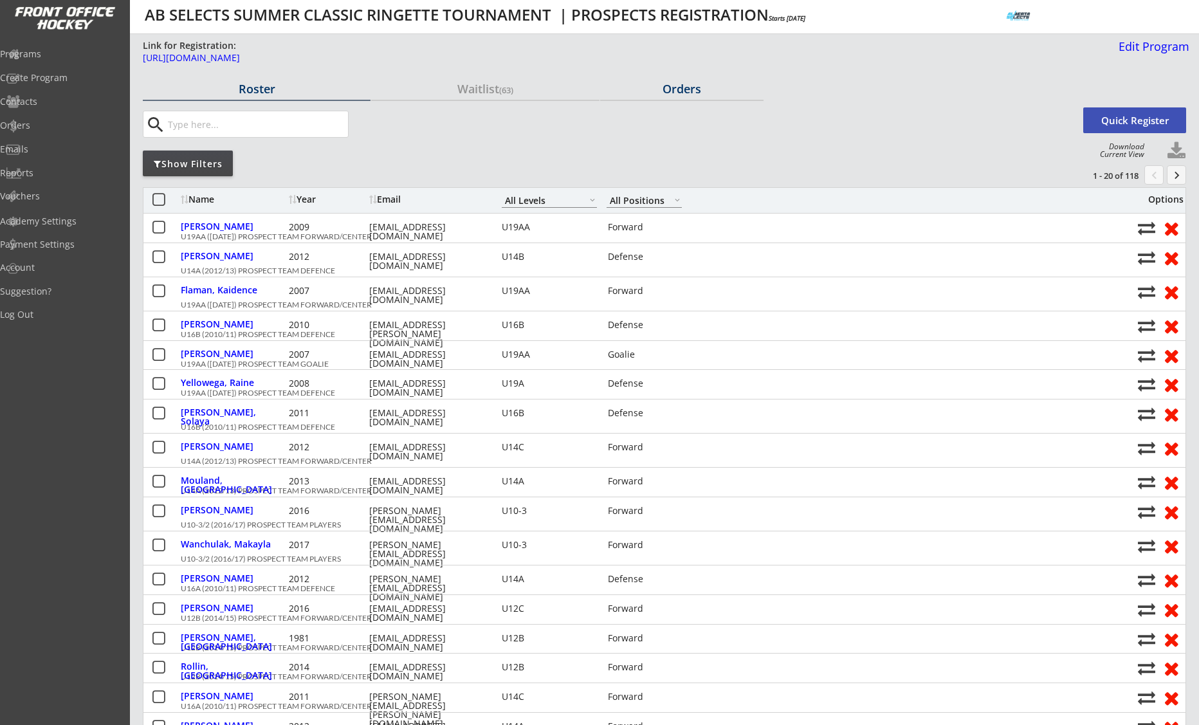
click at [667, 96] on div "Orders" at bounding box center [681, 90] width 163 height 23
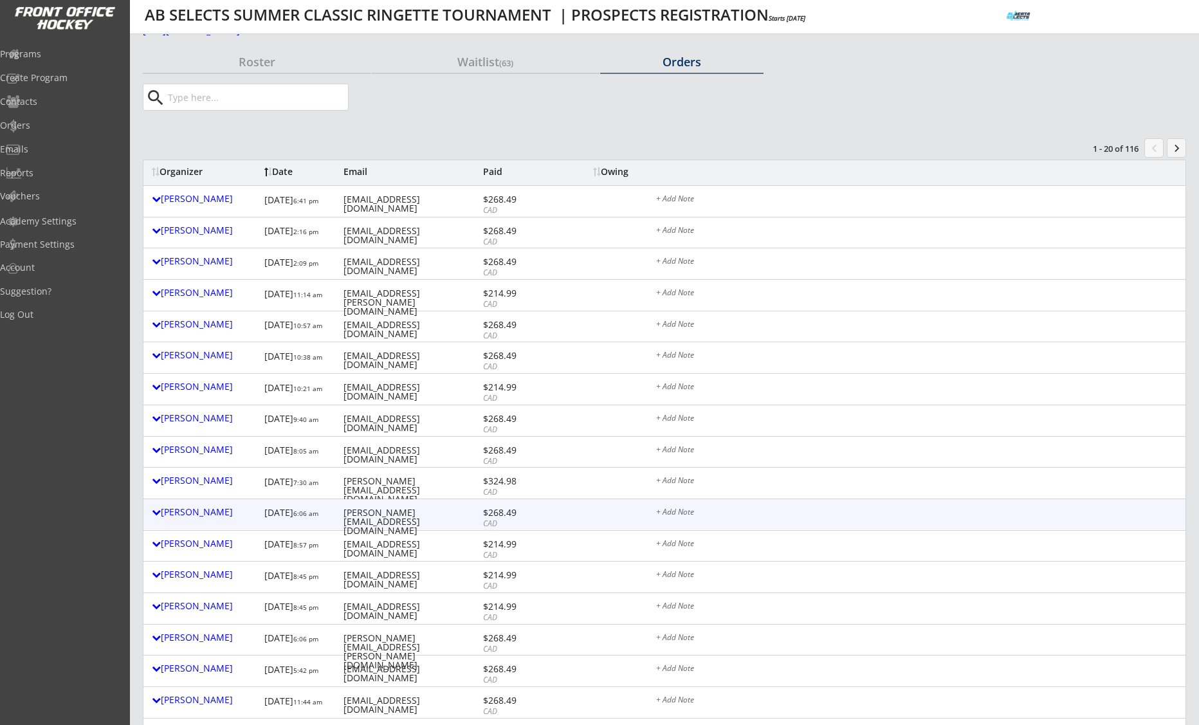
scroll to position [26, 0]
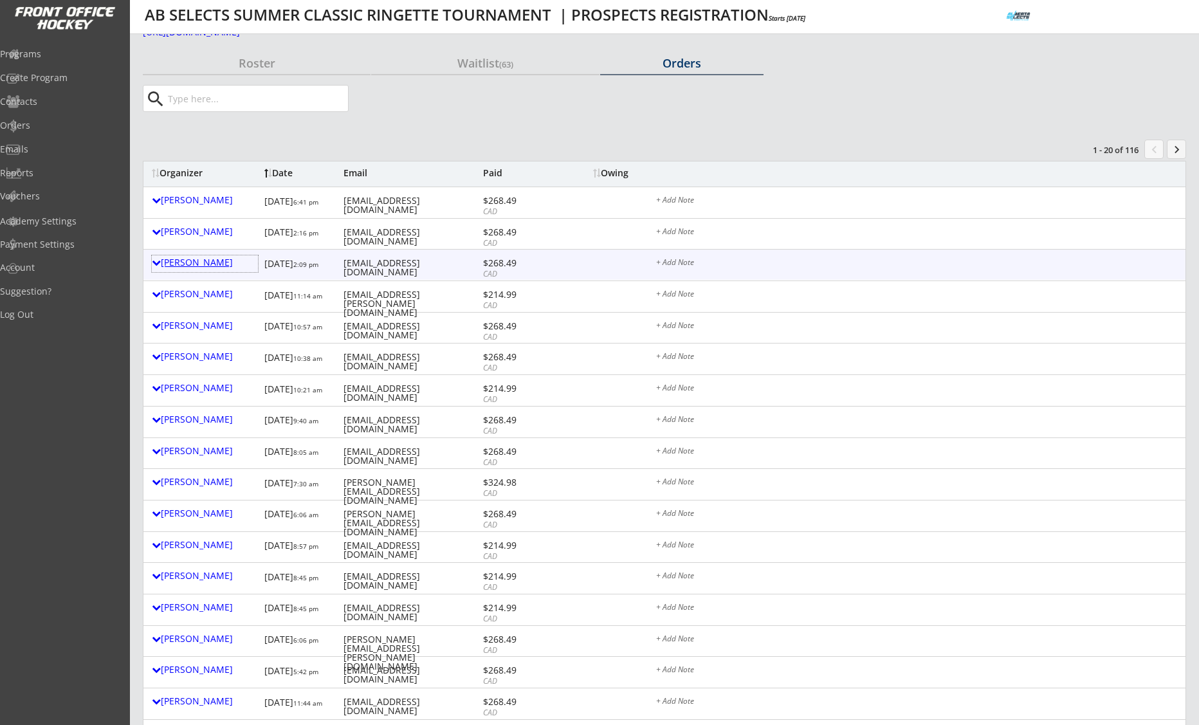
click at [216, 260] on div "Amanda Flaman" at bounding box center [205, 262] width 106 height 9
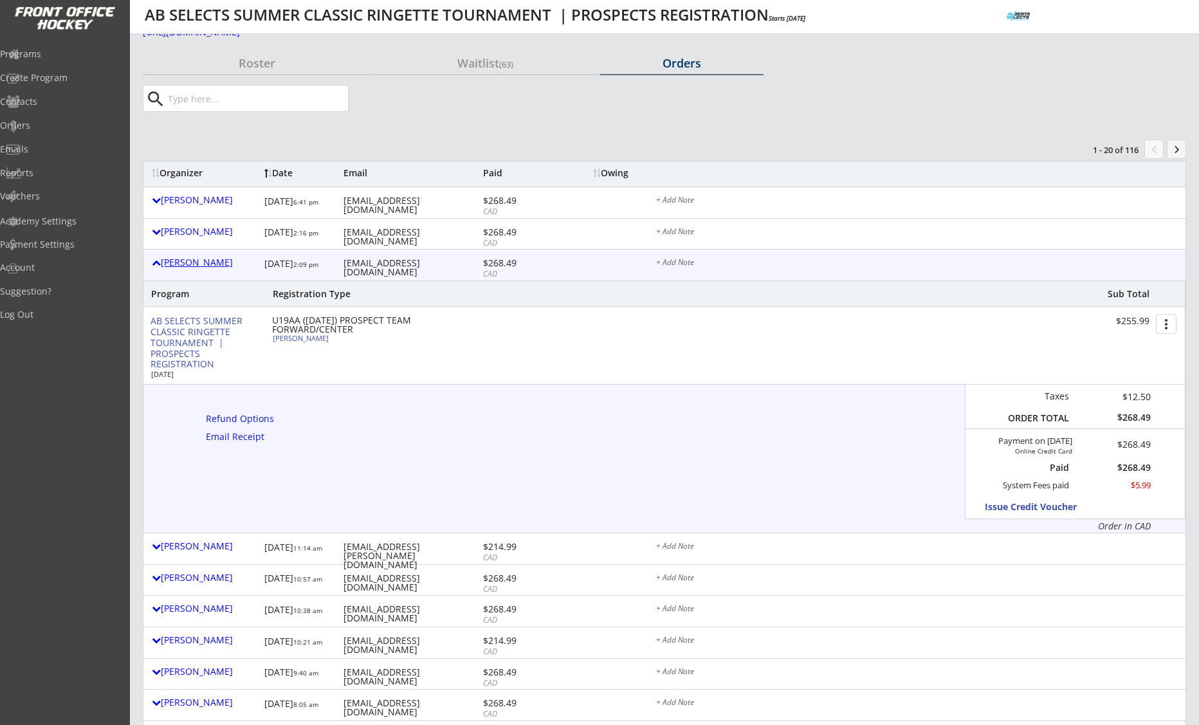
click at [216, 260] on div "Amanda Flaman" at bounding box center [205, 262] width 106 height 9
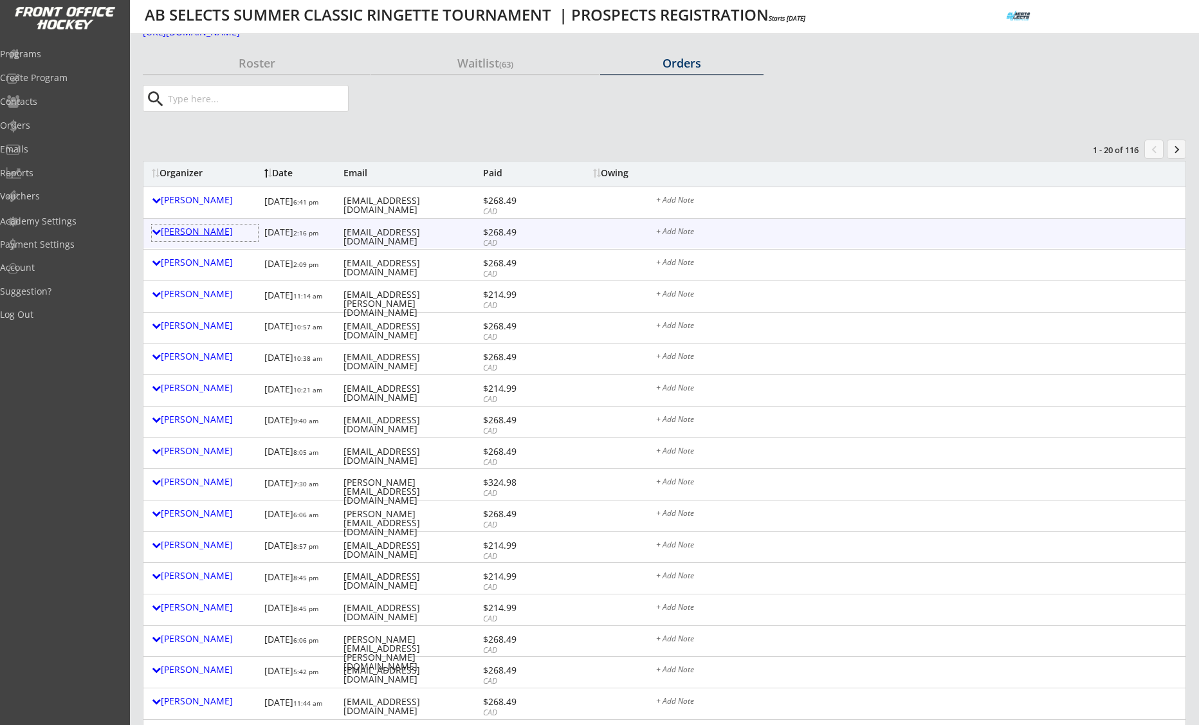
click at [203, 236] on div "Bobbie Halwa" at bounding box center [205, 231] width 106 height 9
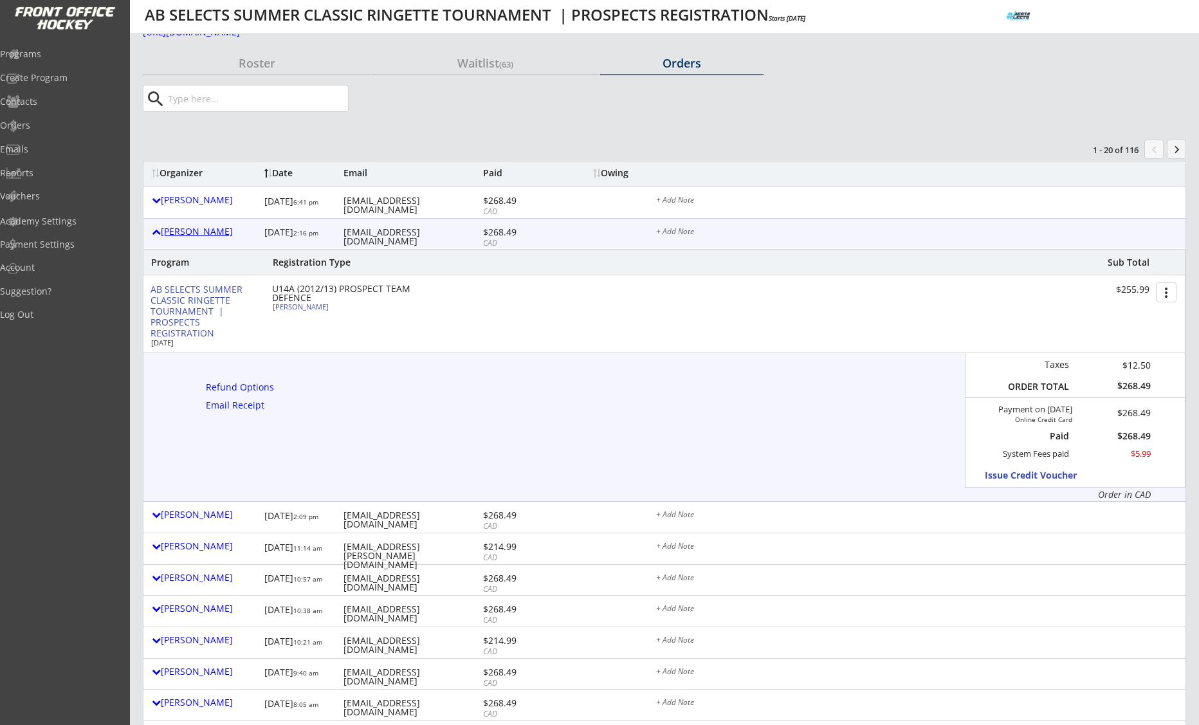
click at [203, 235] on div "Bobbie Halwa" at bounding box center [205, 231] width 106 height 9
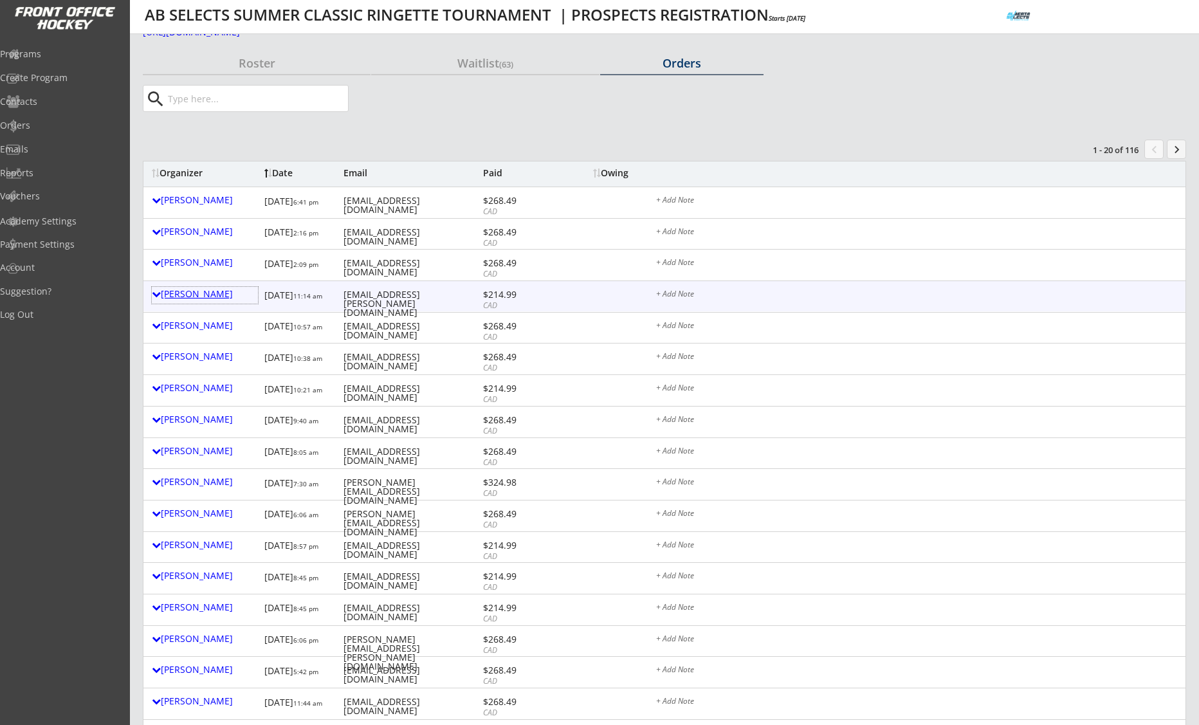
click at [205, 297] on div "Jocelyn Wigelsworth" at bounding box center [205, 294] width 106 height 9
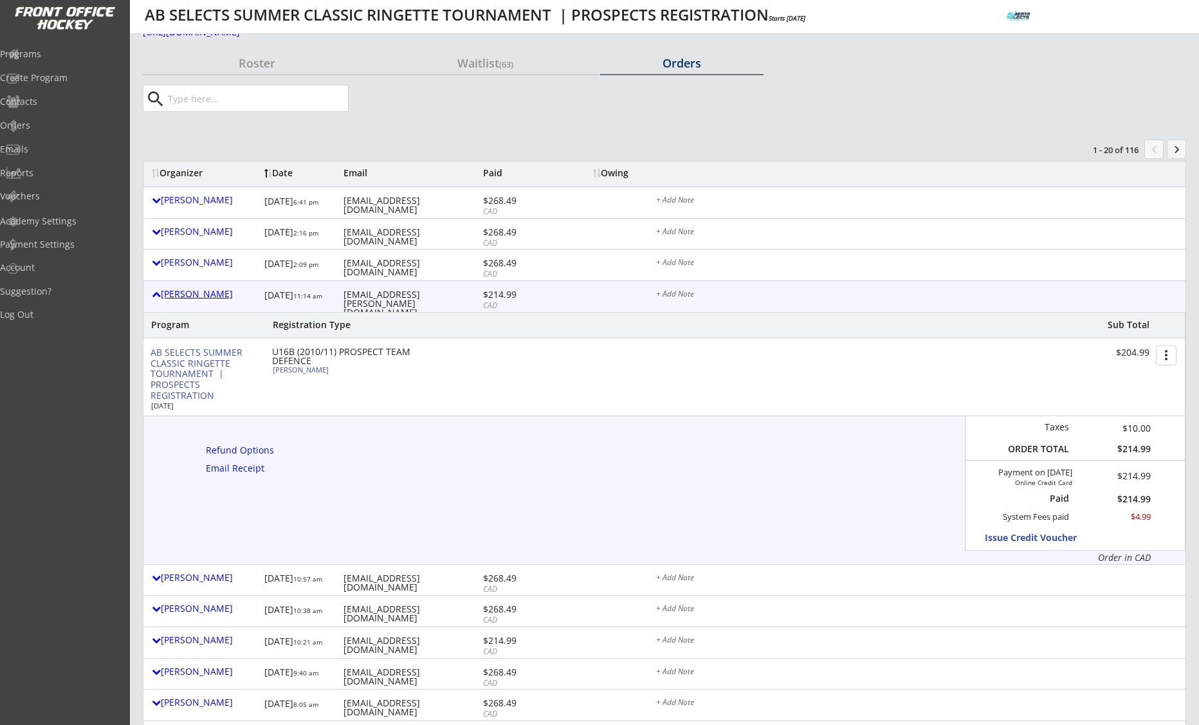
click at [205, 297] on div "Jocelyn Wigelsworth" at bounding box center [205, 294] width 106 height 9
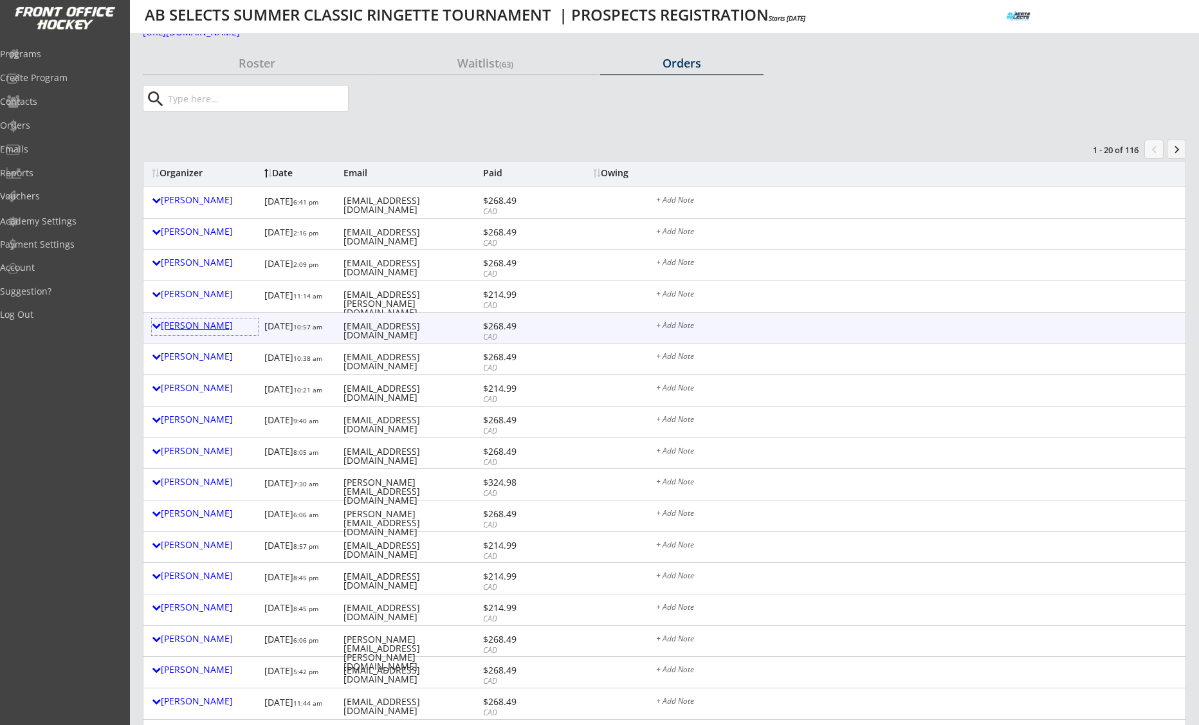
click at [205, 334] on div "Kelly Blacklaws" at bounding box center [205, 327] width 106 height 17
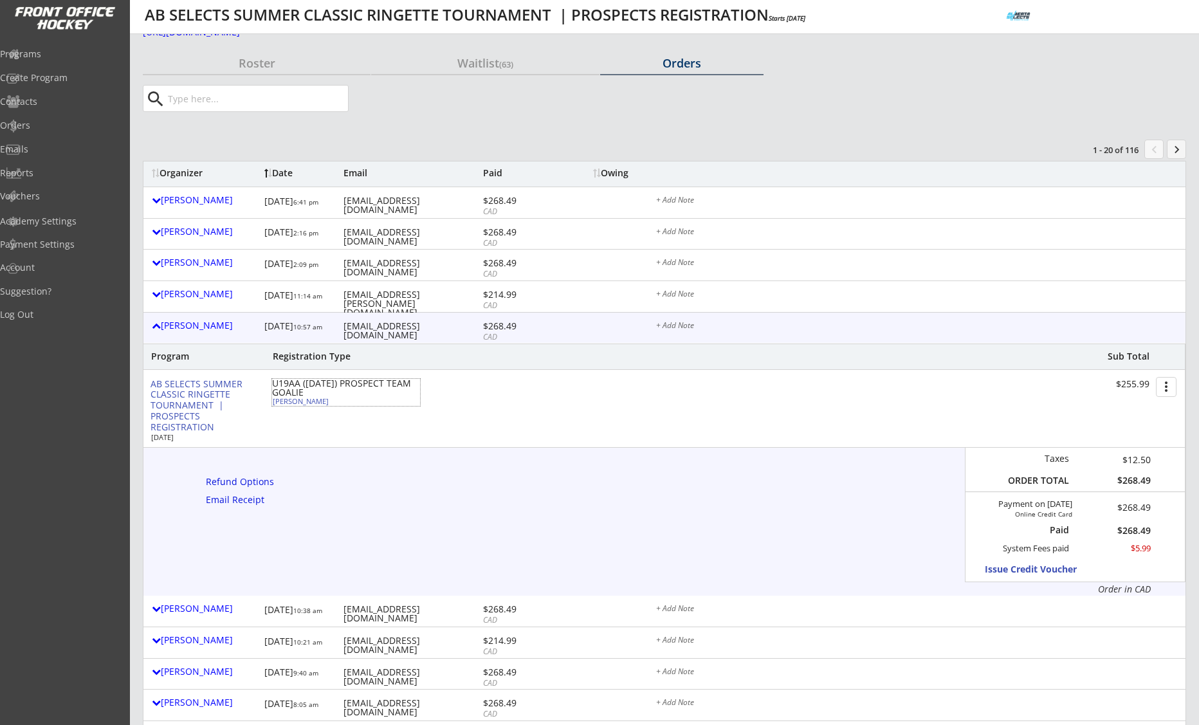
click at [309, 403] on div "Aidan Murphy" at bounding box center [344, 401] width 143 height 7
select select ""Goalie""
select select ""U19AA""
select select ""No""
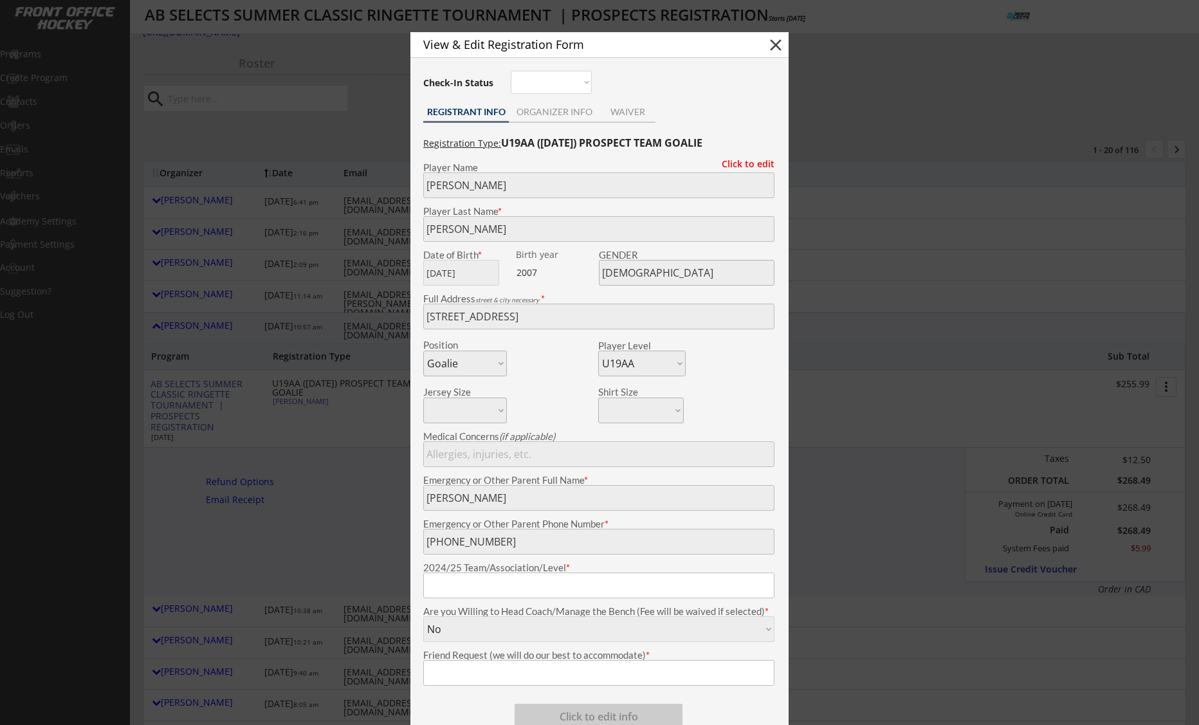
type input "NW U19A Tango"
type input "NA"
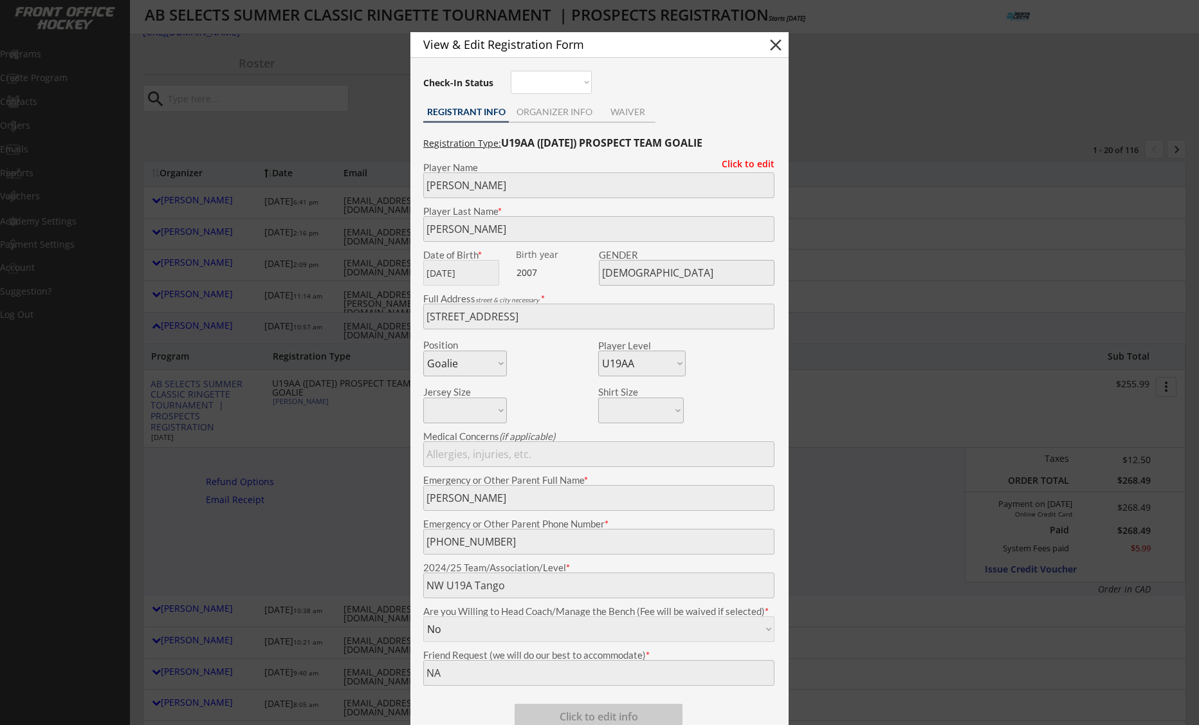
scroll to position [34, 0]
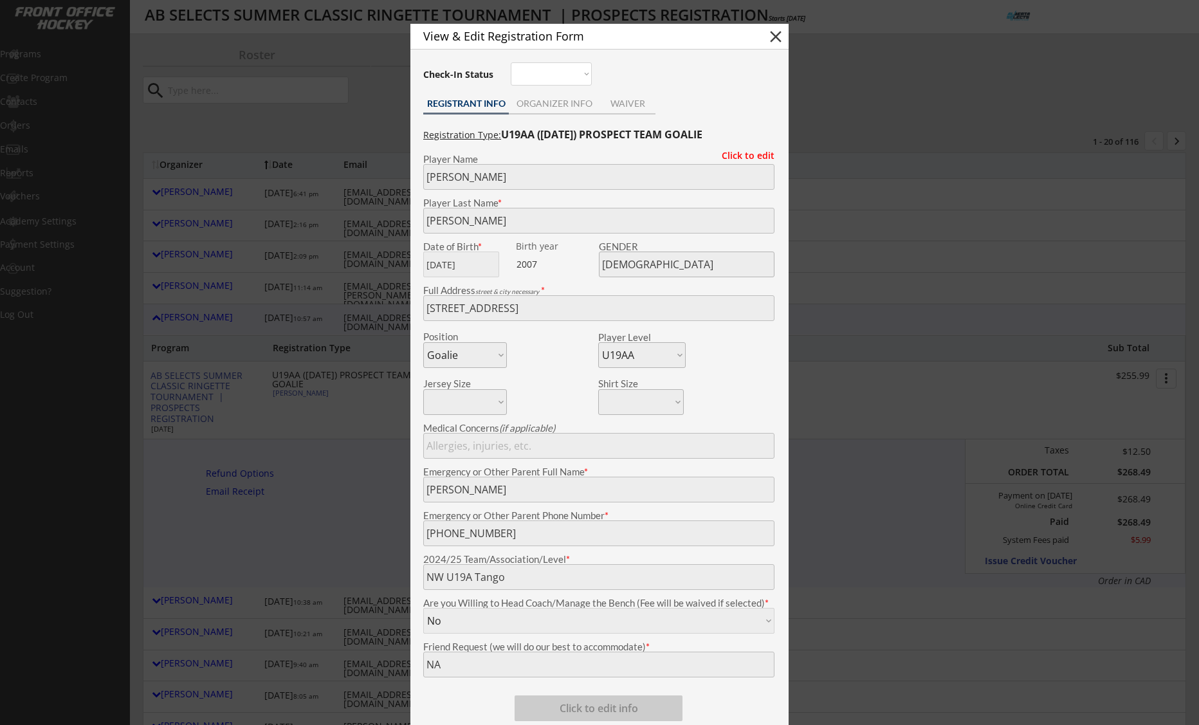
click at [891, 219] on div at bounding box center [599, 362] width 1199 height 725
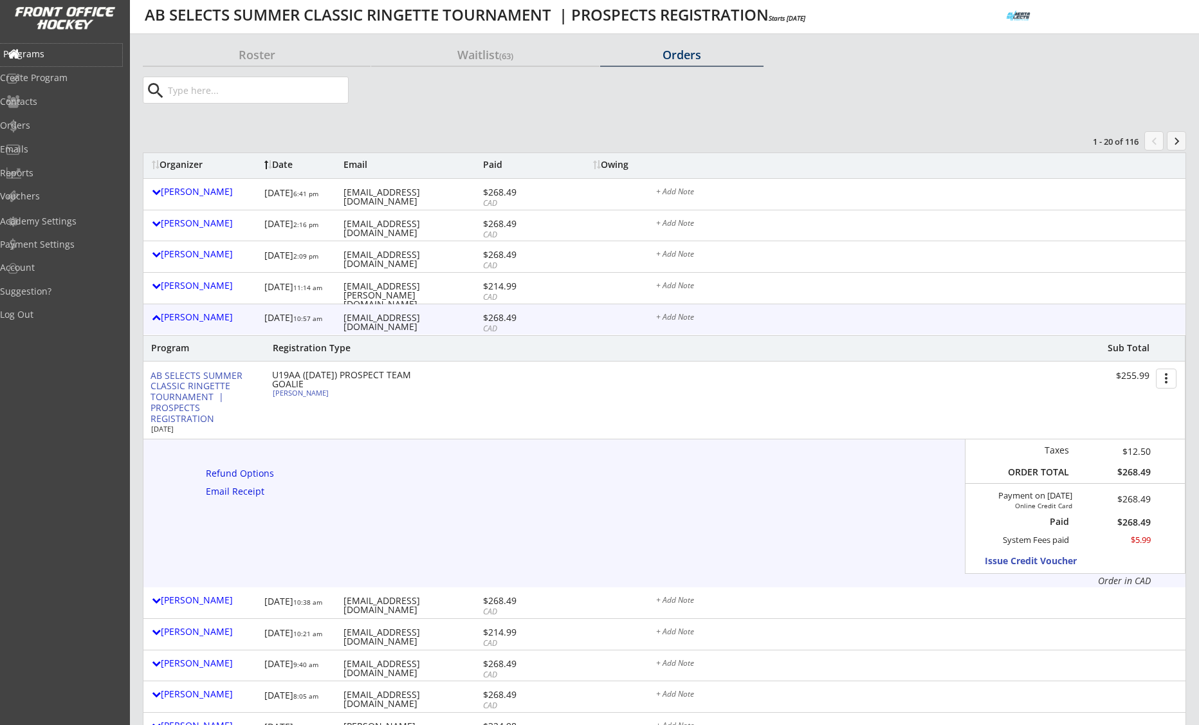
click at [50, 51] on div "Programs" at bounding box center [61, 54] width 116 height 9
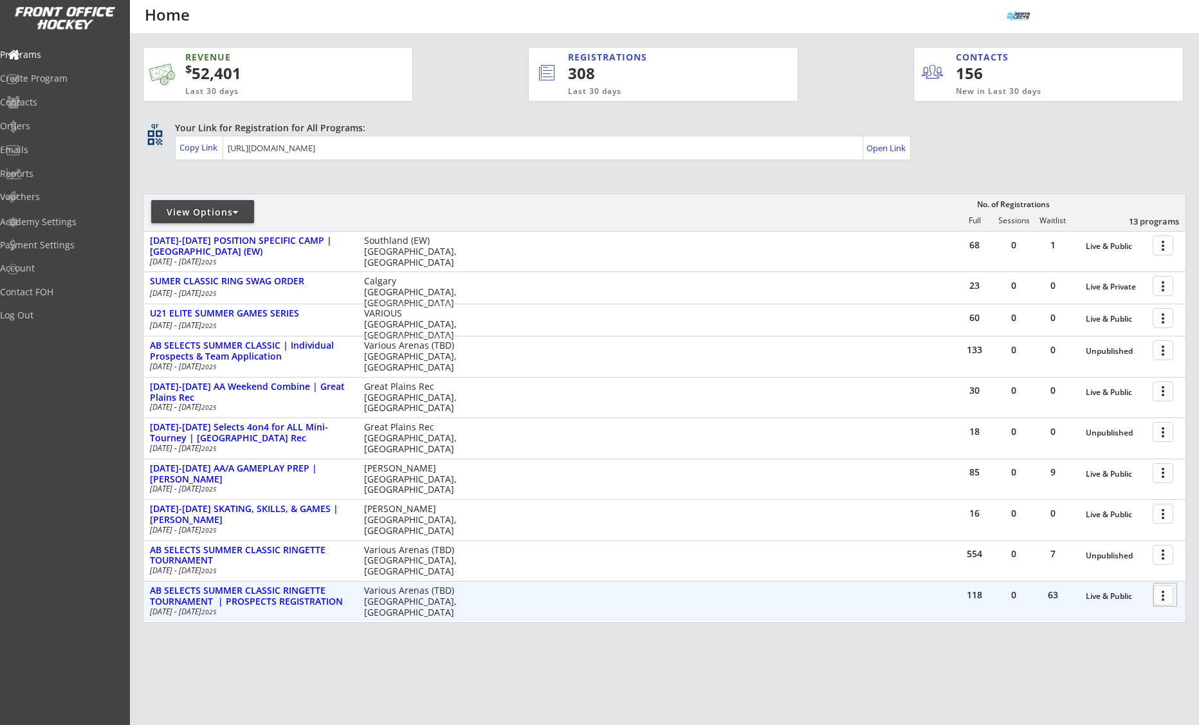
click at [1165, 596] on div at bounding box center [1165, 595] width 23 height 23
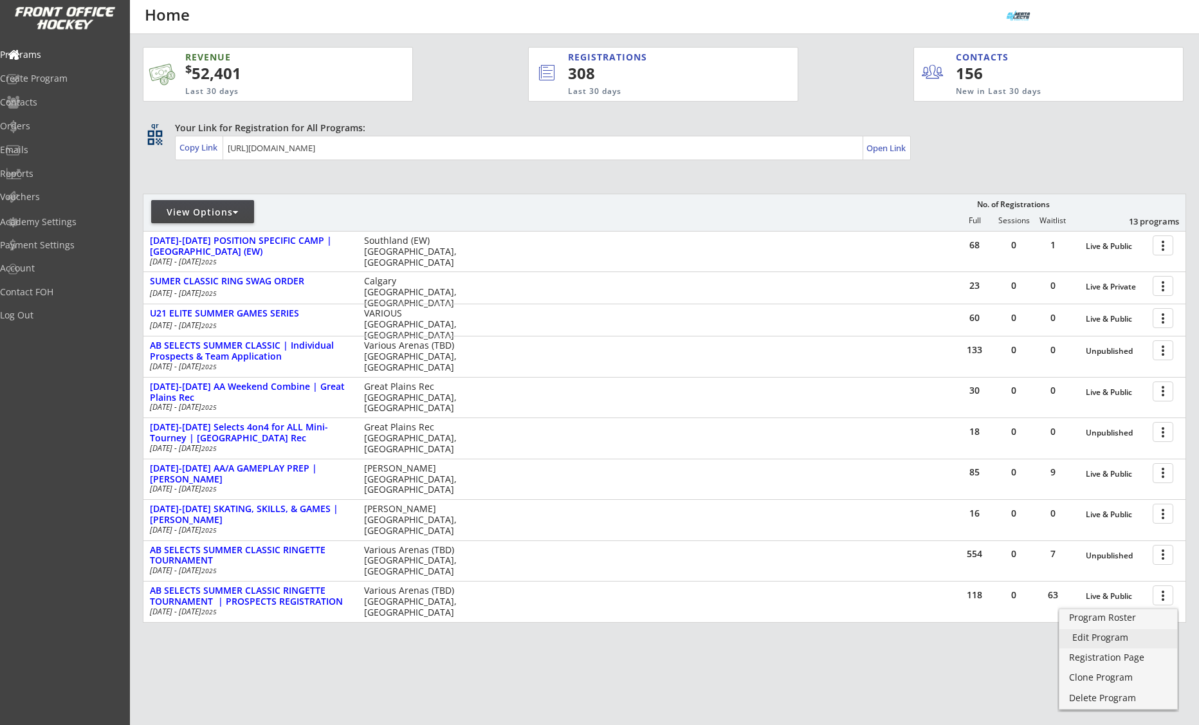
click at [1127, 635] on div "Edit Program" at bounding box center [1119, 637] width 92 height 9
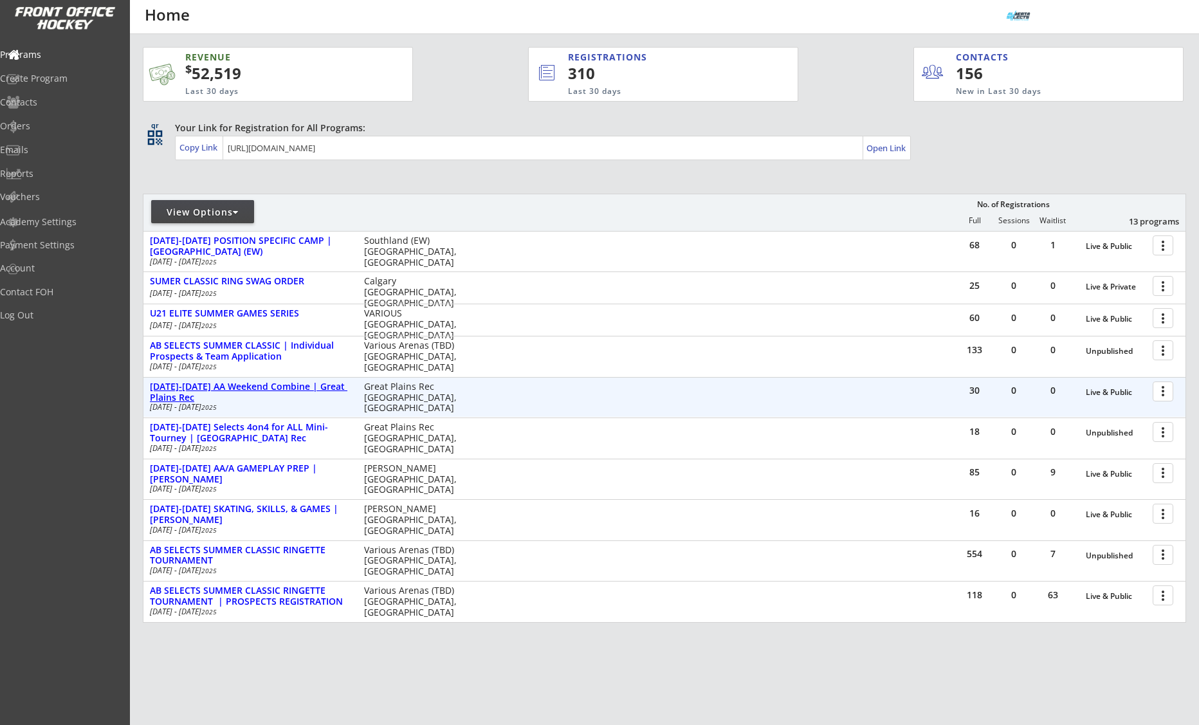
click at [299, 389] on div "[DATE]-[DATE] AA Weekend Combine | Great Plains Rec" at bounding box center [250, 393] width 201 height 22
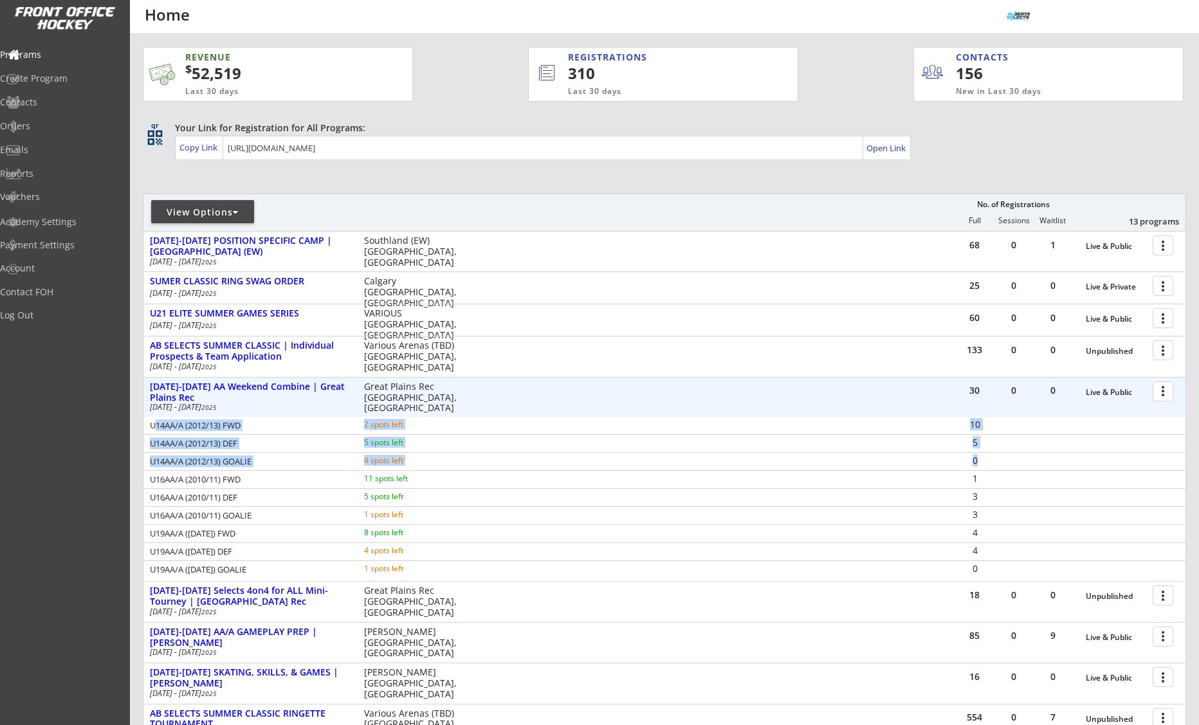
drag, startPoint x: 154, startPoint y: 427, endPoint x: 997, endPoint y: 454, distance: 842.7
click at [997, 454] on div "U14AA/A (2012/13) FWD 2 spots left 10 U14AA/A (2012/13) DEF 5 spots left 5 U14A…" at bounding box center [664, 498] width 1042 height 162
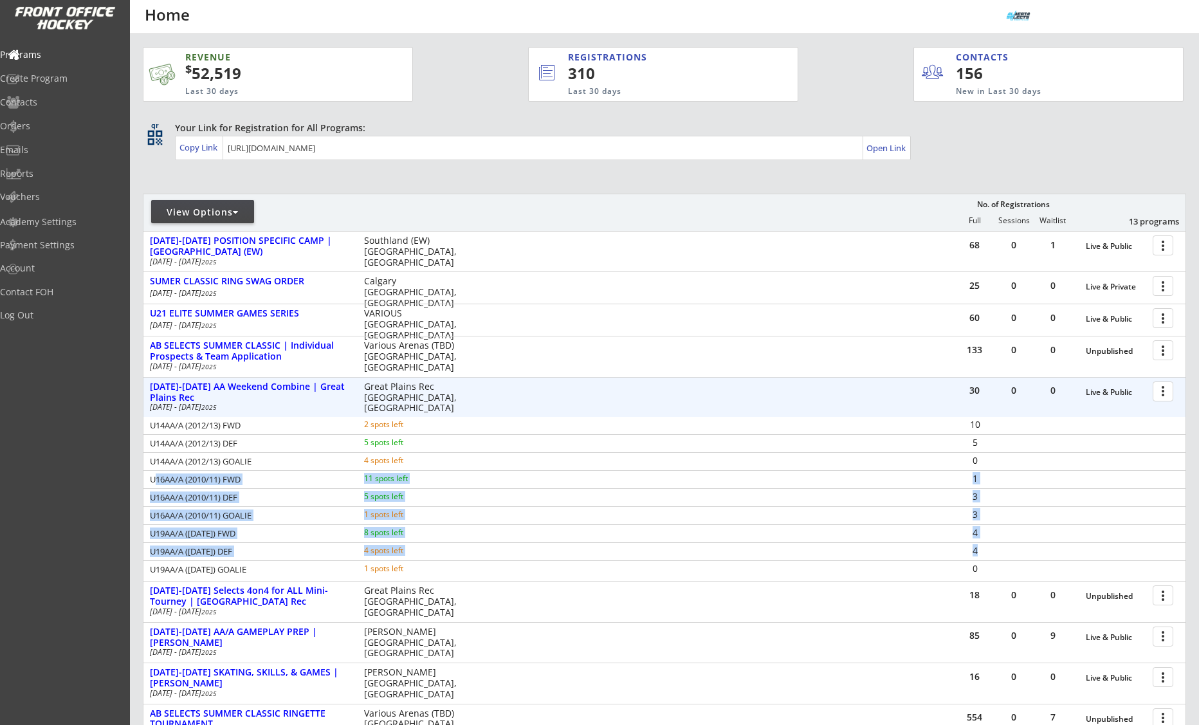
drag, startPoint x: 154, startPoint y: 481, endPoint x: 978, endPoint y: 548, distance: 826.3
click at [978, 548] on div "U14AA/A (2012/13) FWD 2 spots left 10 U14AA/A (2012/13) DEF 5 spots left 5 U14A…" at bounding box center [664, 498] width 1042 height 162
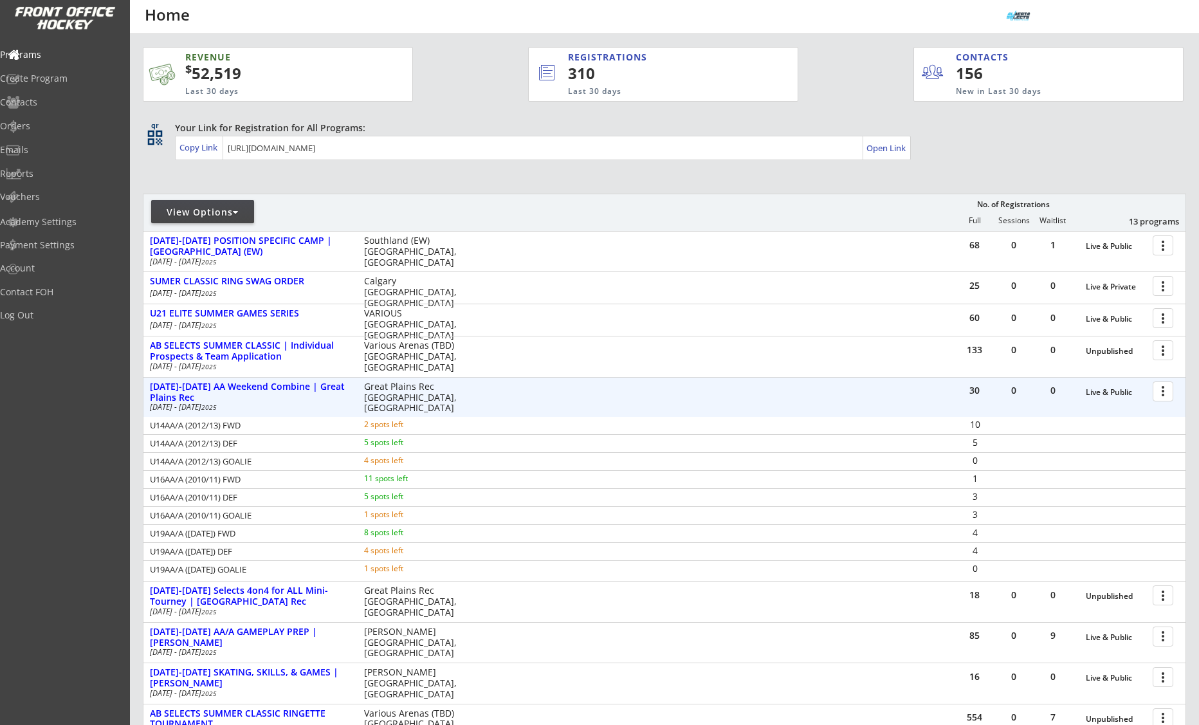
click at [329, 438] on div "U14AA/A (2012/13) DEF 5 spots left" at bounding box center [310, 444] width 334 height 13
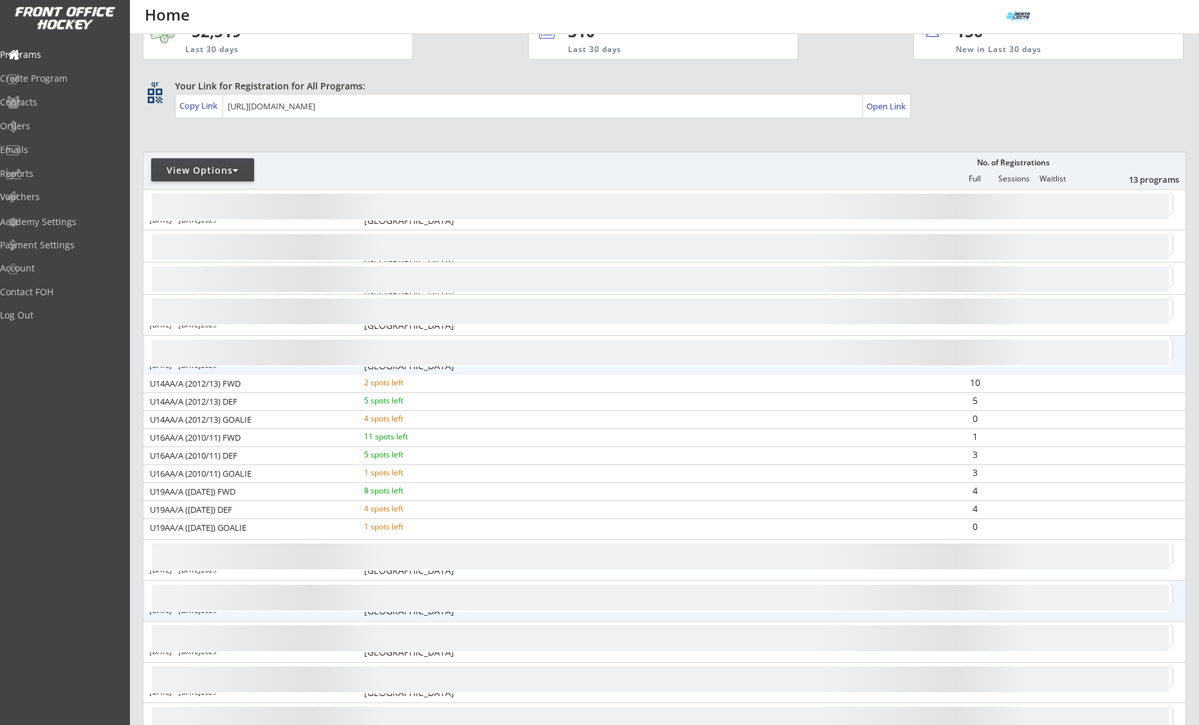
scroll to position [46, 0]
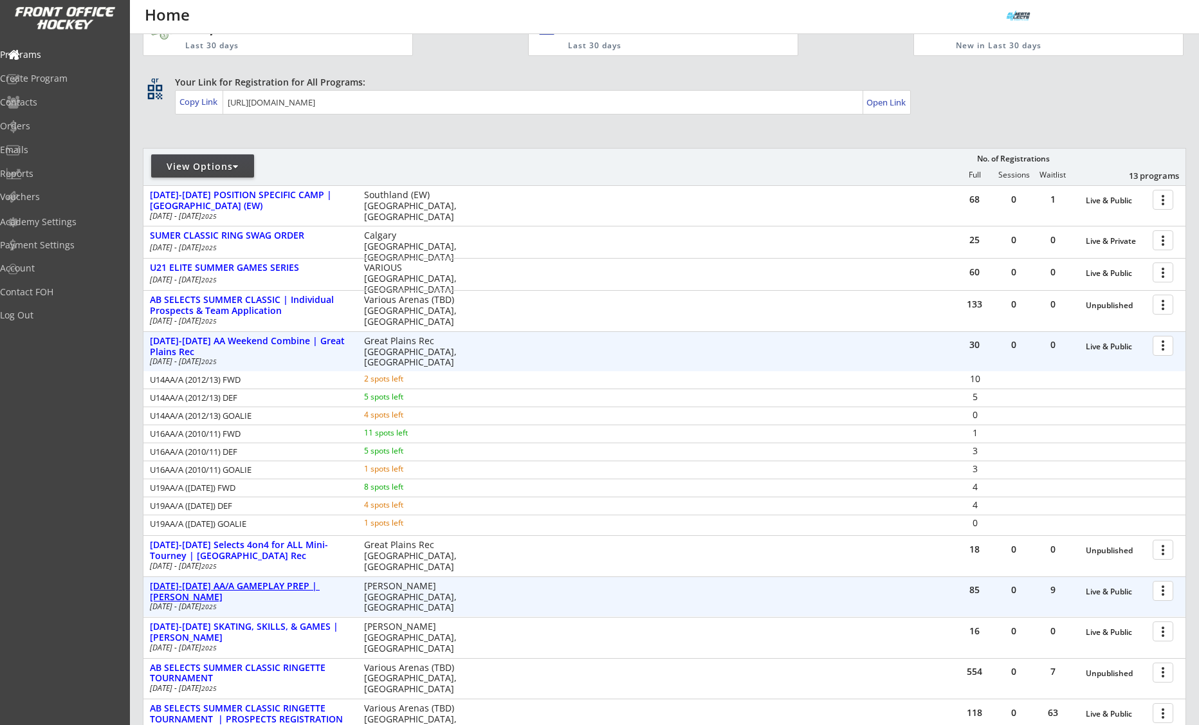
click at [282, 590] on div "[DATE]-[DATE] AA/A GAMEPLAY PREP | [PERSON_NAME]" at bounding box center [250, 592] width 201 height 22
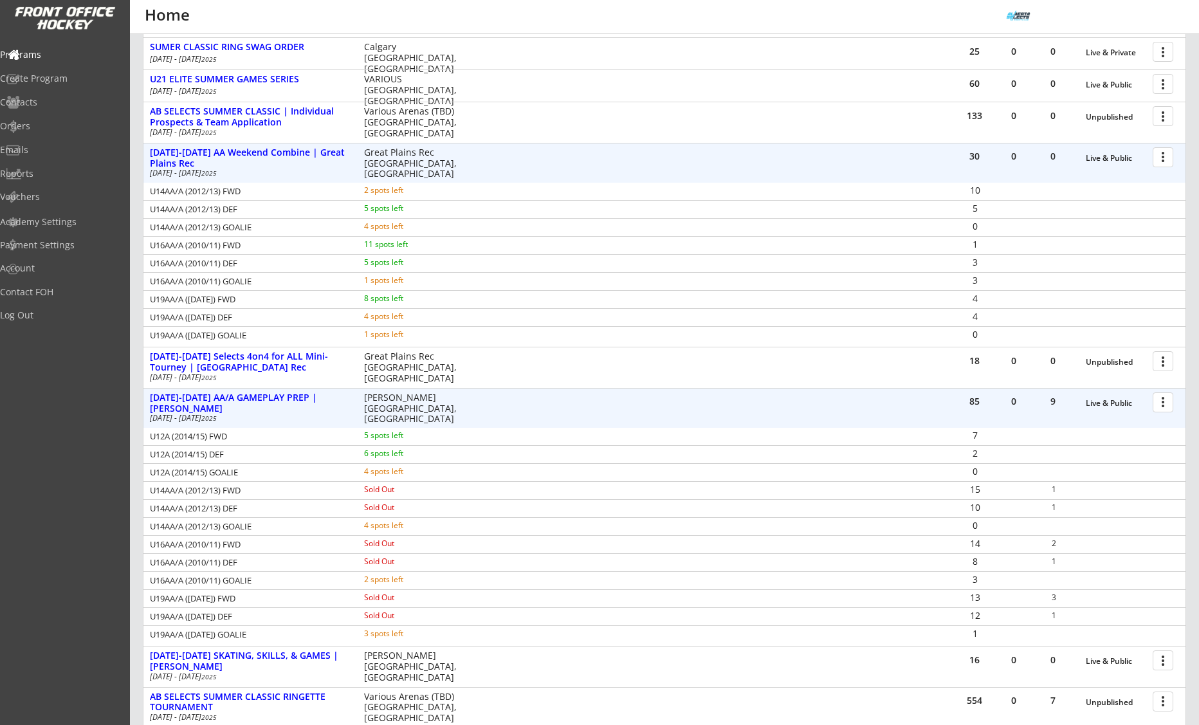
scroll to position [236, 0]
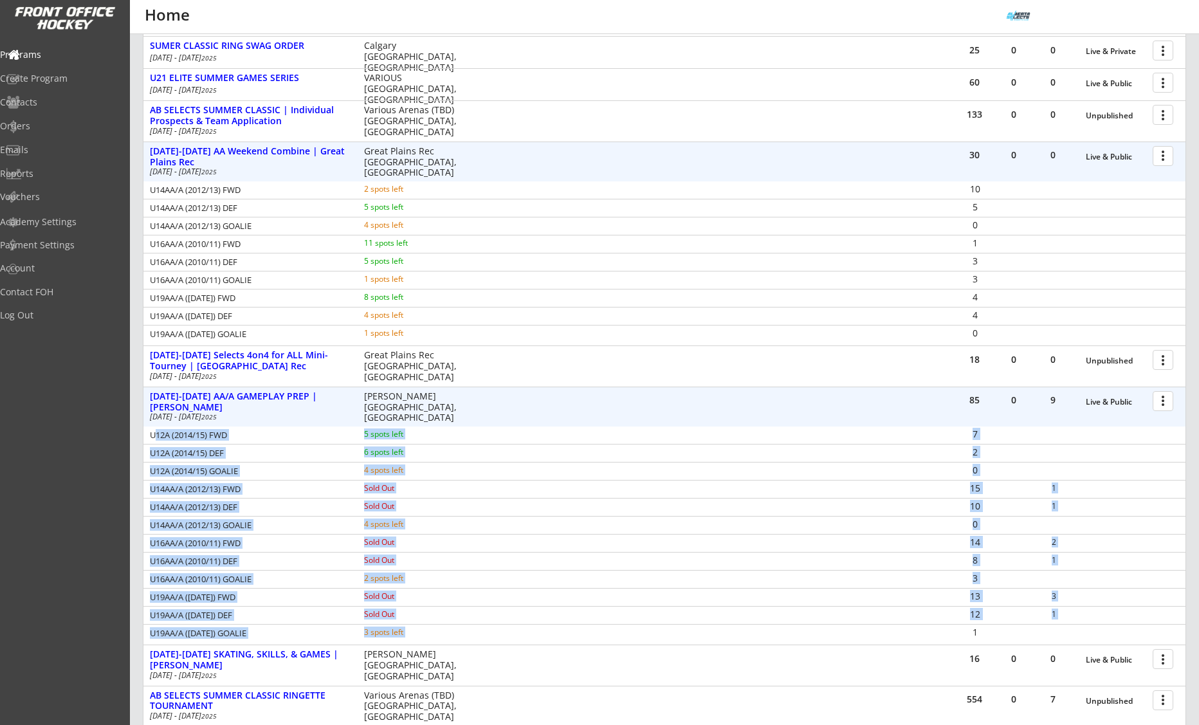
drag, startPoint x: 154, startPoint y: 437, endPoint x: 928, endPoint y: 615, distance: 794.9
click at [994, 633] on div "U12A (2014/15) FWD 5 spots left 7 U12A (2014/15) DEF 6 spots left 2 U12A (2014/…" at bounding box center [664, 535] width 1042 height 216
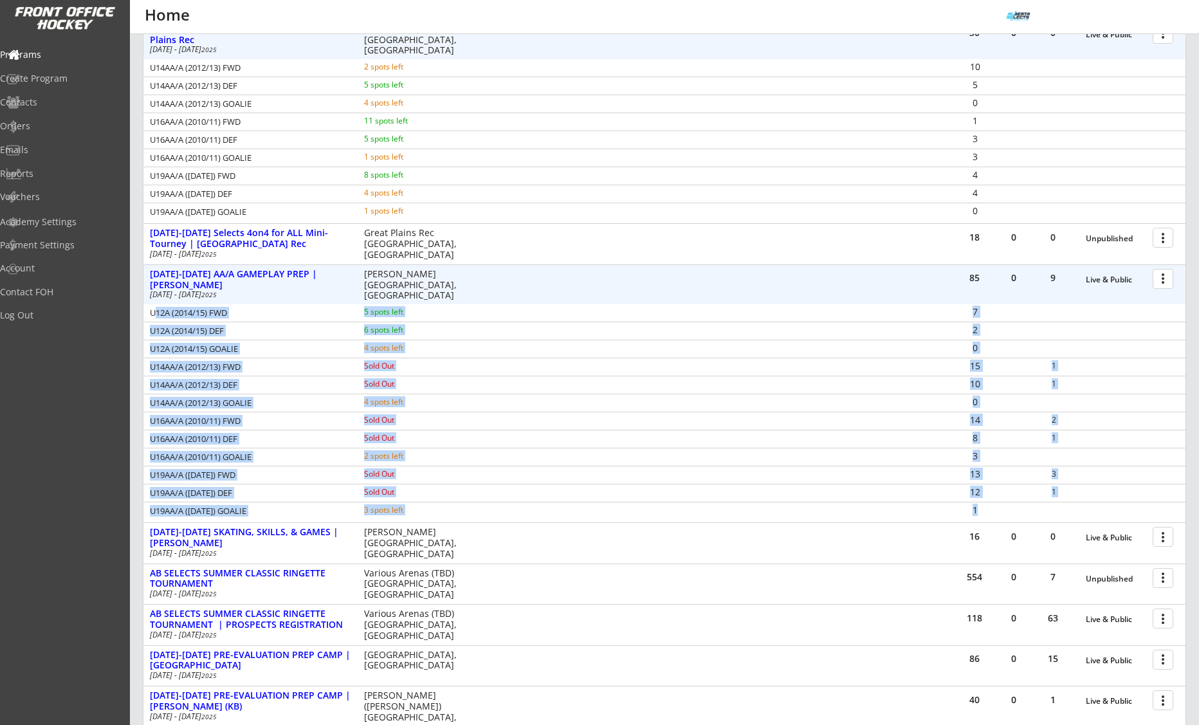
scroll to position [364, 0]
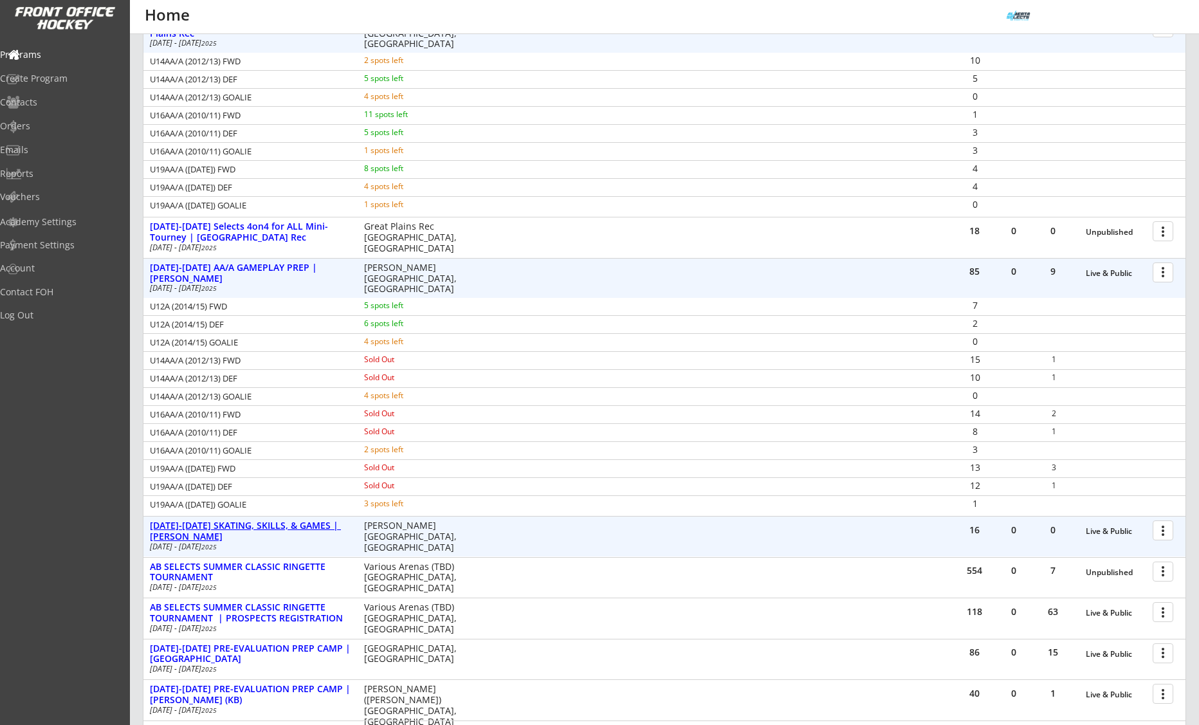
click at [340, 530] on div "[DATE]-[DATE] SKATING, SKILLS, & GAMES | [PERSON_NAME]" at bounding box center [250, 532] width 201 height 22
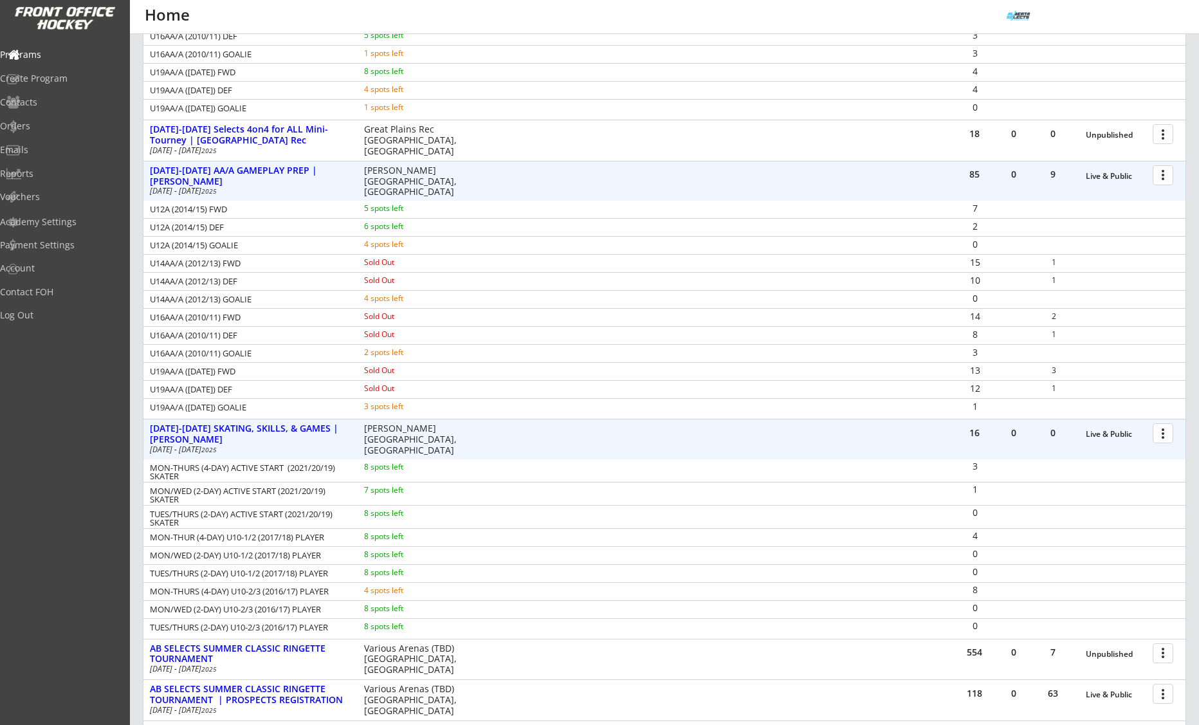
scroll to position [461, 0]
drag, startPoint x: 154, startPoint y: 462, endPoint x: 391, endPoint y: 478, distance: 236.7
click at [397, 476] on div "MON-THURS (4-DAY) ACTIVE START (2021/20/19) SKATER 8 spots left" at bounding box center [310, 472] width 334 height 19
click at [1167, 183] on div at bounding box center [1165, 175] width 23 height 23
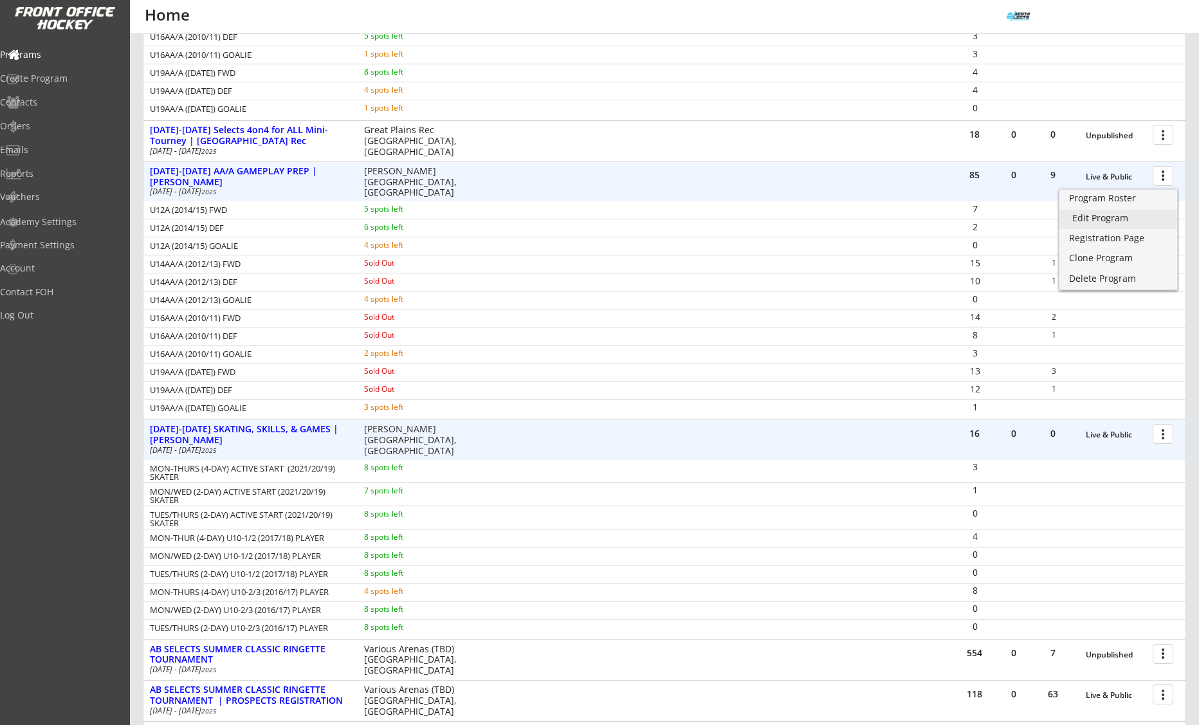
click at [1118, 214] on div "Edit Program" at bounding box center [1119, 218] width 92 height 9
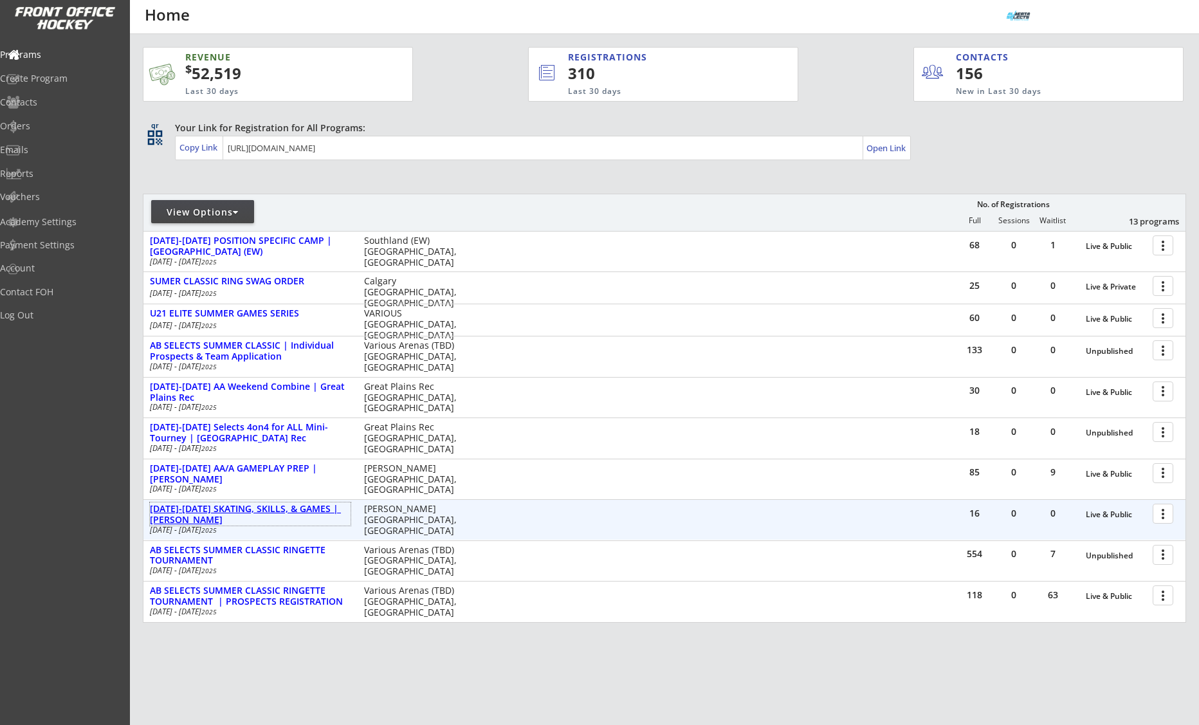
click at [254, 508] on div "[DATE]-[DATE] SKATING, SKILLS, & GAMES | [PERSON_NAME]" at bounding box center [250, 515] width 201 height 22
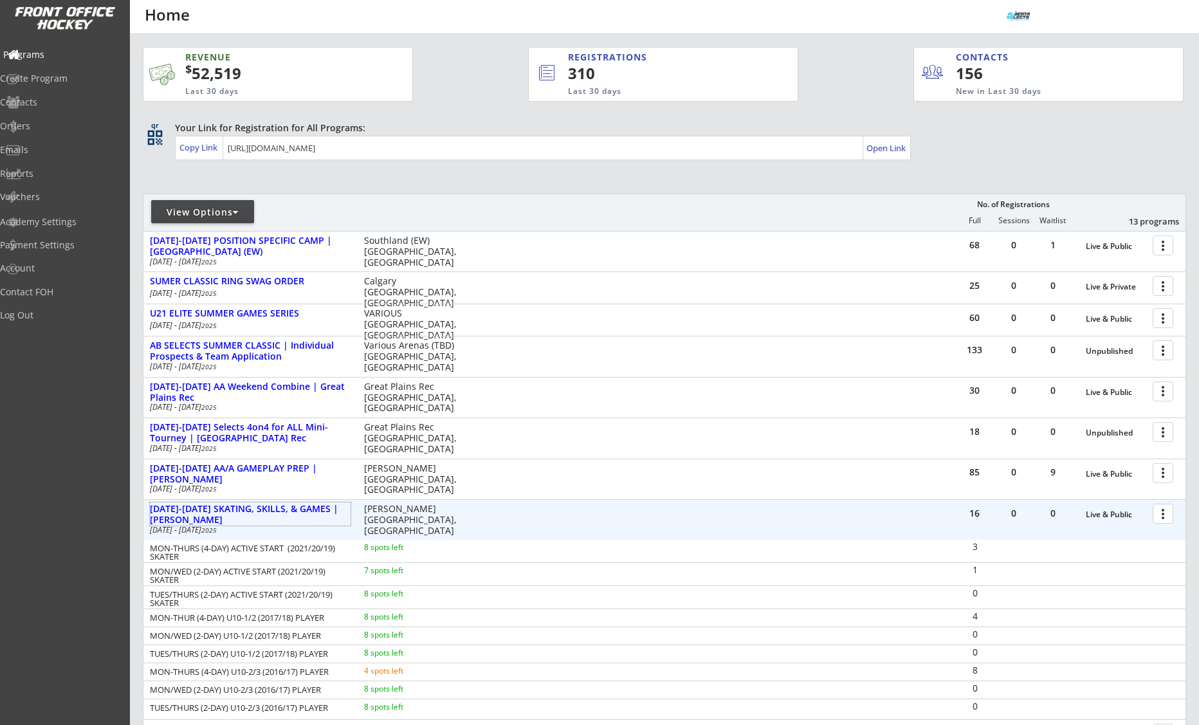
click at [54, 50] on div "Programs" at bounding box center [61, 54] width 116 height 9
click at [328, 507] on div "AUG 18-21 SKATING, SKILLS, & GAMES | ROSE KOHN" at bounding box center [250, 515] width 201 height 22
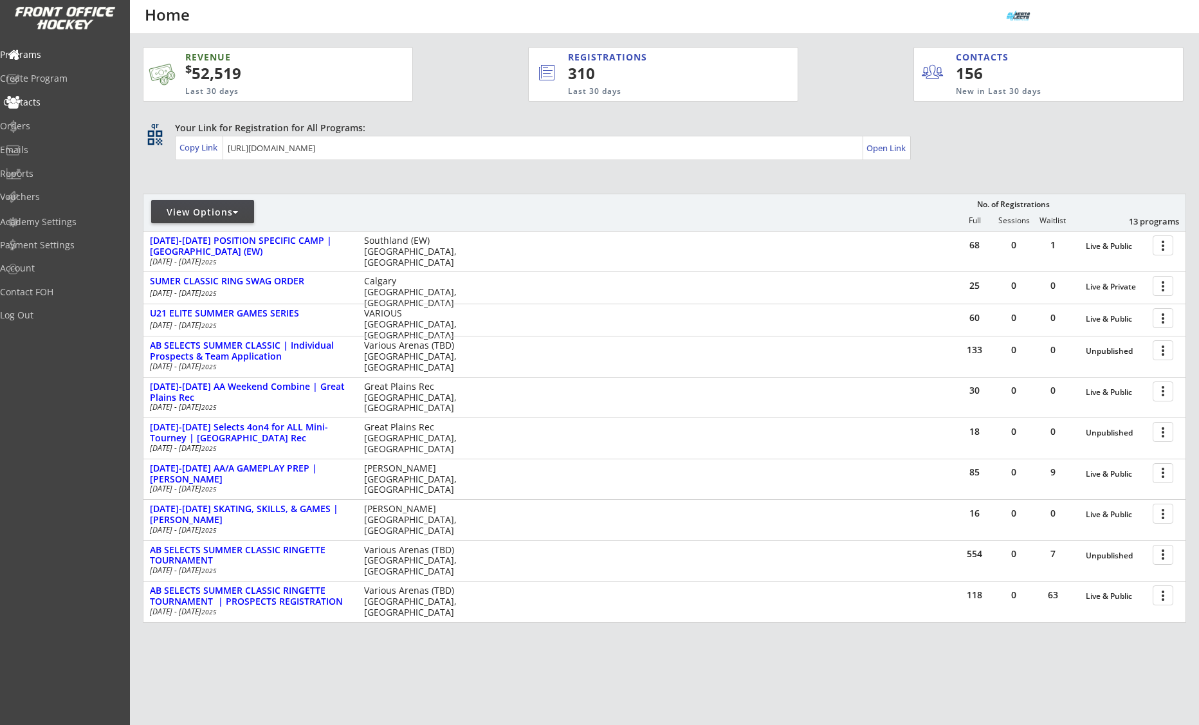
click at [56, 98] on div "Contacts" at bounding box center [61, 102] width 116 height 9
select select ""Players""
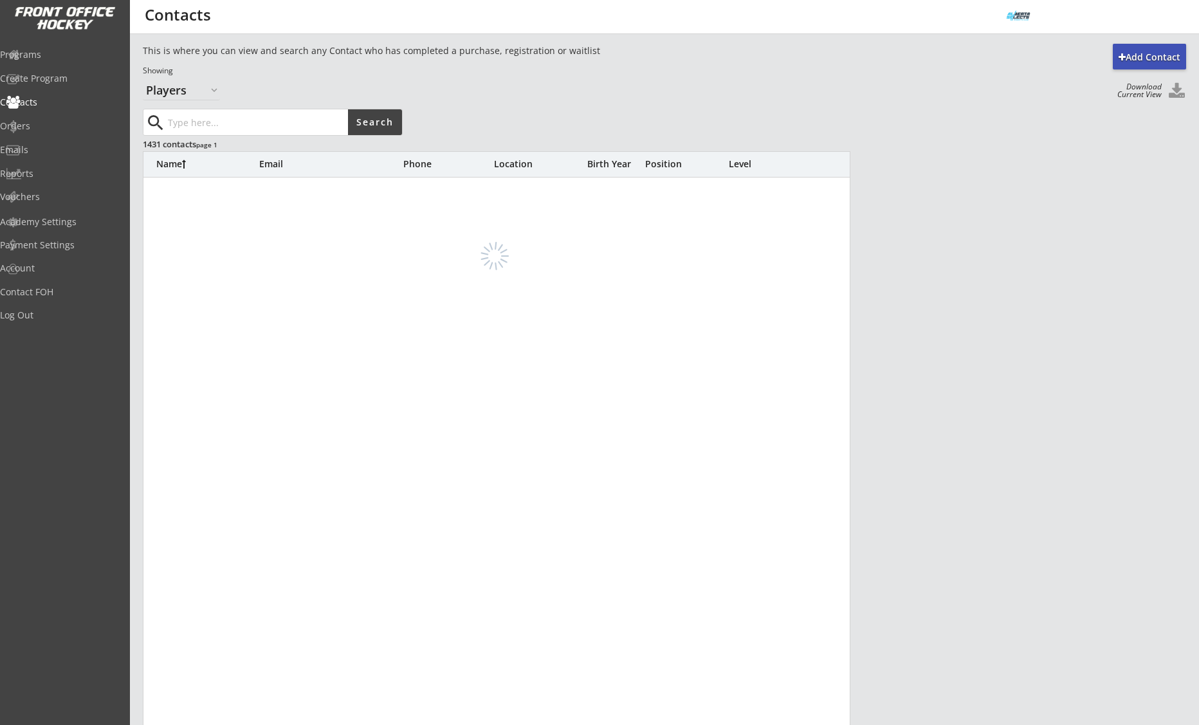
click at [1174, 92] on button at bounding box center [1176, 91] width 19 height 17
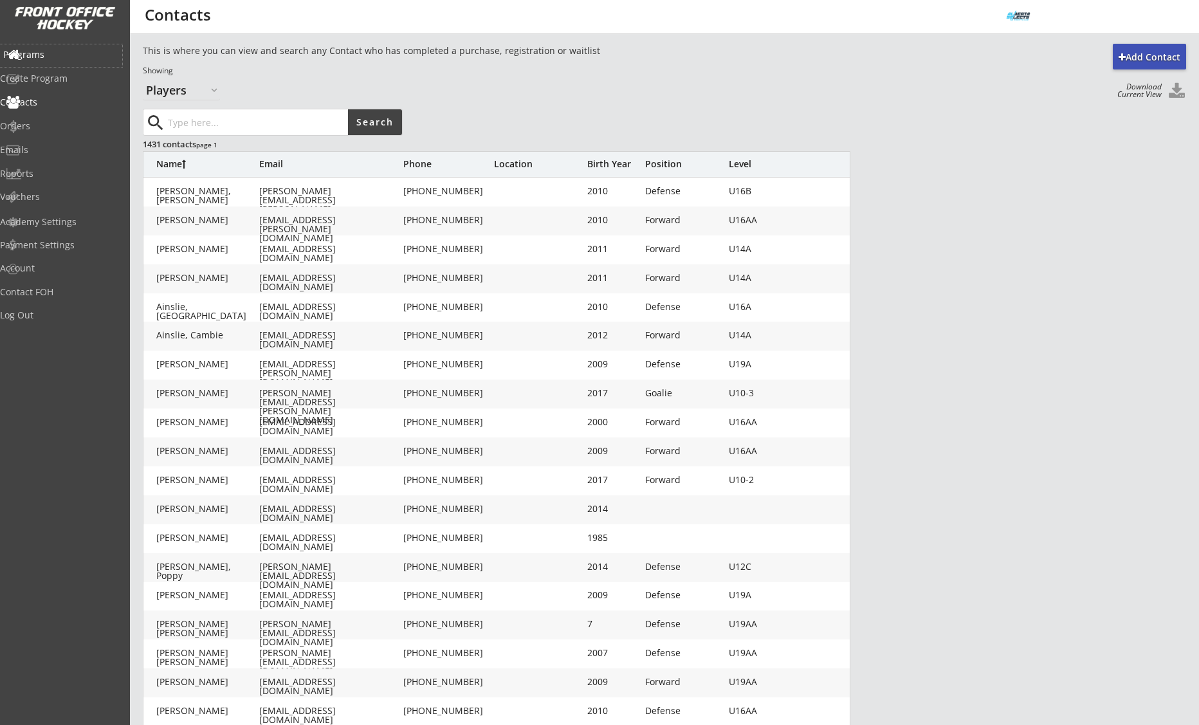
click at [50, 57] on div "Programs" at bounding box center [61, 54] width 116 height 9
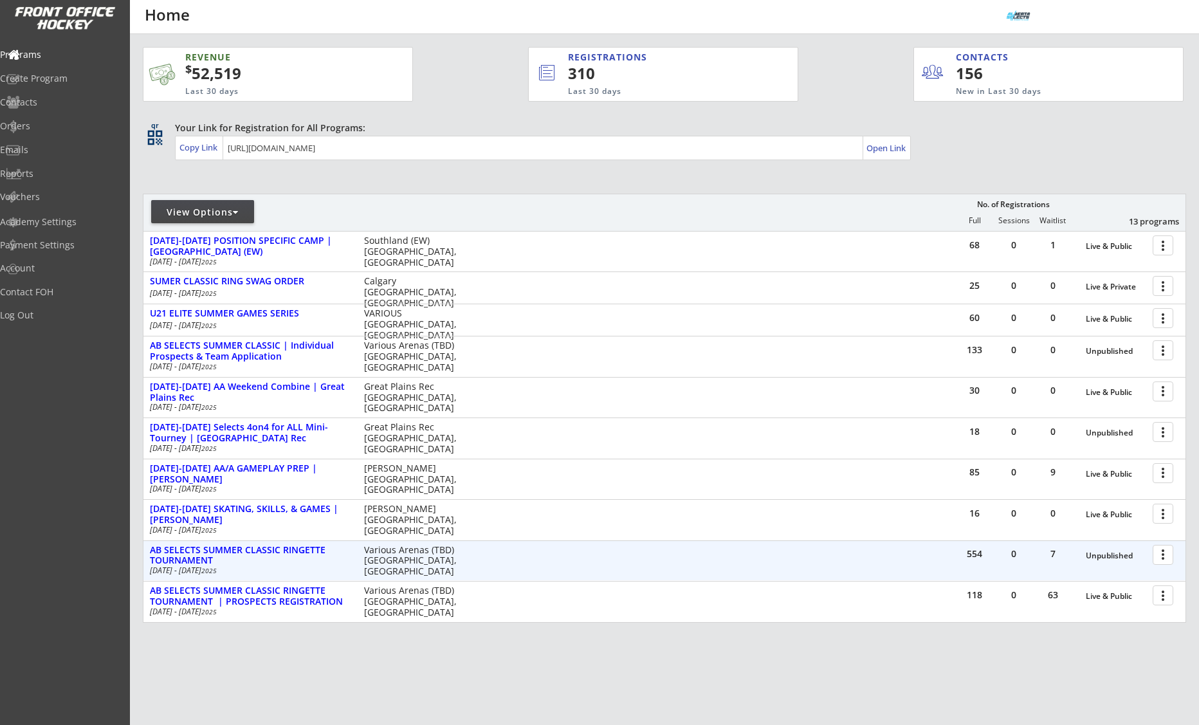
click at [1163, 555] on div at bounding box center [1165, 554] width 23 height 23
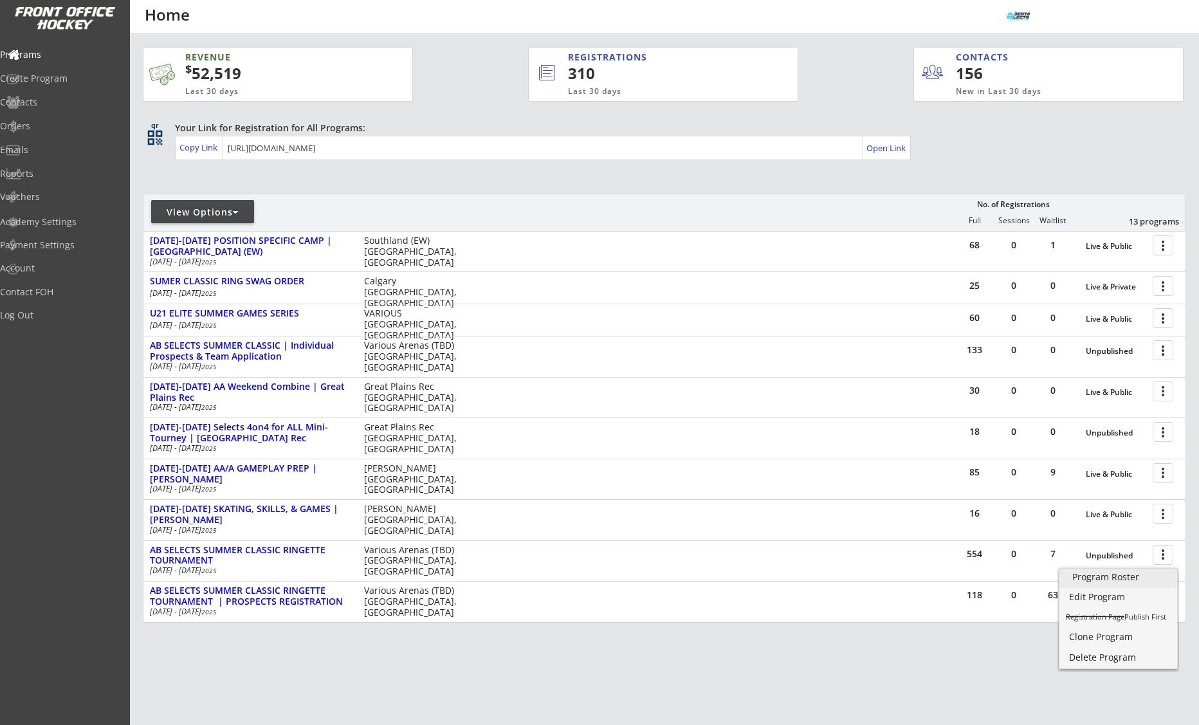
click at [1147, 575] on div "Program Roster" at bounding box center [1119, 577] width 92 height 9
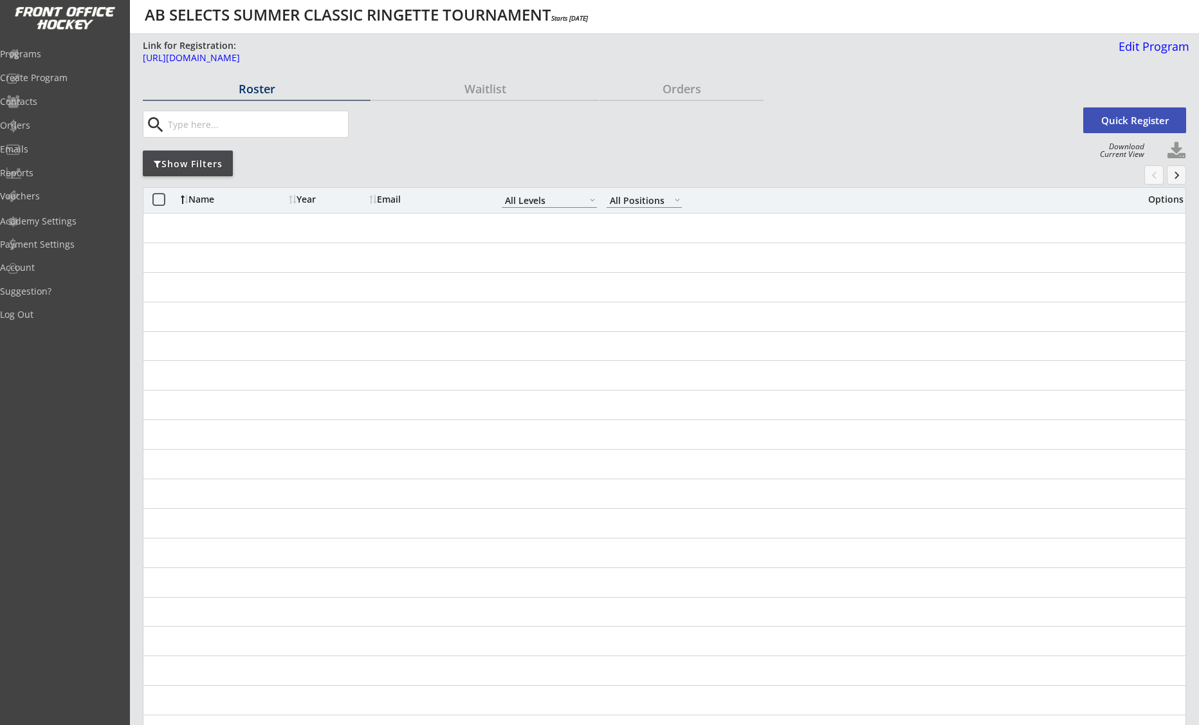
select select ""All Levels""
select select ""All Positions""
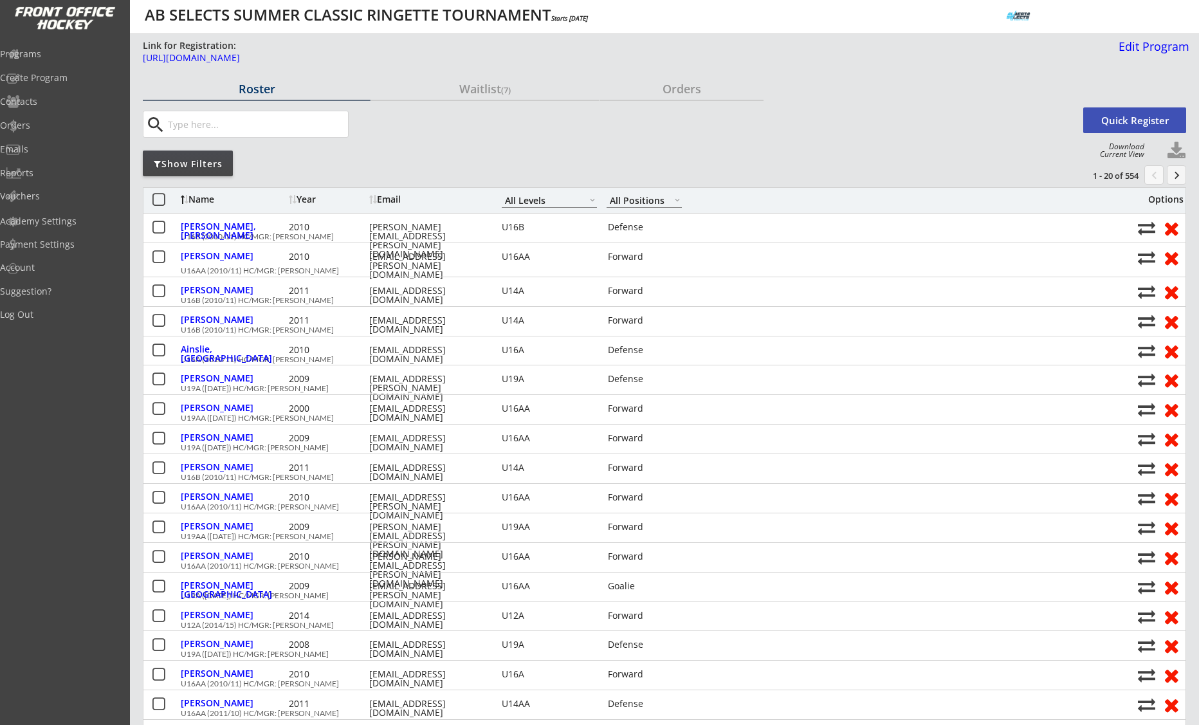
click at [306, 198] on div "Year" at bounding box center [327, 199] width 77 height 9
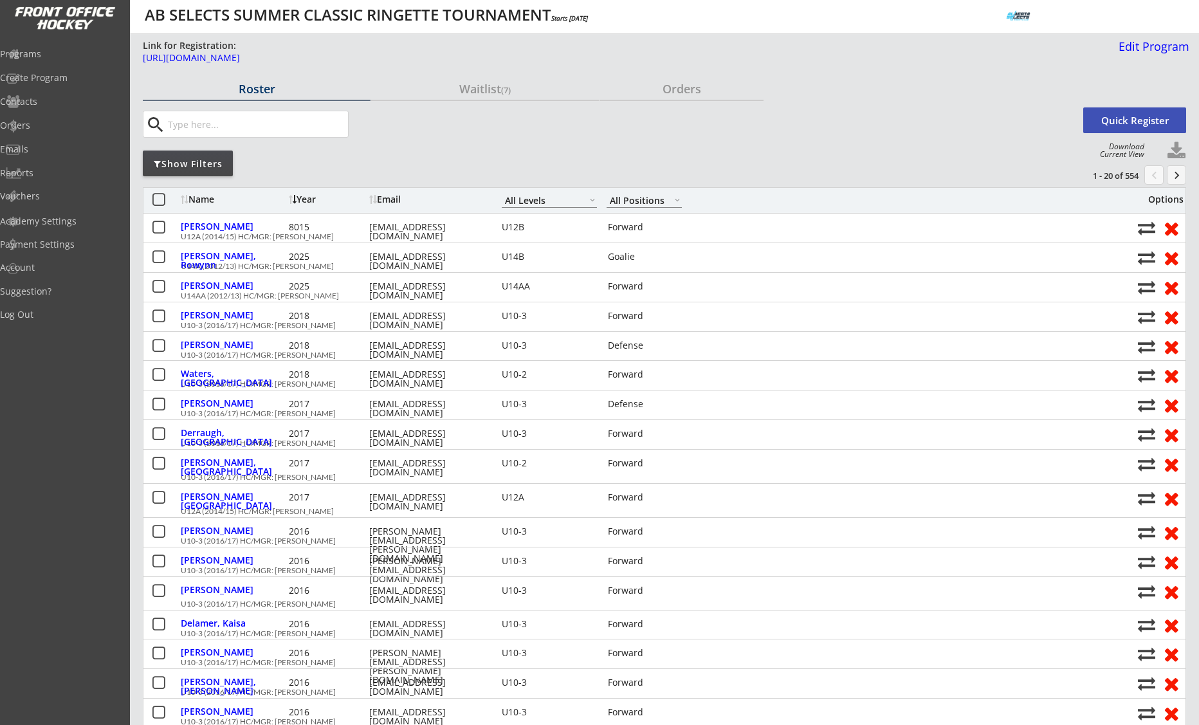
click at [306, 198] on div "Year" at bounding box center [327, 199] width 77 height 9
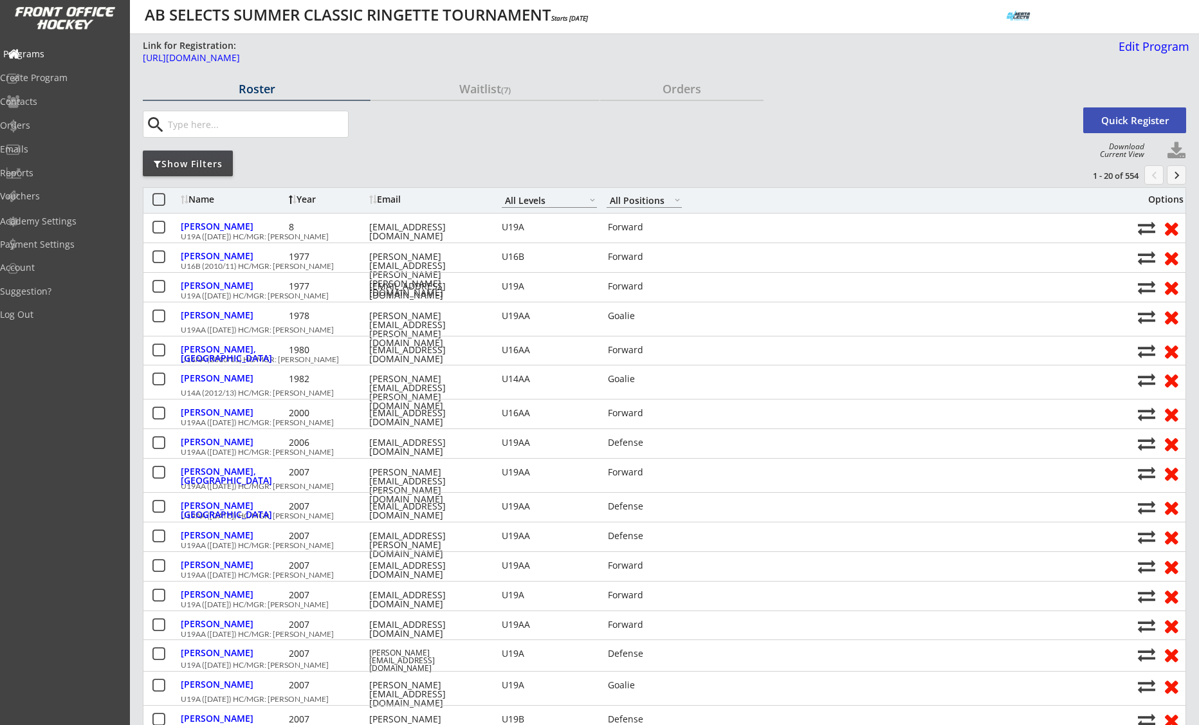
click at [61, 58] on div "Programs" at bounding box center [61, 54] width 116 height 9
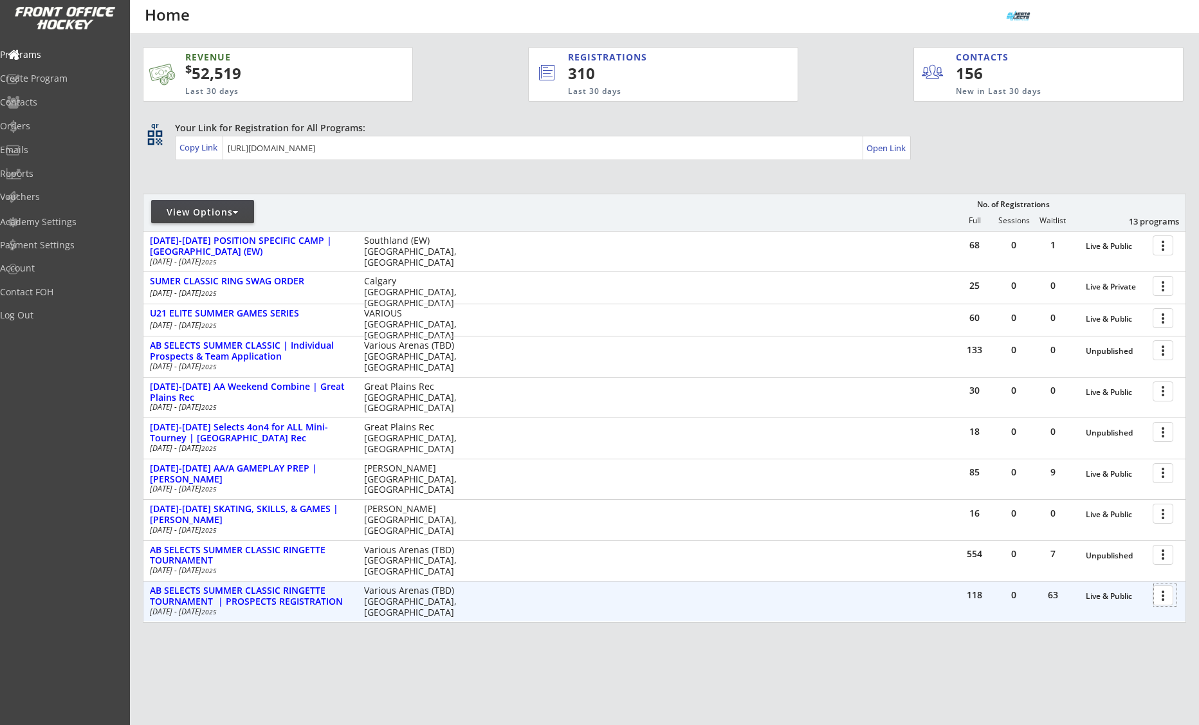
click at [1160, 598] on div at bounding box center [1165, 595] width 23 height 23
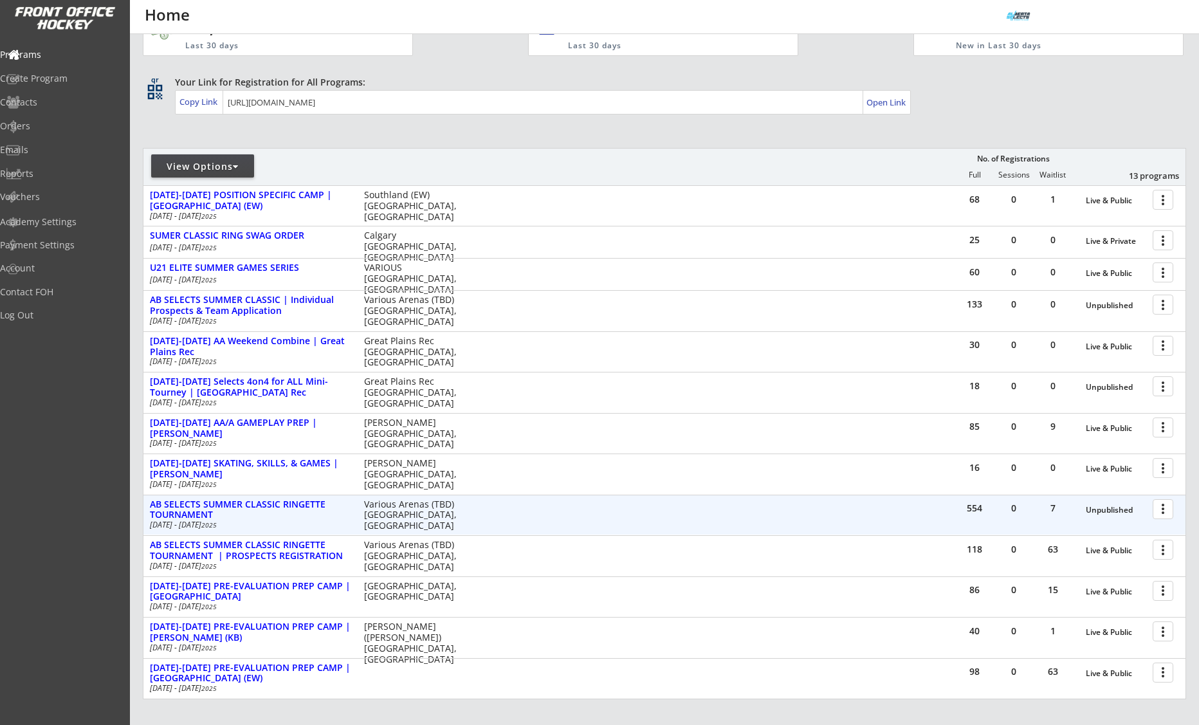
scroll to position [168, 0]
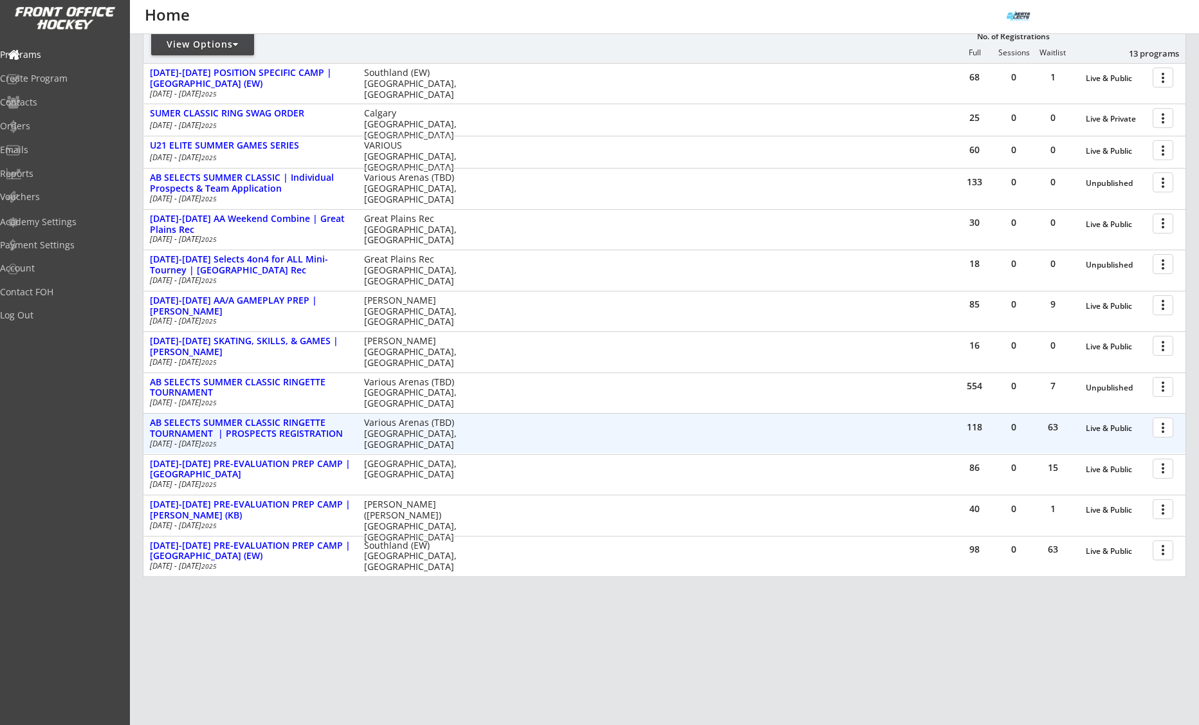
click at [1160, 430] on div at bounding box center [1165, 427] width 23 height 23
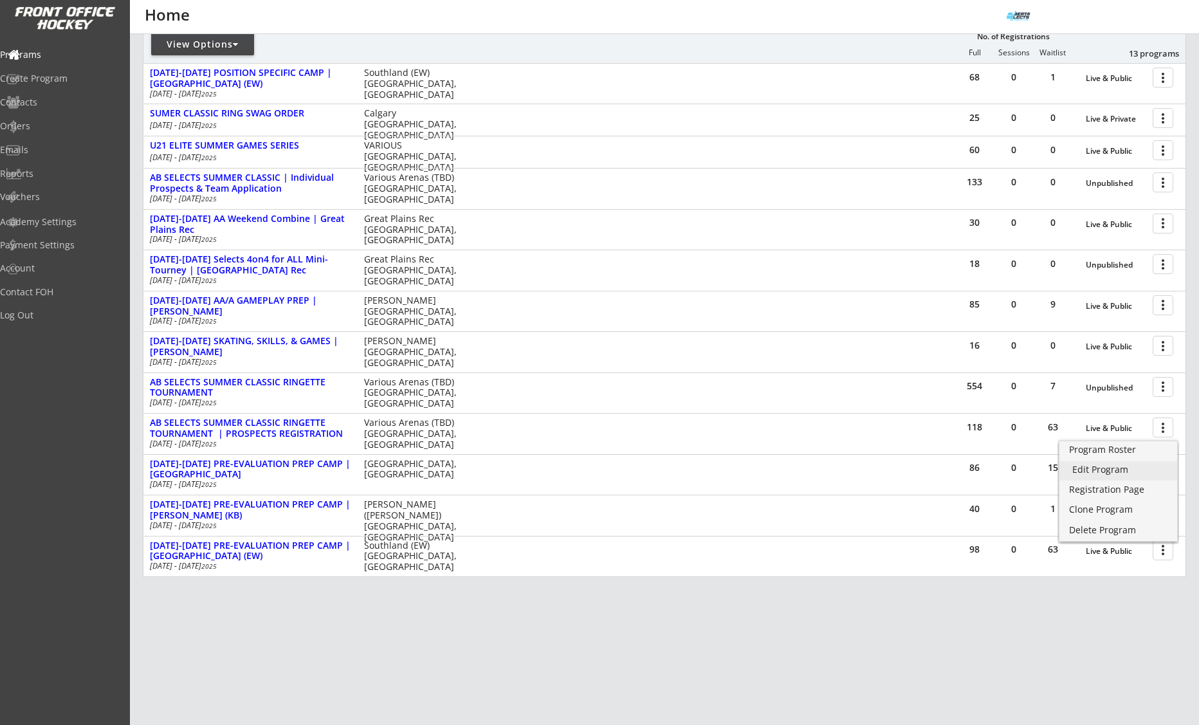
click at [1134, 466] on div "Edit Program" at bounding box center [1119, 469] width 92 height 9
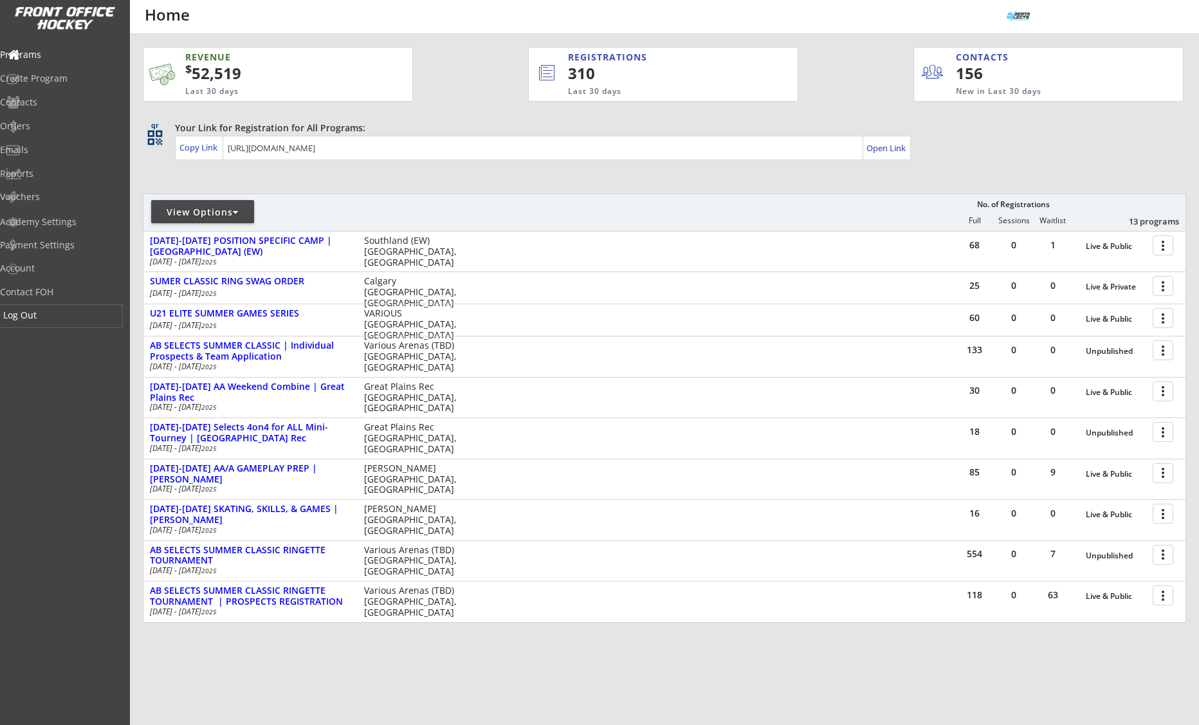
click at [46, 311] on div "Log Out" at bounding box center [61, 315] width 116 height 9
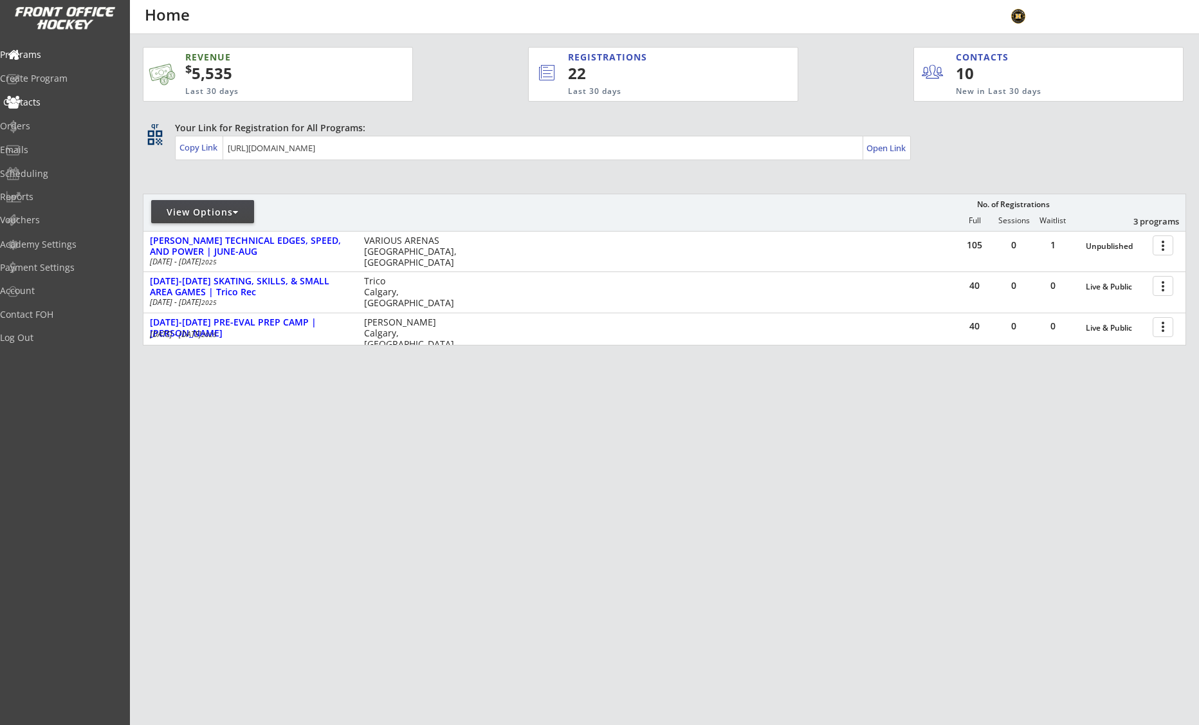
click at [52, 98] on div "Contacts" at bounding box center [61, 102] width 116 height 9
select select ""Players""
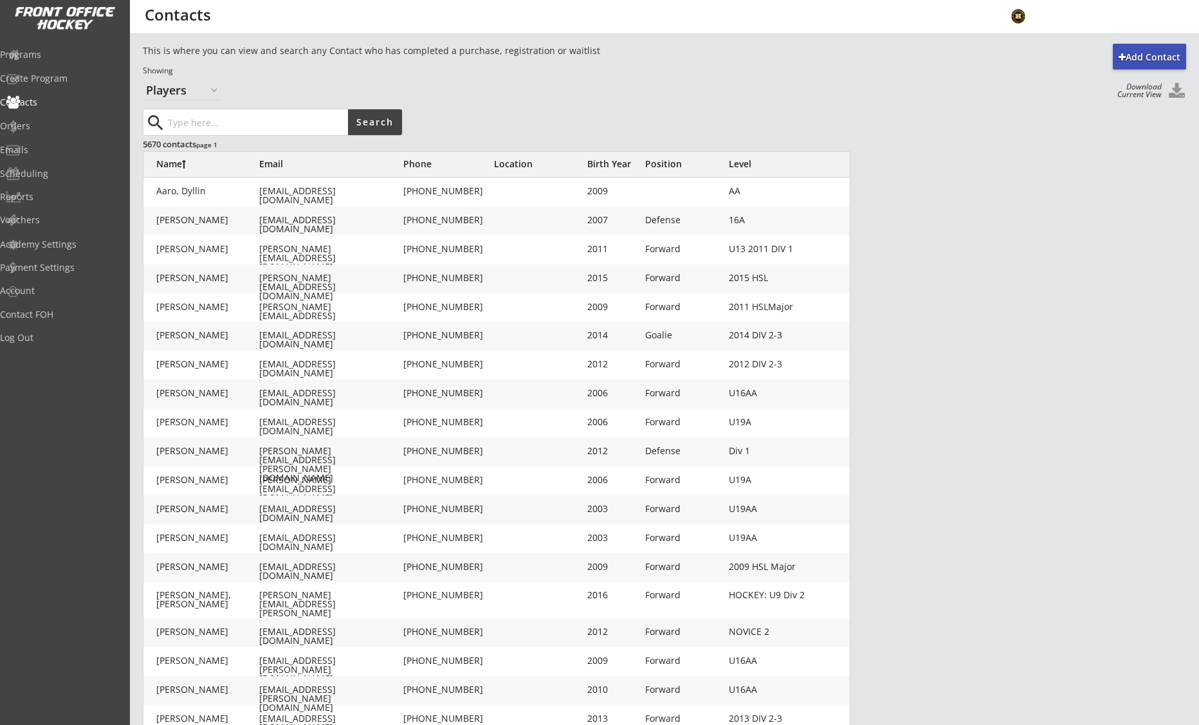
click at [1174, 91] on button at bounding box center [1176, 91] width 19 height 17
